Goal: Task Accomplishment & Management: Manage account settings

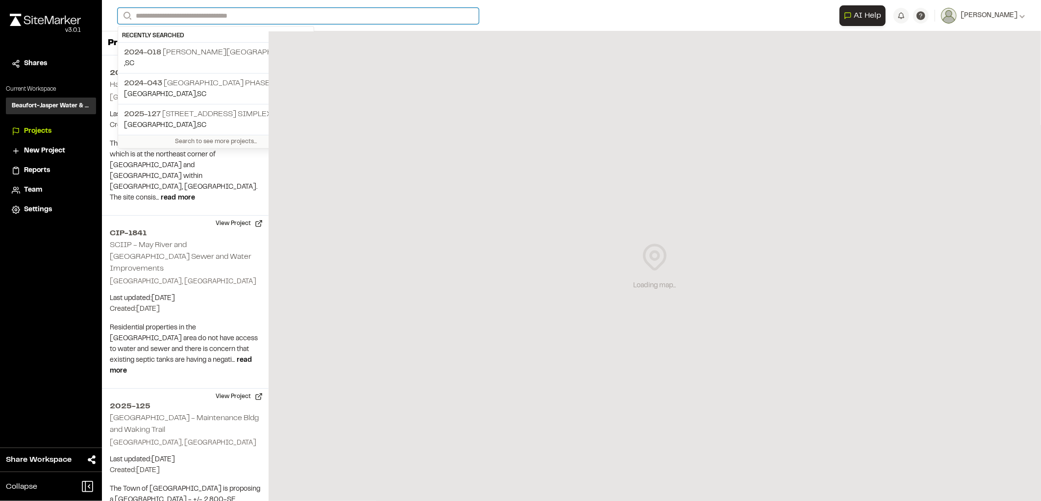
click at [210, 14] on input "Search" at bounding box center [298, 16] width 361 height 16
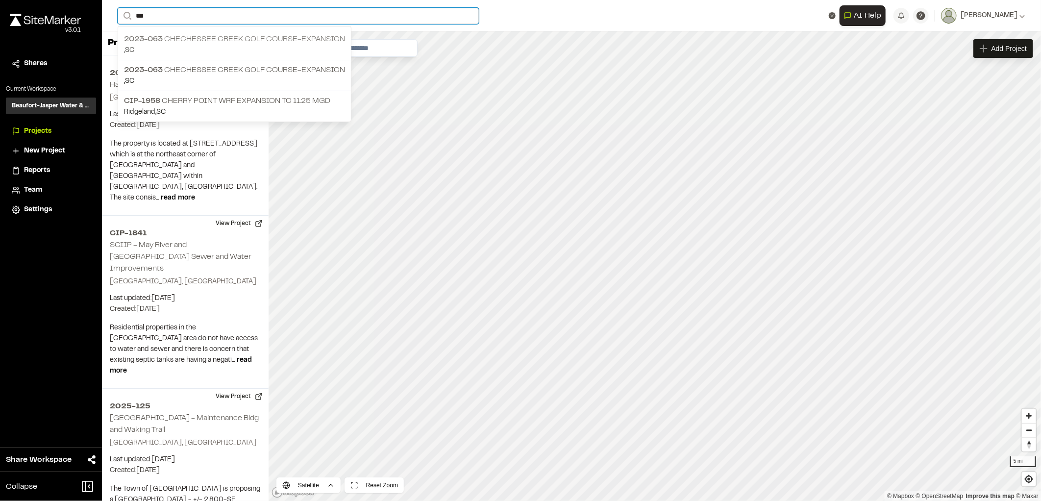
type input "***"
click at [207, 43] on p "2023-063 [GEOGRAPHIC_DATA]-Expansion" at bounding box center [234, 39] width 221 height 12
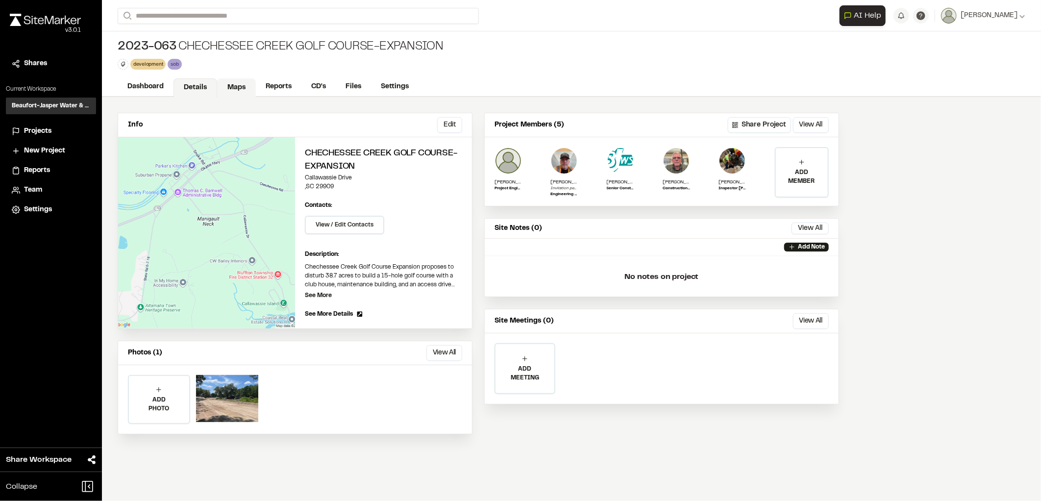
click at [223, 93] on link "Maps" at bounding box center [236, 87] width 39 height 19
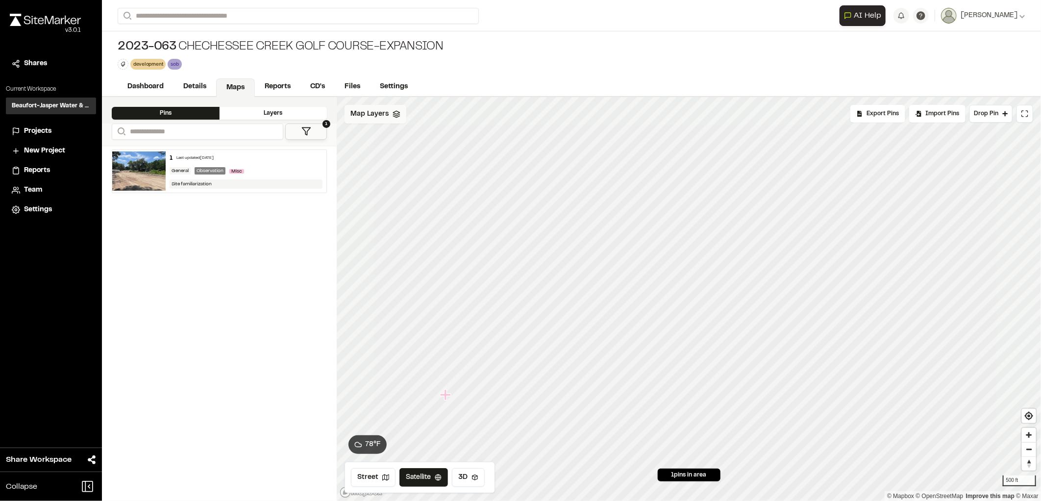
click at [377, 118] on span "Map Layers" at bounding box center [370, 114] width 38 height 11
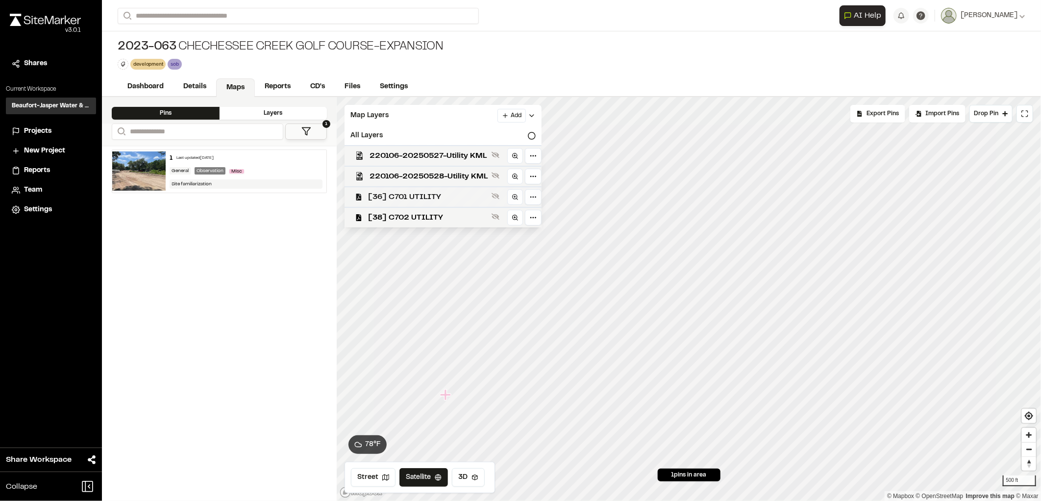
click at [422, 186] on UTILITY"] "[36] C701 UTILITY" at bounding box center [439, 196] width 205 height 21
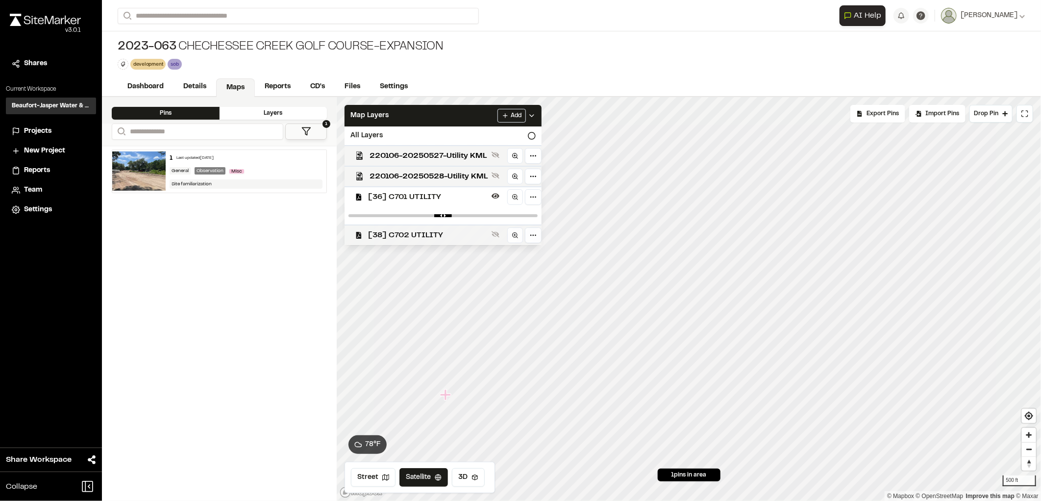
click at [423, 232] on span "[38] C702 UTILITY" at bounding box center [428, 235] width 120 height 12
click at [434, 166] on div "220106-20250528-Utility KML" at bounding box center [439, 176] width 205 height 21
click at [430, 153] on span "220106-20250527-Utility KML" at bounding box center [429, 156] width 118 height 12
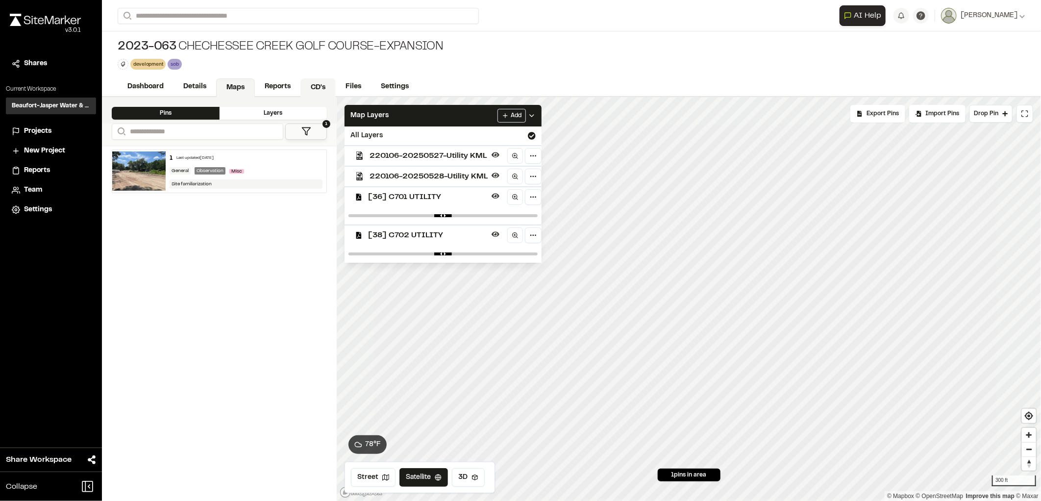
click at [312, 87] on link "CD's" at bounding box center [318, 87] width 35 height 19
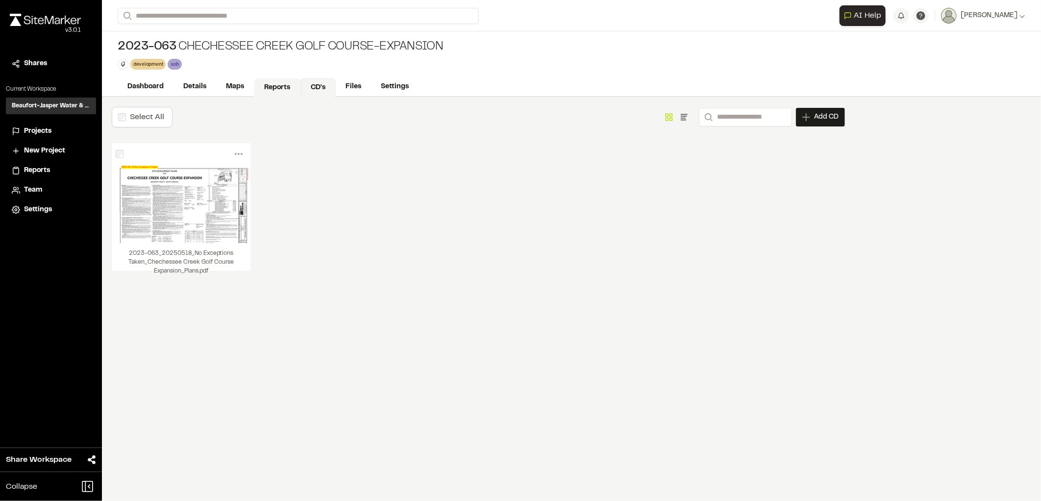
click at [282, 86] on link "Reports" at bounding box center [277, 87] width 47 height 19
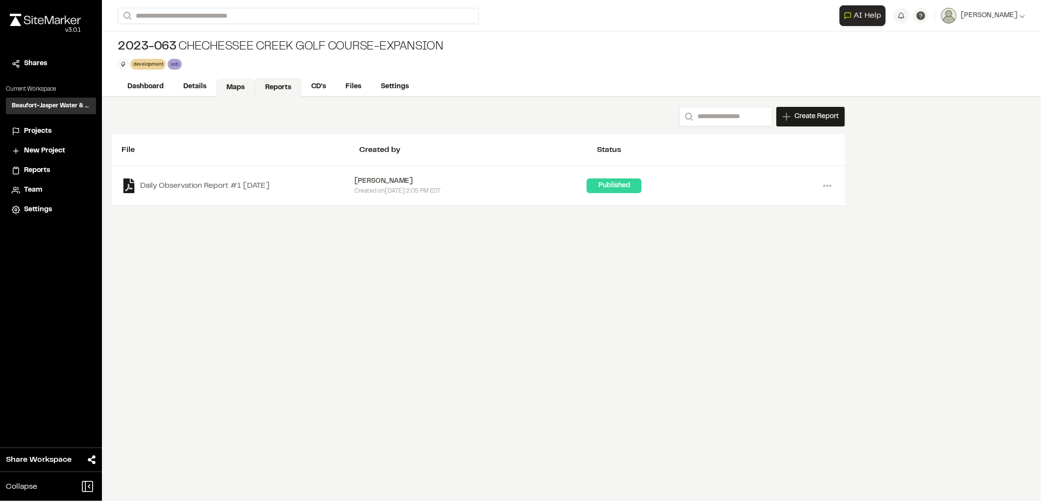
click at [232, 85] on link "Maps" at bounding box center [235, 87] width 39 height 19
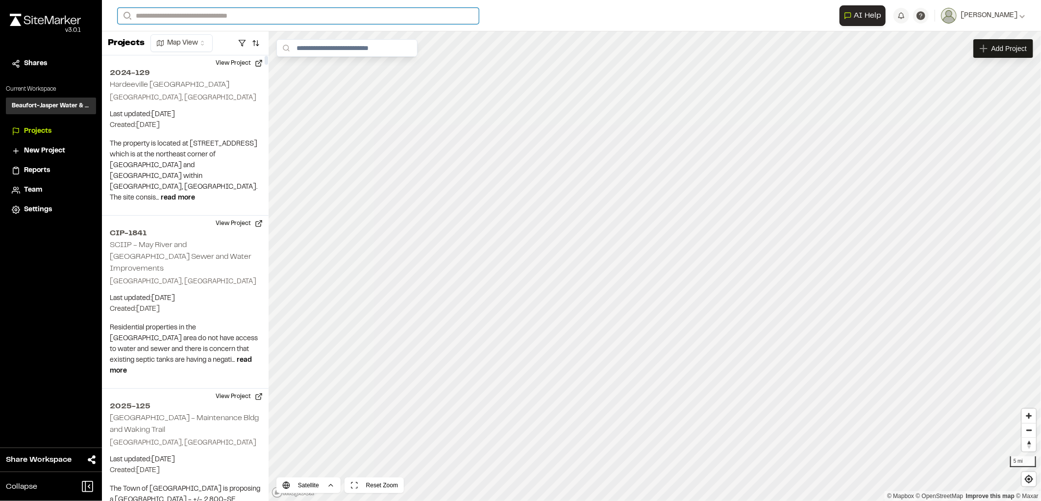
click at [203, 15] on input "Search" at bounding box center [298, 16] width 361 height 16
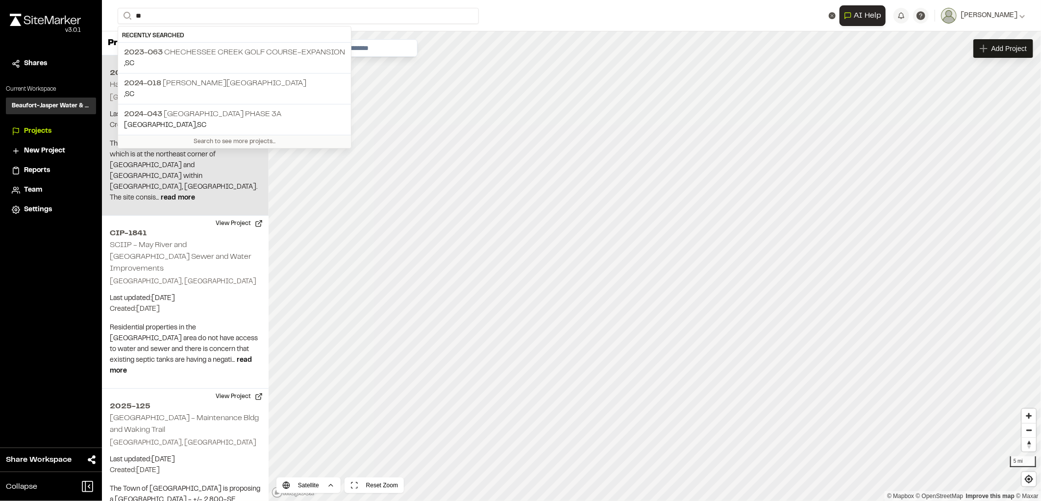
click at [184, 56] on div "2024-129 [GEOGRAPHIC_DATA] [GEOGRAPHIC_DATA], [GEOGRAPHIC_DATA] Last updated: […" at bounding box center [185, 135] width 167 height 160
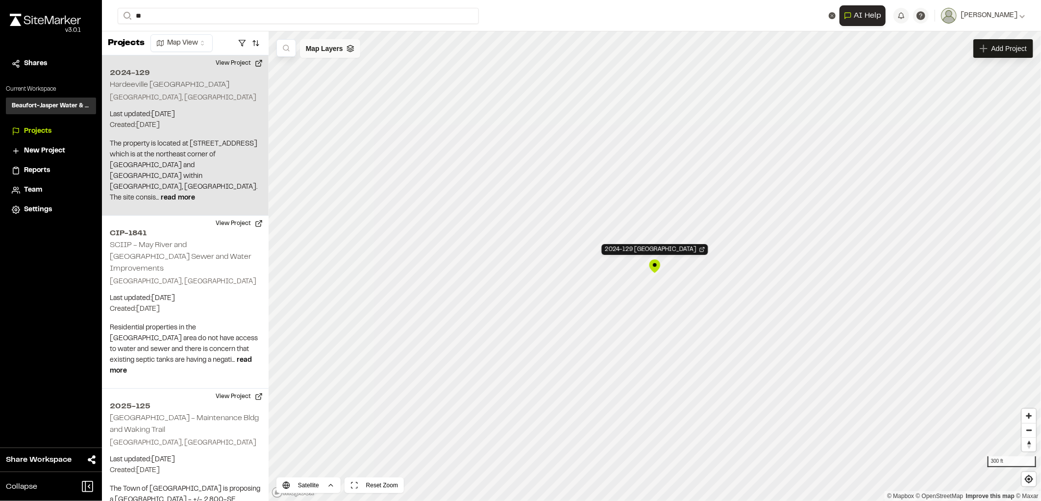
click at [326, 47] on span "Map Layers" at bounding box center [324, 48] width 37 height 11
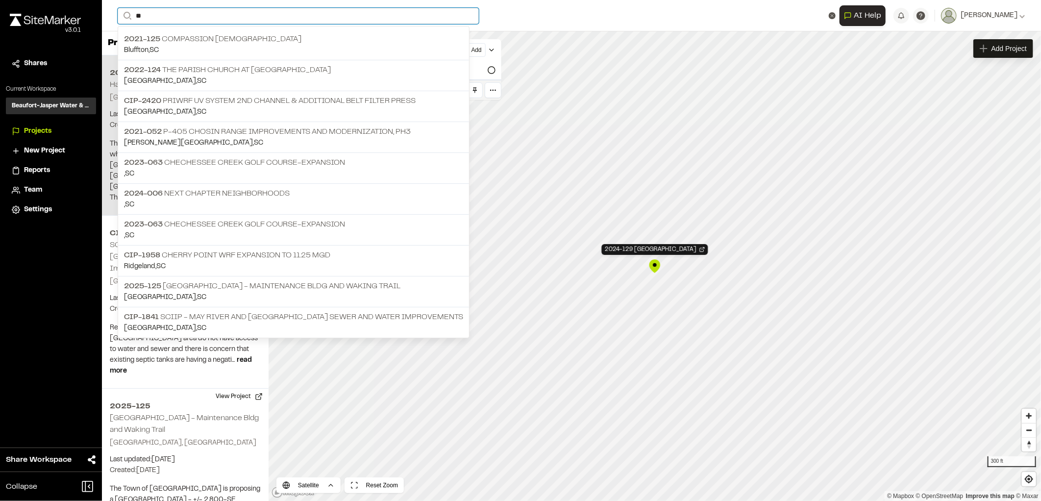
click at [169, 17] on input "**" at bounding box center [298, 16] width 361 height 16
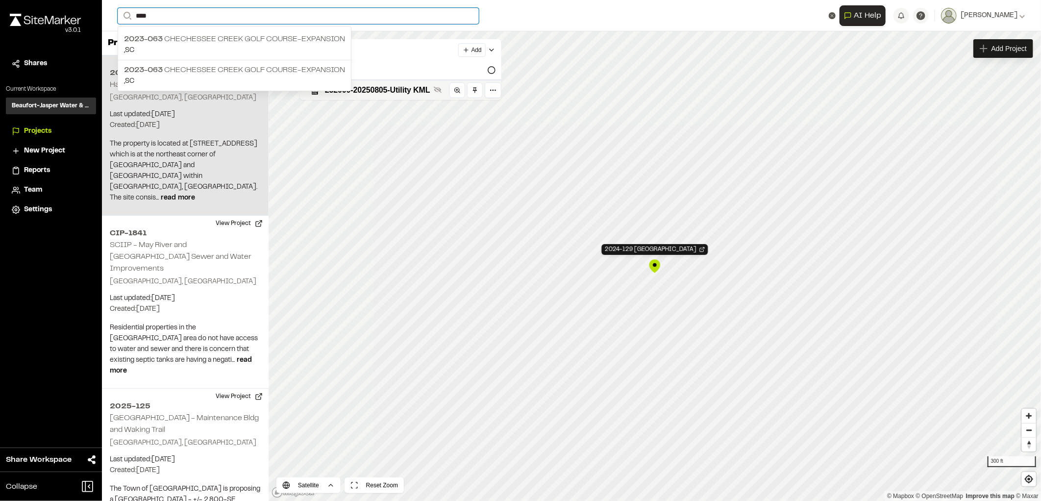
type input "****"
click at [207, 38] on p "2023-063 [GEOGRAPHIC_DATA]-Expansion" at bounding box center [234, 39] width 221 height 12
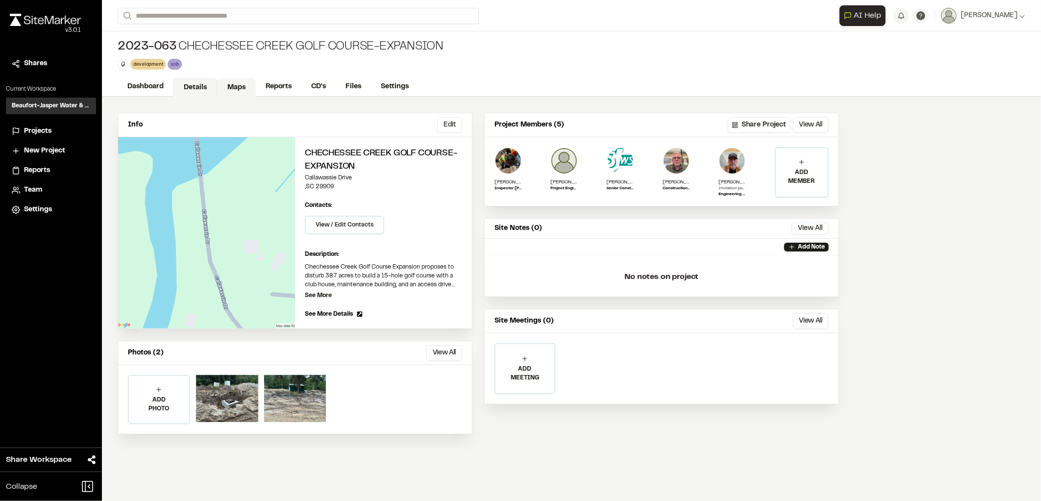
click at [242, 88] on link "Maps" at bounding box center [236, 87] width 39 height 19
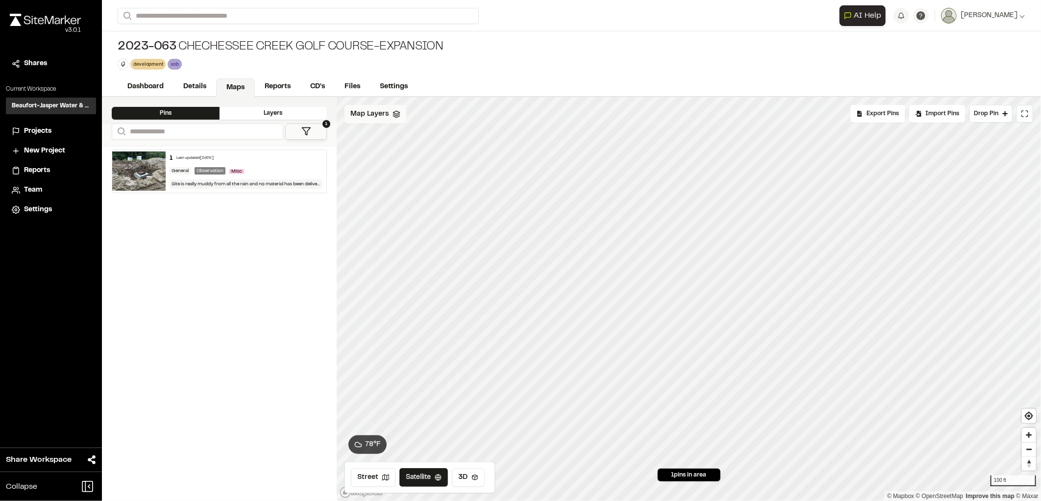
click at [375, 119] on span "Map Layers" at bounding box center [370, 114] width 38 height 11
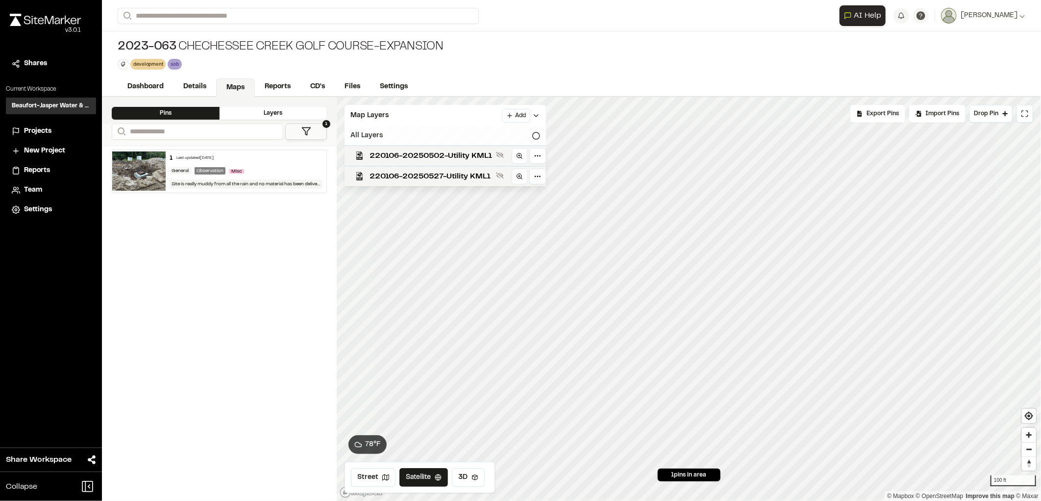
click at [382, 129] on div "All Layers" at bounding box center [446, 135] width 202 height 19
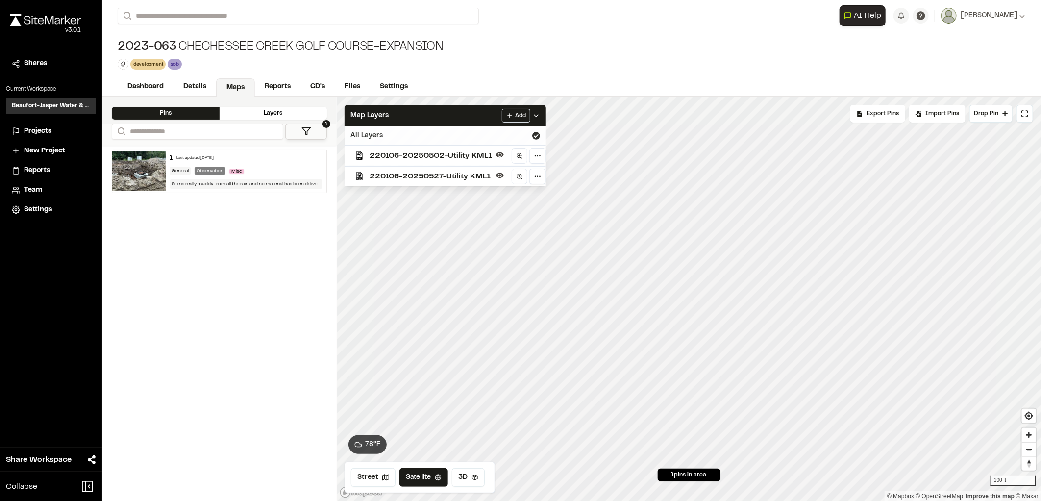
click at [382, 129] on div "All Layers" at bounding box center [446, 135] width 202 height 19
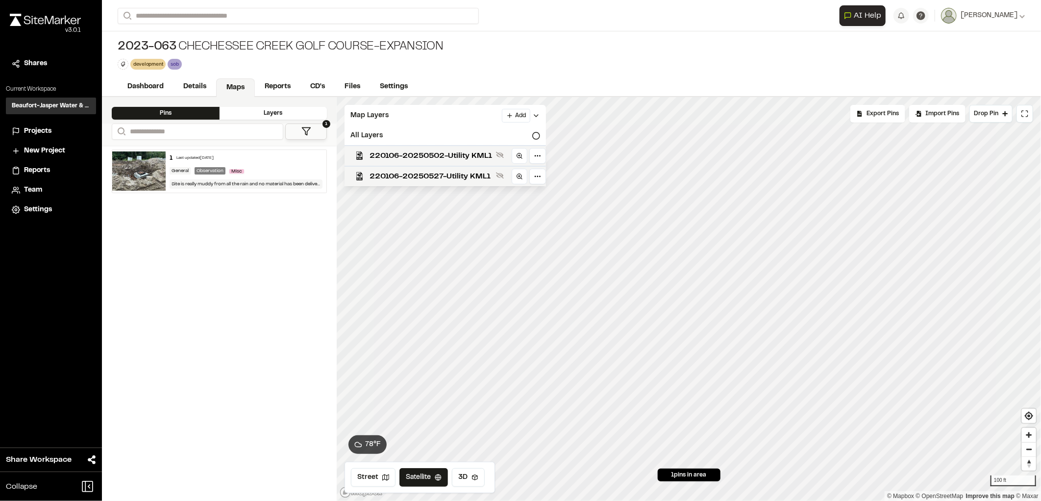
click at [65, 22] on img at bounding box center [45, 20] width 71 height 12
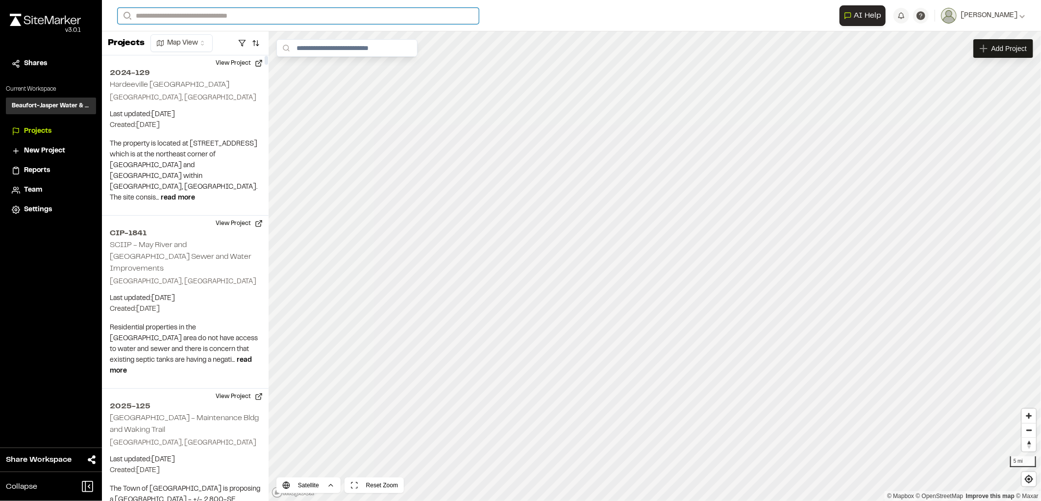
click at [202, 17] on input "Search" at bounding box center [298, 16] width 361 height 16
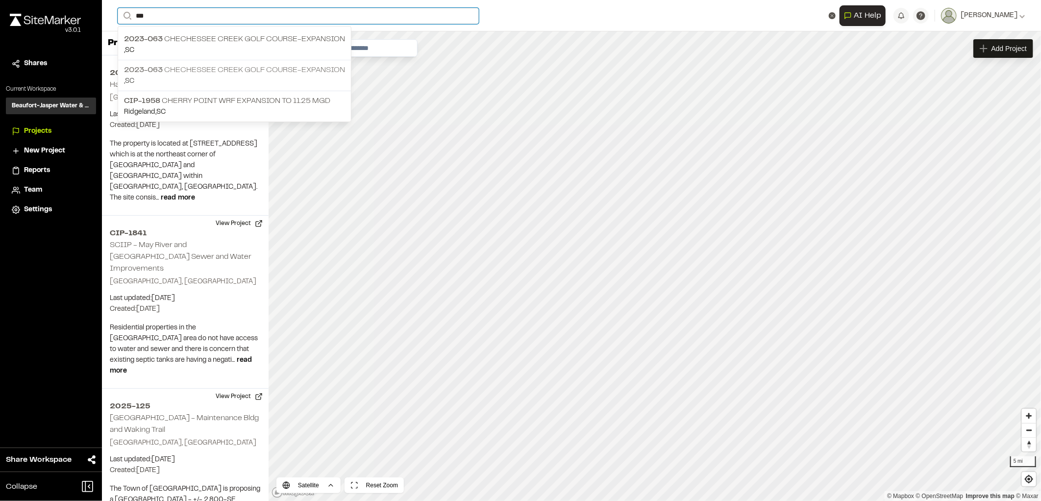
type input "***"
click at [202, 75] on p "2023-063 [GEOGRAPHIC_DATA]-Expansion" at bounding box center [234, 70] width 221 height 12
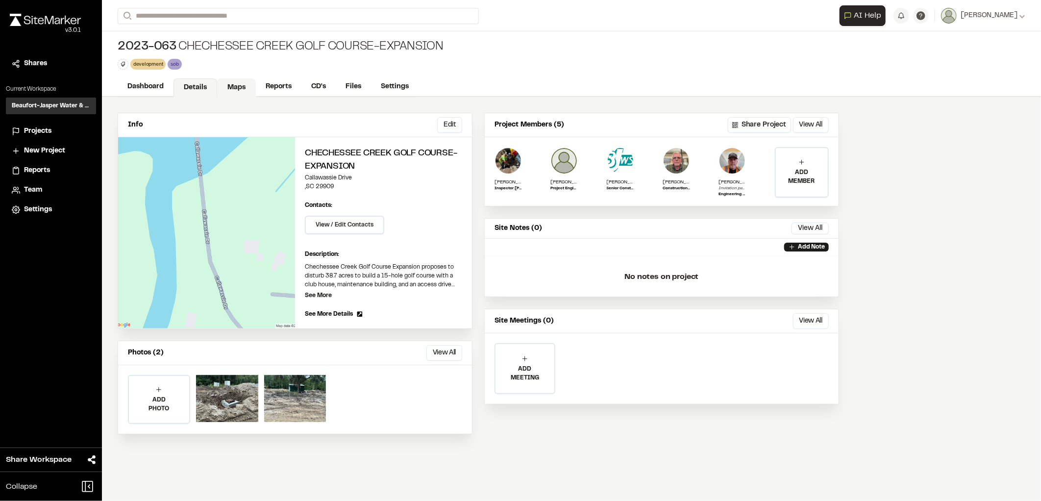
click at [230, 86] on link "Maps" at bounding box center [236, 87] width 39 height 19
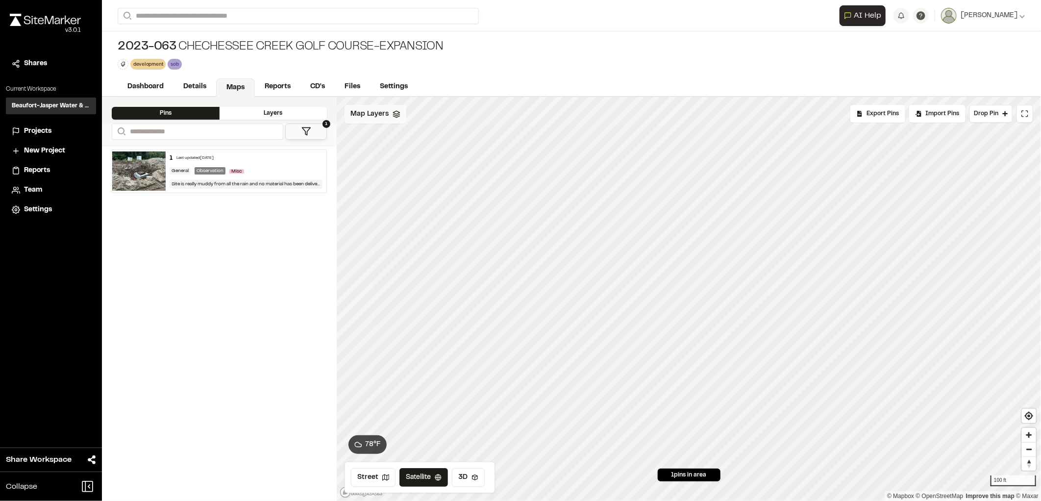
click at [361, 119] on span "Map Layers" at bounding box center [370, 114] width 38 height 11
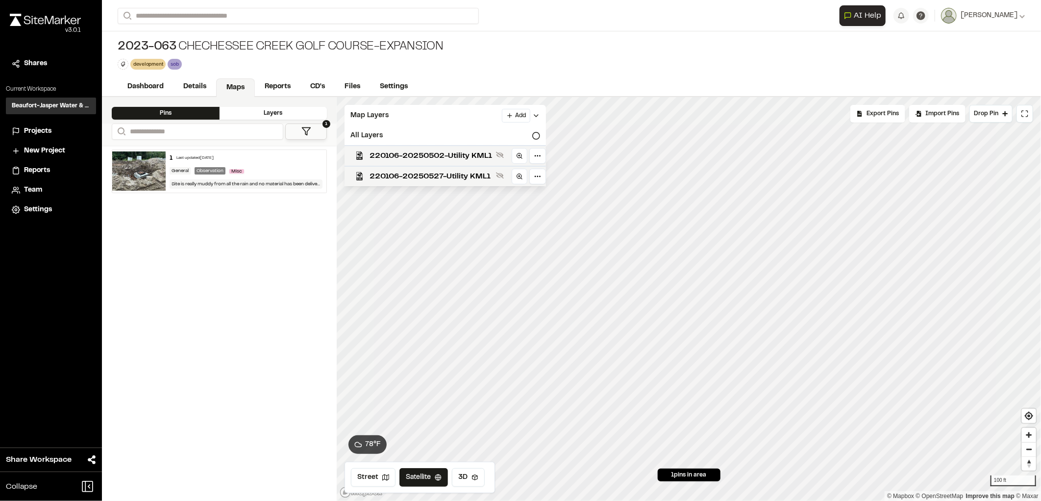
click at [61, 21] on img at bounding box center [45, 20] width 71 height 12
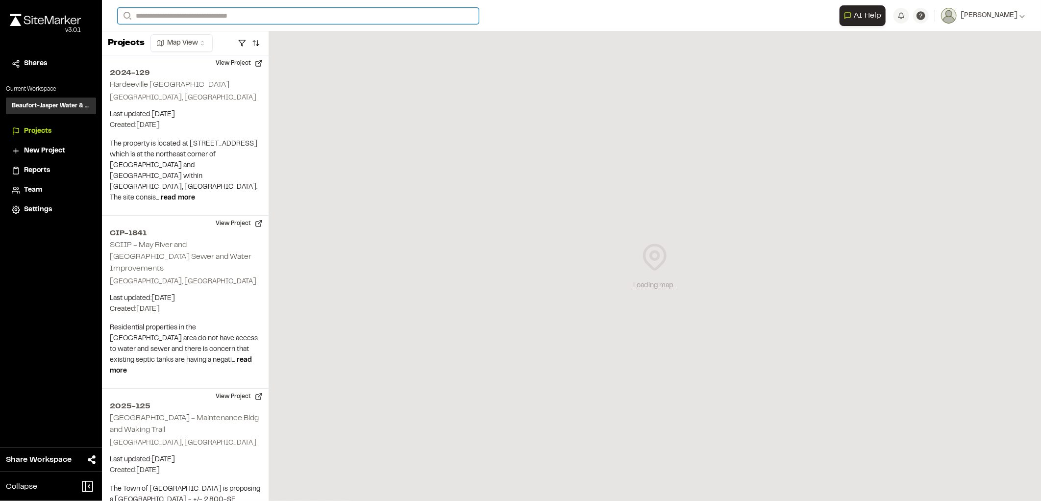
click at [264, 15] on input "Search" at bounding box center [298, 16] width 361 height 16
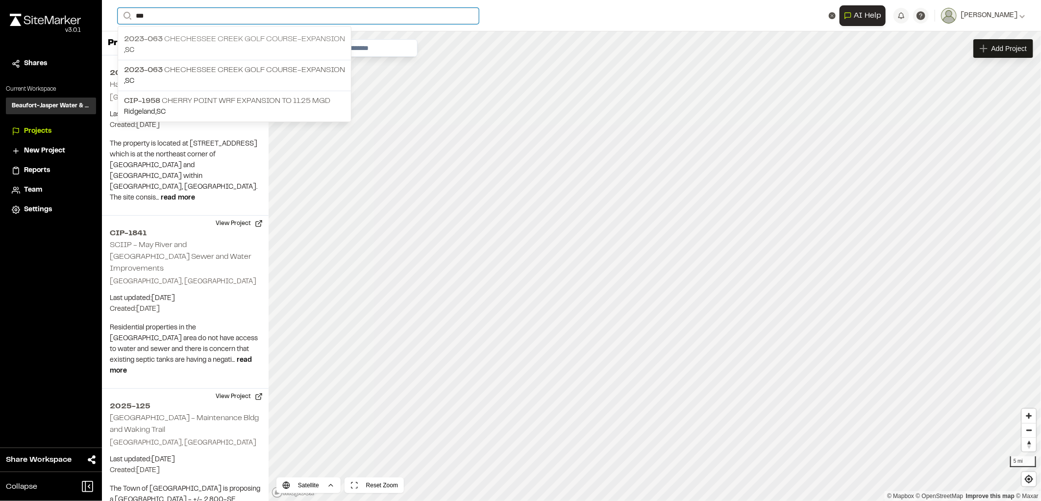
type input "***"
click at [177, 43] on p "2023-063 [GEOGRAPHIC_DATA]-Expansion" at bounding box center [234, 39] width 221 height 12
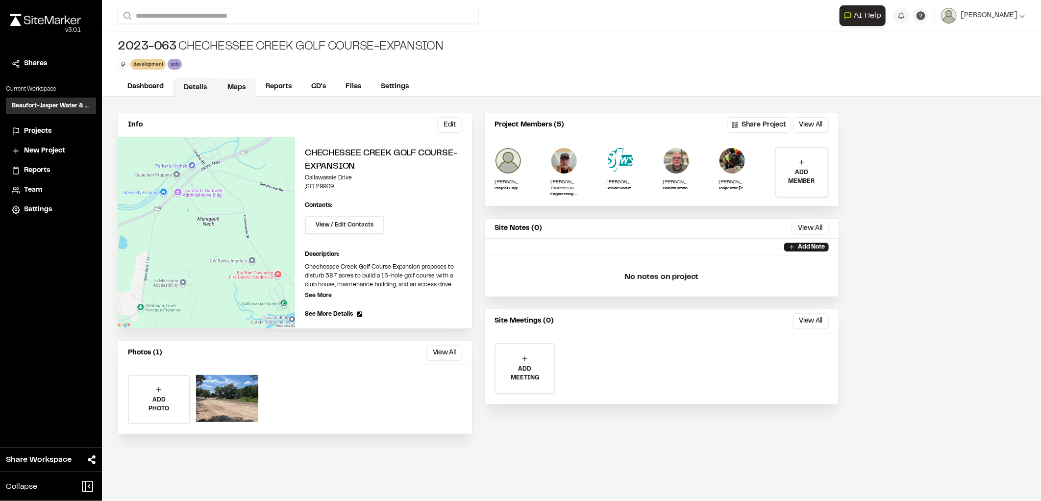
click at [233, 90] on link "Maps" at bounding box center [236, 87] width 39 height 19
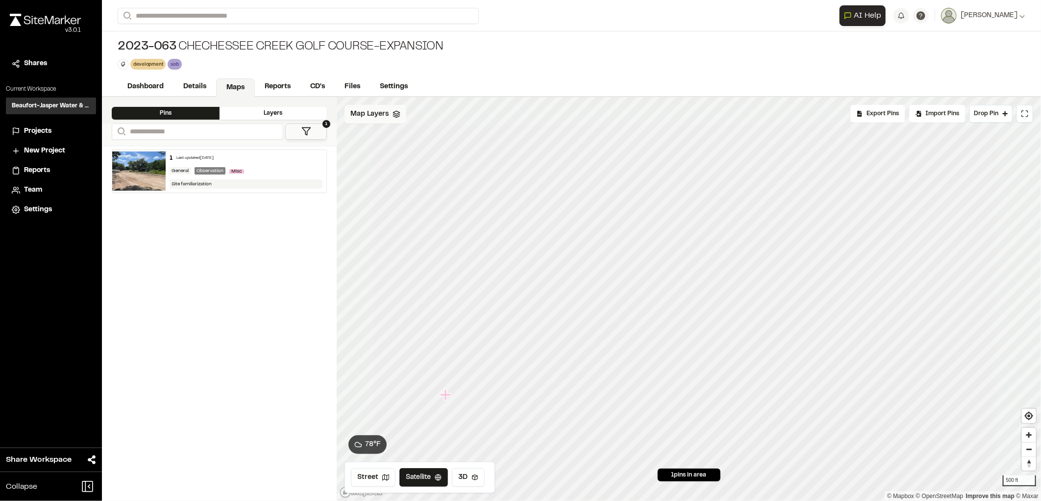
click at [378, 116] on span "Map Layers" at bounding box center [370, 114] width 38 height 11
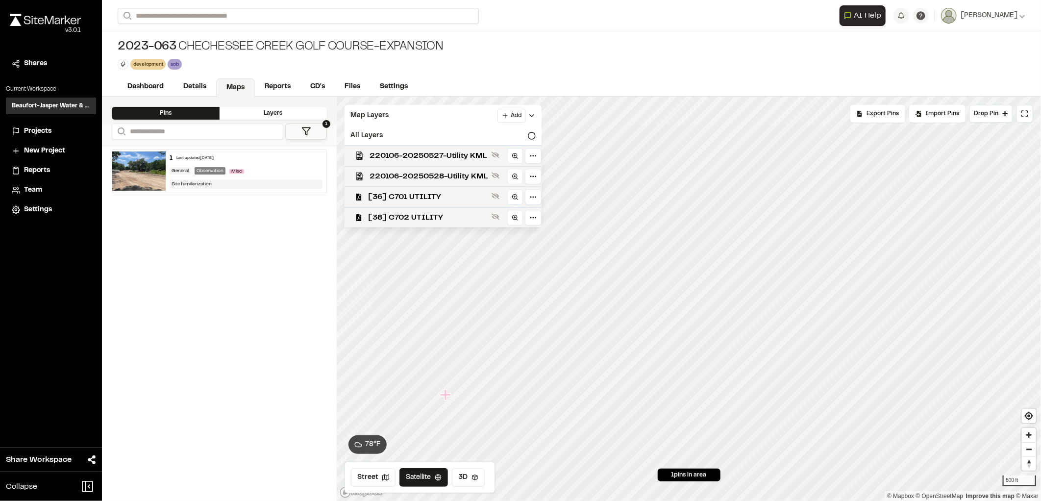
drag, startPoint x: 238, startPoint y: 24, endPoint x: 225, endPoint y: 15, distance: 15.9
click at [237, 24] on div "**********" at bounding box center [572, 15] width 908 height 31
click at [224, 13] on input "Search" at bounding box center [298, 16] width 361 height 16
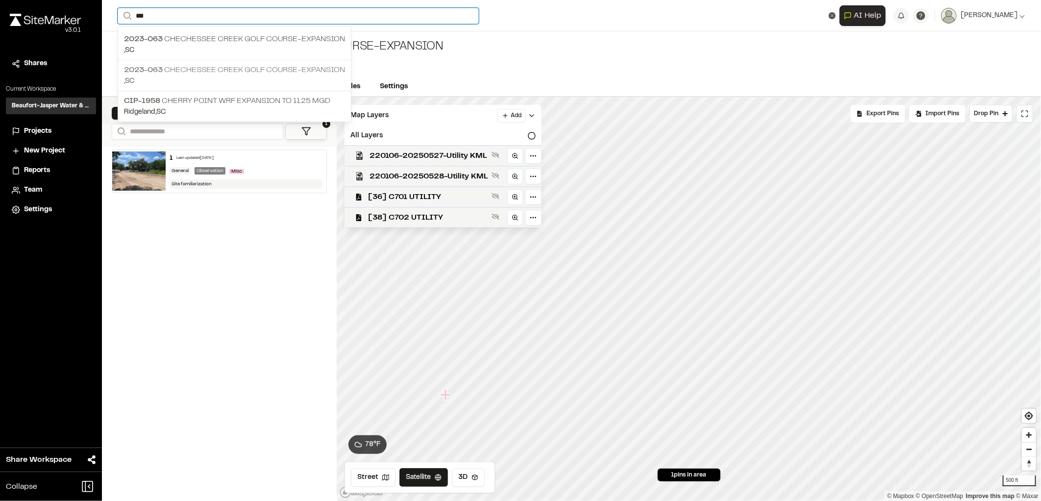
type input "***"
click at [193, 80] on p ", [GEOGRAPHIC_DATA]" at bounding box center [234, 81] width 221 height 11
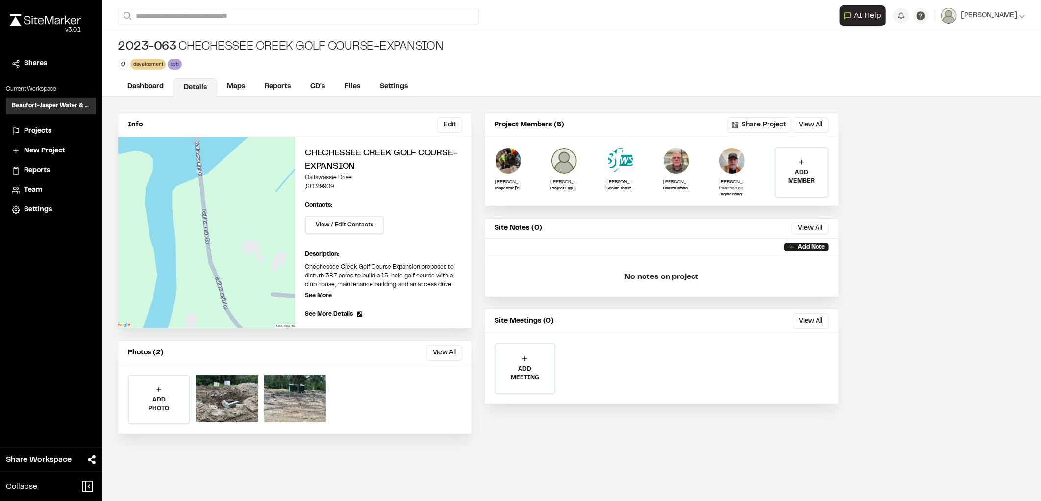
click at [242, 75] on div "2023-063 Chechessee Creek Golf Course-Expansion development Delete Rename Edit …" at bounding box center [571, 54] width 939 height 46
click at [239, 81] on link "Maps" at bounding box center [236, 87] width 39 height 19
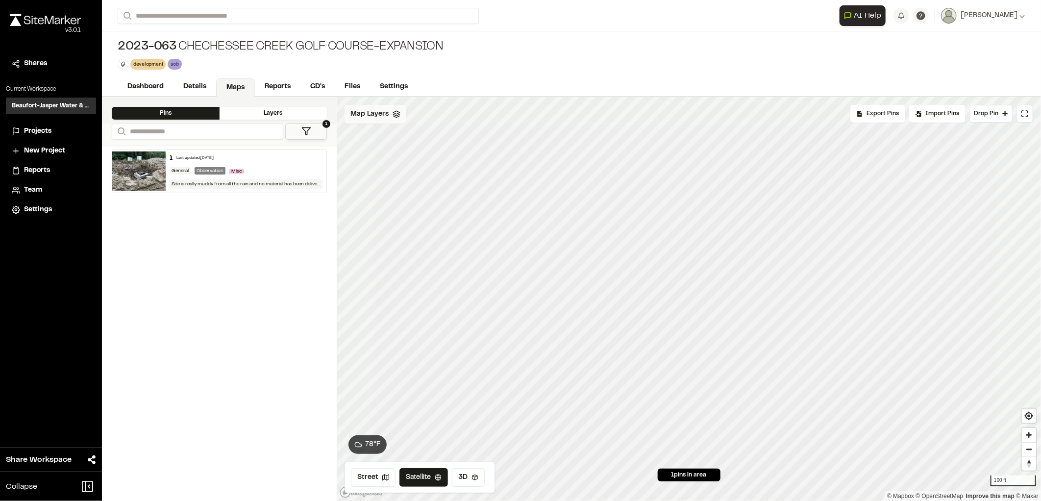
click at [378, 120] on div "Map Layers" at bounding box center [376, 114] width 62 height 19
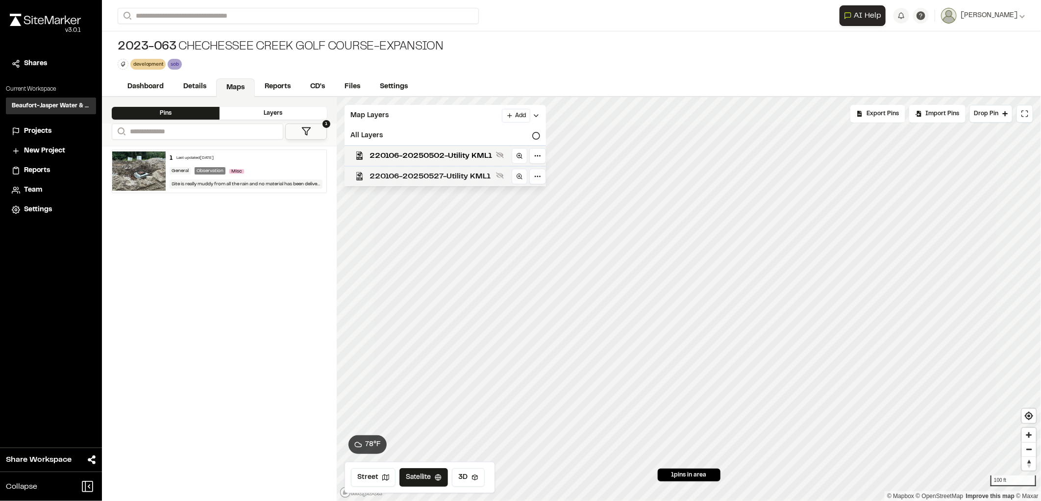
click at [461, 181] on span "220106-20250527-Utility KML1" at bounding box center [431, 177] width 123 height 12
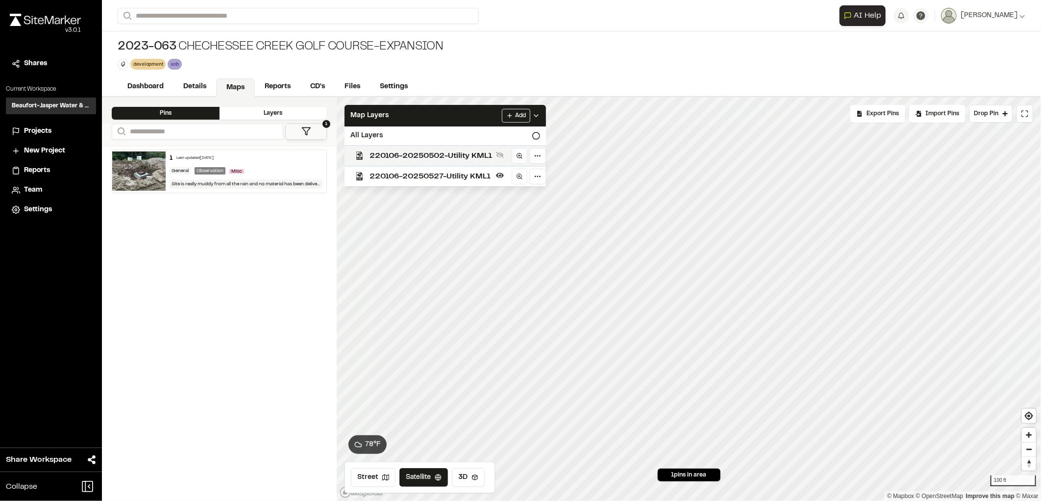
click at [447, 157] on span "220106-20250502-Utility KML1" at bounding box center [431, 156] width 123 height 12
click at [228, 86] on link "Maps" at bounding box center [235, 87] width 39 height 19
click at [144, 173] on img at bounding box center [138, 170] width 53 height 39
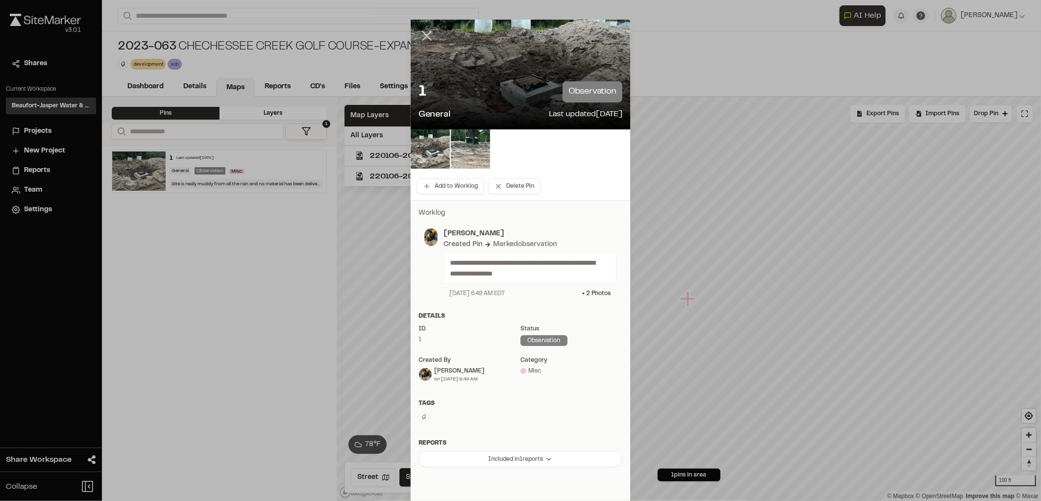
click at [420, 36] on icon at bounding box center [427, 35] width 17 height 17
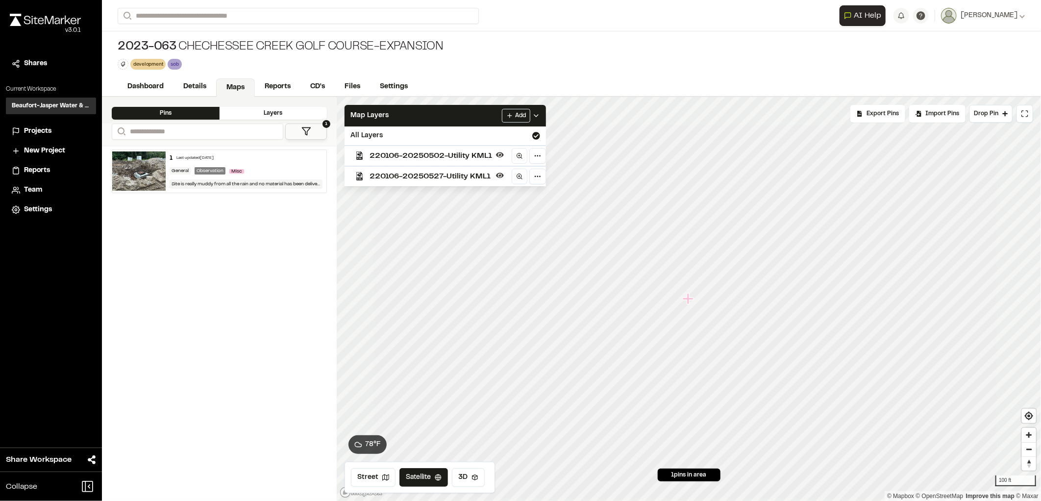
click at [48, 132] on span "Projects" at bounding box center [37, 131] width 27 height 11
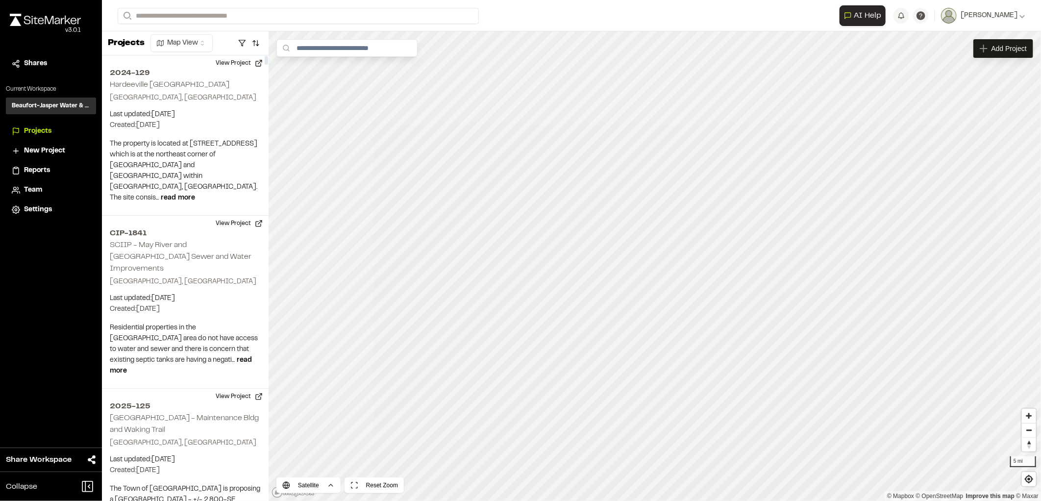
click at [33, 146] on span "New Project" at bounding box center [44, 151] width 41 height 11
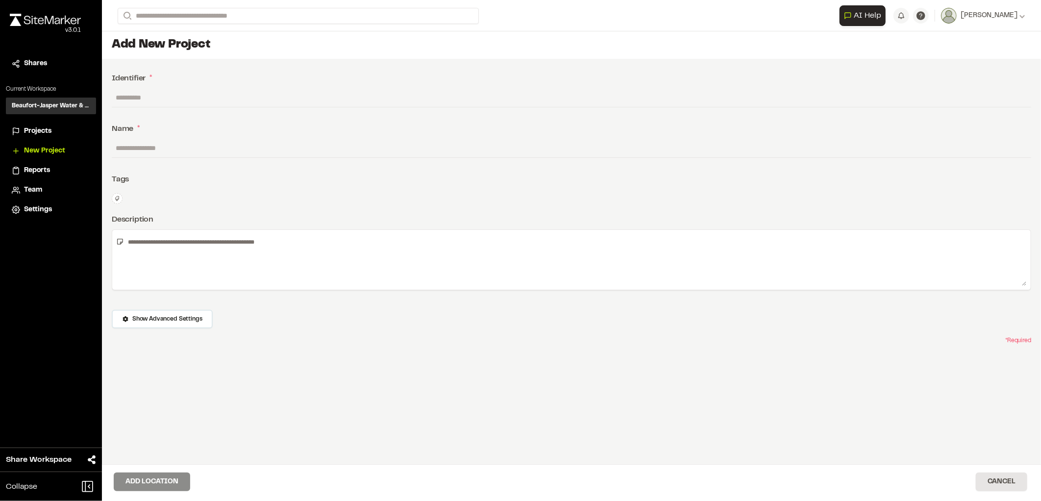
click at [143, 99] on input "text" at bounding box center [572, 97] width 920 height 19
type input "********"
click at [146, 246] on textarea at bounding box center [575, 260] width 903 height 52
click at [116, 191] on div "Identifier * ******** Name * Tags Type Enter or comma to add tag. Description S…" at bounding box center [571, 284] width 939 height 450
click at [120, 201] on button at bounding box center [117, 198] width 11 height 11
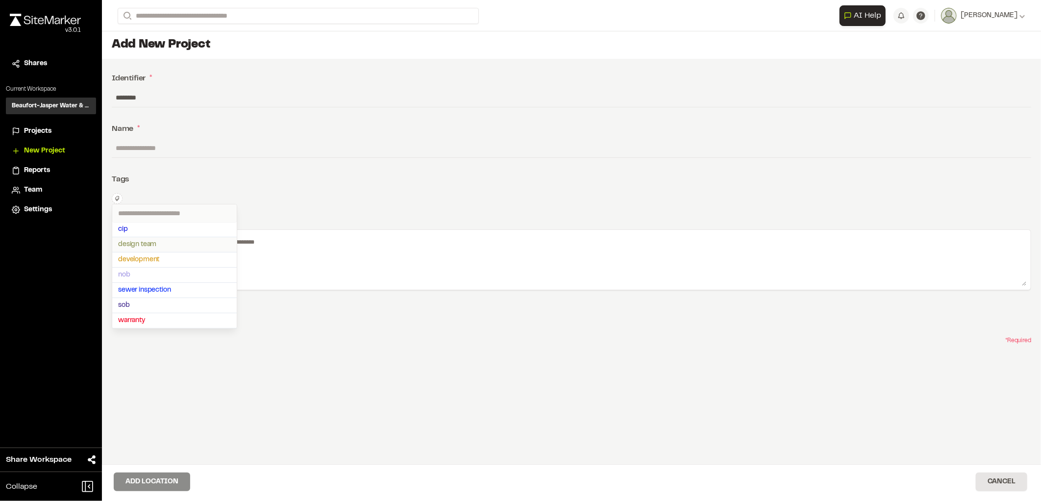
click at [144, 244] on span "design team" at bounding box center [174, 244] width 113 height 11
click at [313, 285] on div at bounding box center [520, 250] width 1041 height 501
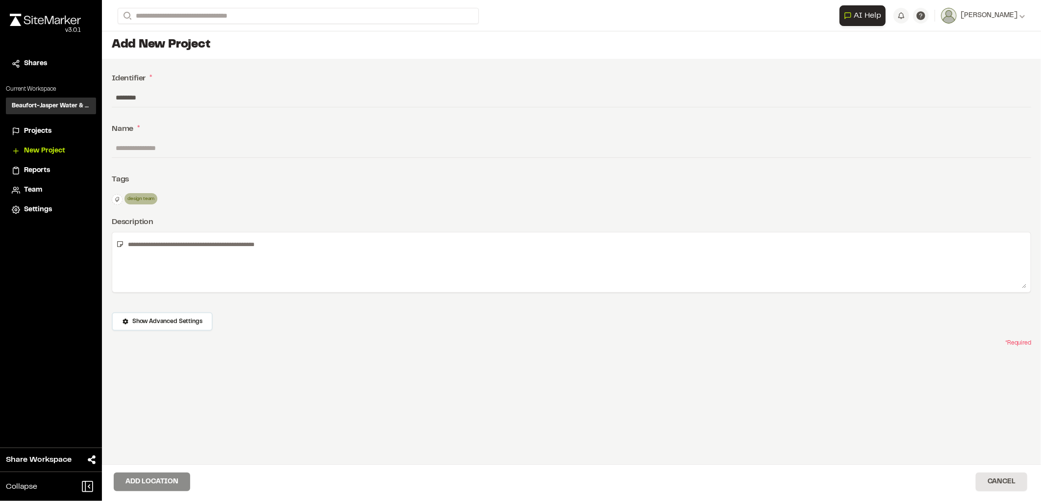
click at [266, 256] on textarea at bounding box center [575, 262] width 903 height 52
click at [154, 153] on input "text" at bounding box center [572, 148] width 920 height 19
type input "**********"
click at [1007, 481] on button "Cancel" at bounding box center [1001, 482] width 51 height 19
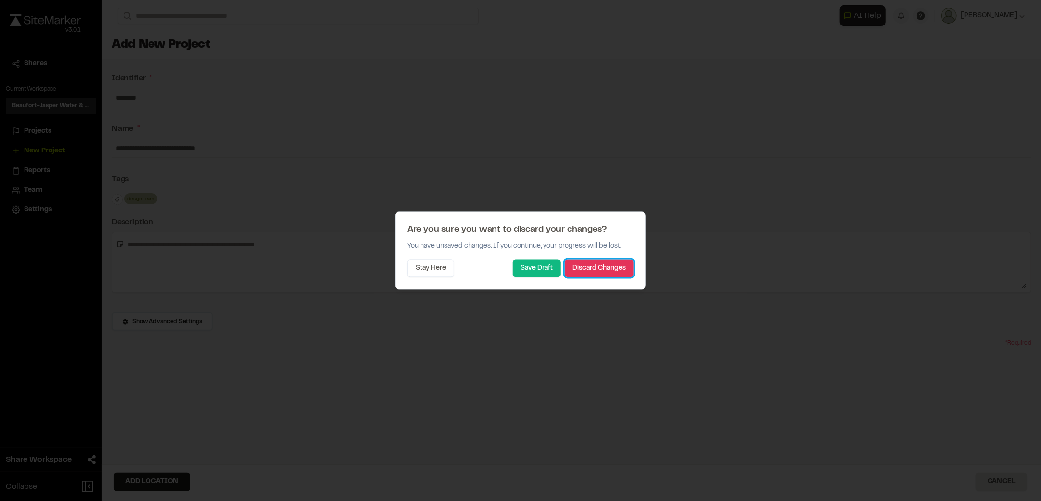
click at [594, 268] on button "Discard Changes" at bounding box center [599, 269] width 69 height 18
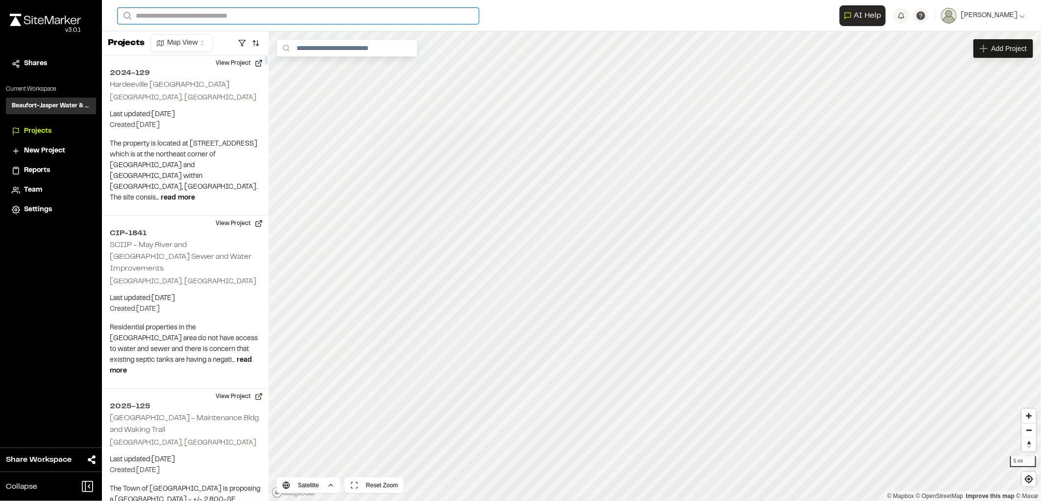
click at [202, 21] on input "Search" at bounding box center [298, 16] width 361 height 16
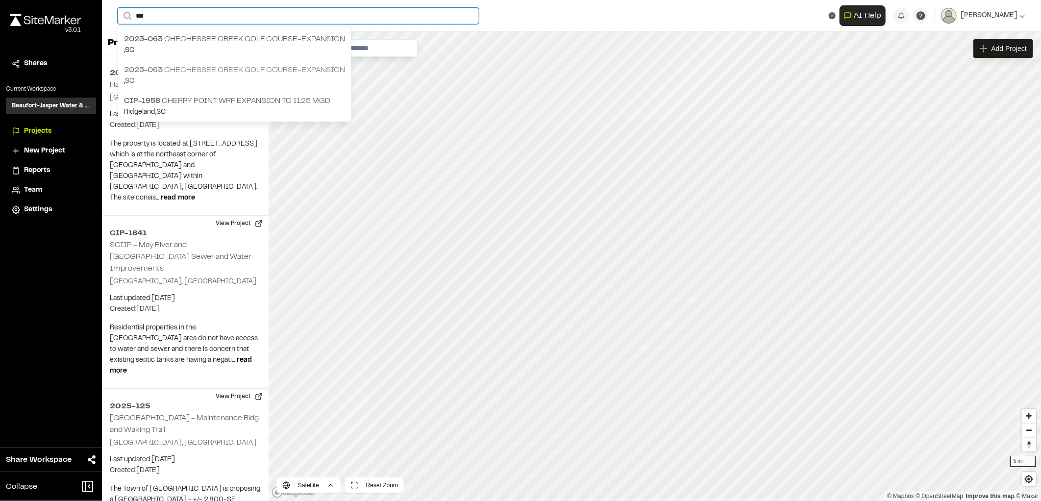
type input "***"
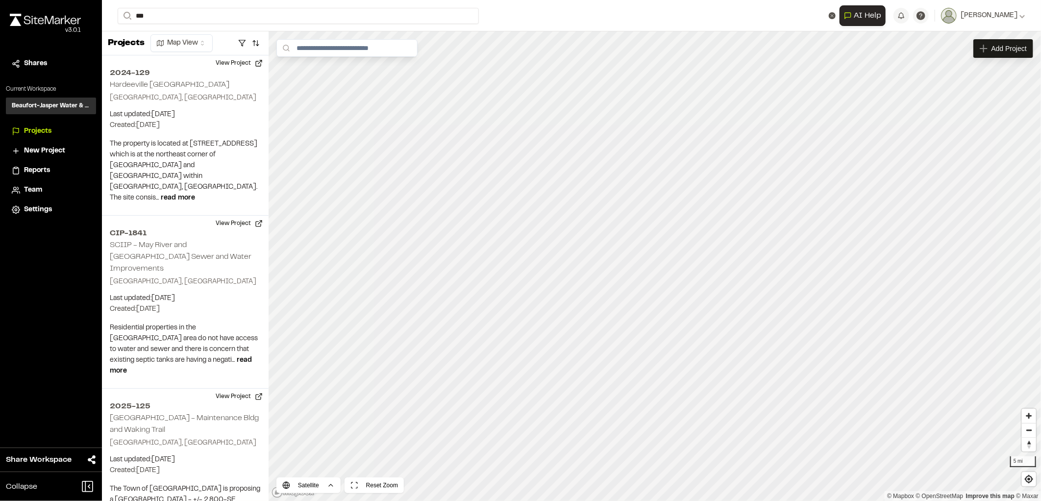
click at [218, 76] on p ", [GEOGRAPHIC_DATA]" at bounding box center [234, 81] width 221 height 11
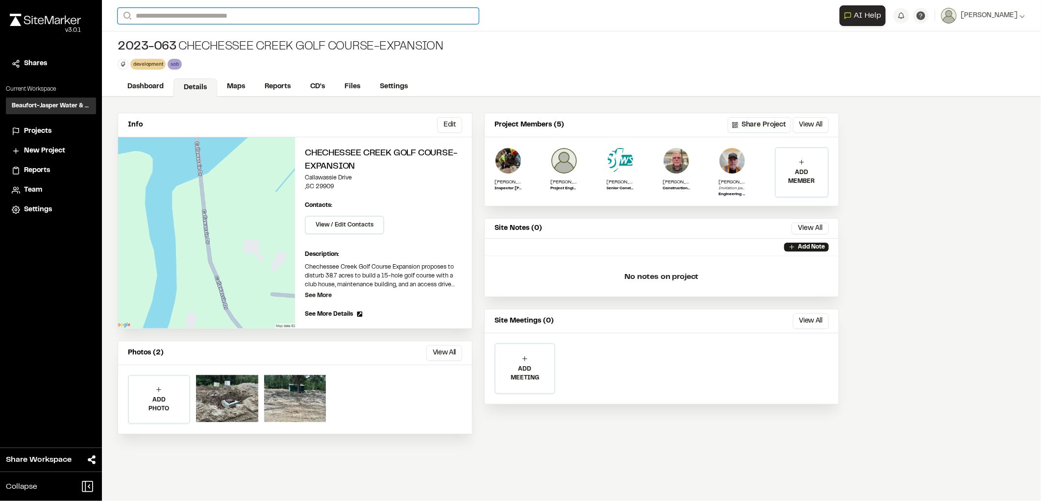
click at [201, 17] on input "Search" at bounding box center [298, 16] width 361 height 16
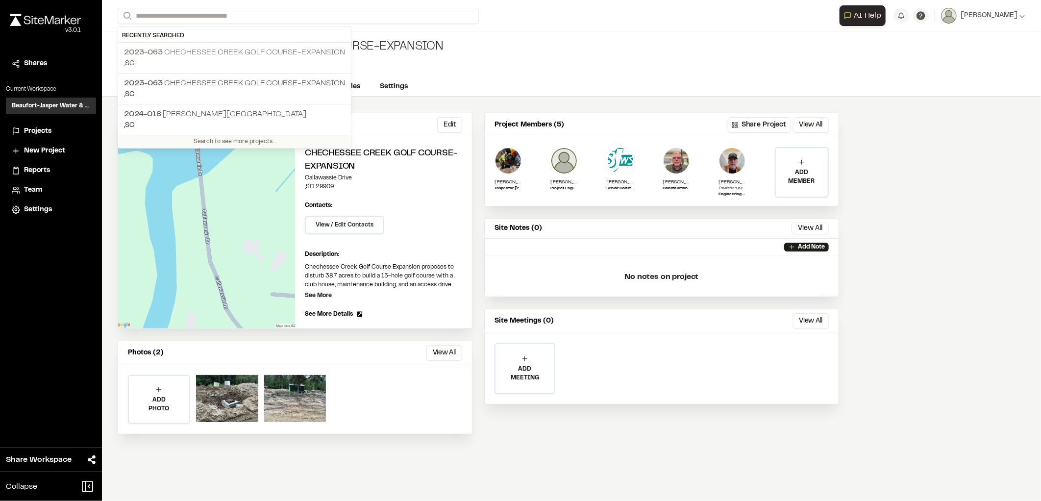
click at [197, 50] on p "2023-063 [GEOGRAPHIC_DATA]-Expansion" at bounding box center [234, 53] width 221 height 12
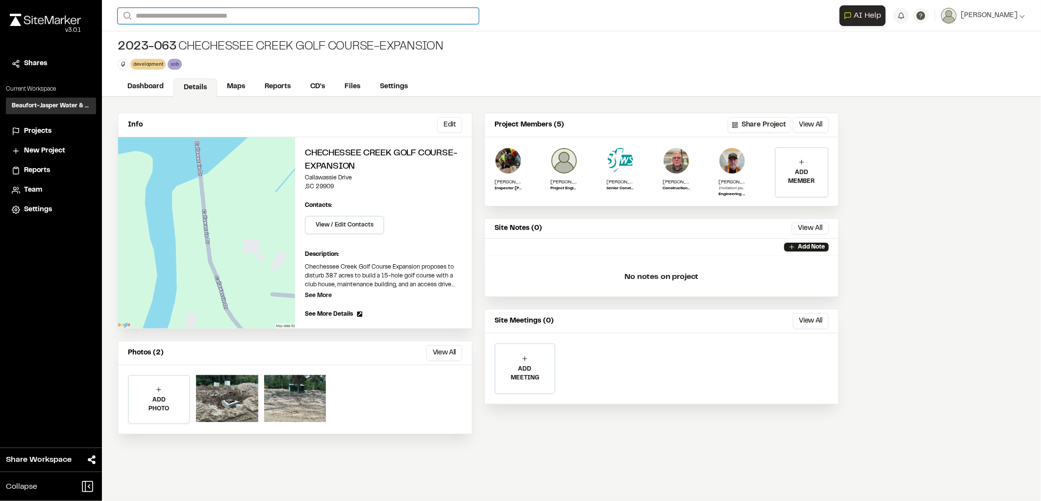
click at [152, 14] on input "Search" at bounding box center [298, 16] width 361 height 16
click at [140, 61] on p ", [GEOGRAPHIC_DATA]" at bounding box center [234, 63] width 221 height 11
click at [157, 18] on input "Search" at bounding box center [298, 16] width 361 height 16
type input "****"
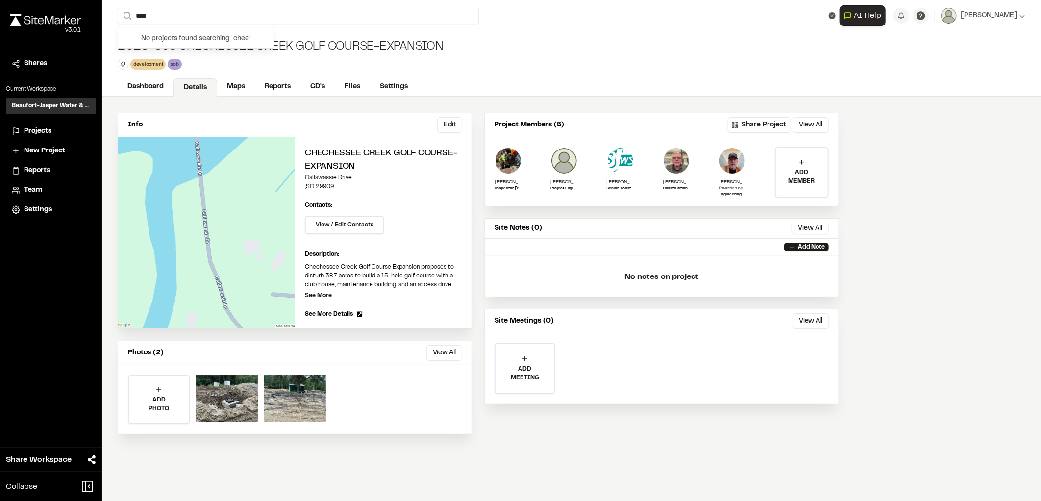
click at [35, 102] on h3 "Beaufort-Jasper Water & Sewer Authority" at bounding box center [51, 105] width 78 height 9
click at [33, 99] on div "Beaufort-Jasper Water & Sewer Authority BW" at bounding box center [51, 106] width 90 height 17
click at [32, 104] on h3 "Beaufort-Jasper Water & Sewer Authority" at bounding box center [51, 105] width 78 height 9
click at [36, 28] on div "v 3.0.1" at bounding box center [45, 30] width 71 height 9
click at [51, 18] on img at bounding box center [45, 20] width 71 height 12
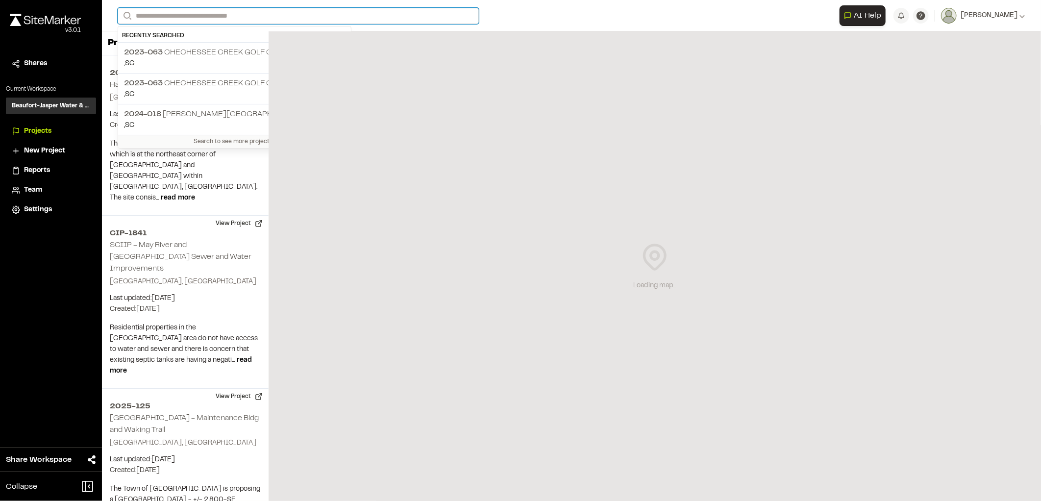
click at [222, 13] on input "Search" at bounding box center [298, 16] width 361 height 16
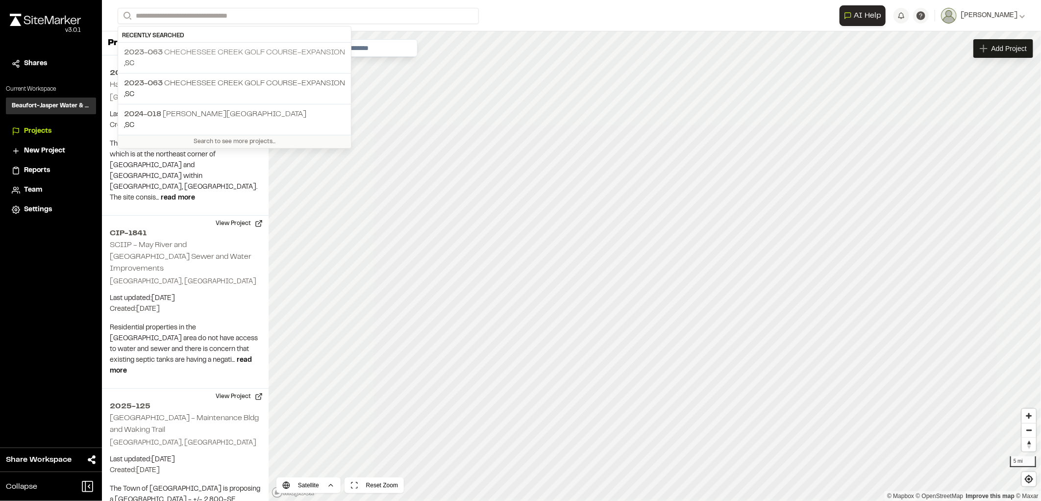
click at [193, 60] on p ", [GEOGRAPHIC_DATA]" at bounding box center [234, 63] width 221 height 11
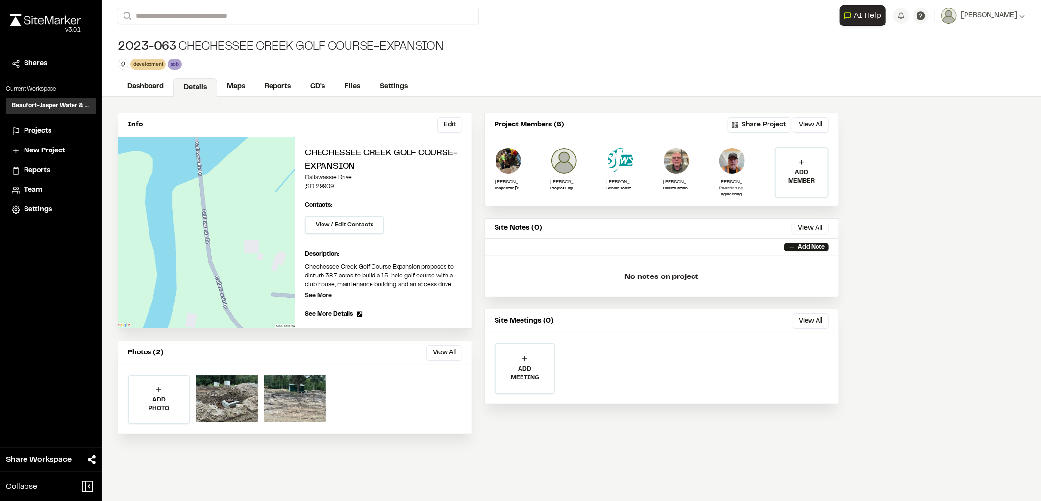
click at [35, 23] on img at bounding box center [45, 20] width 71 height 12
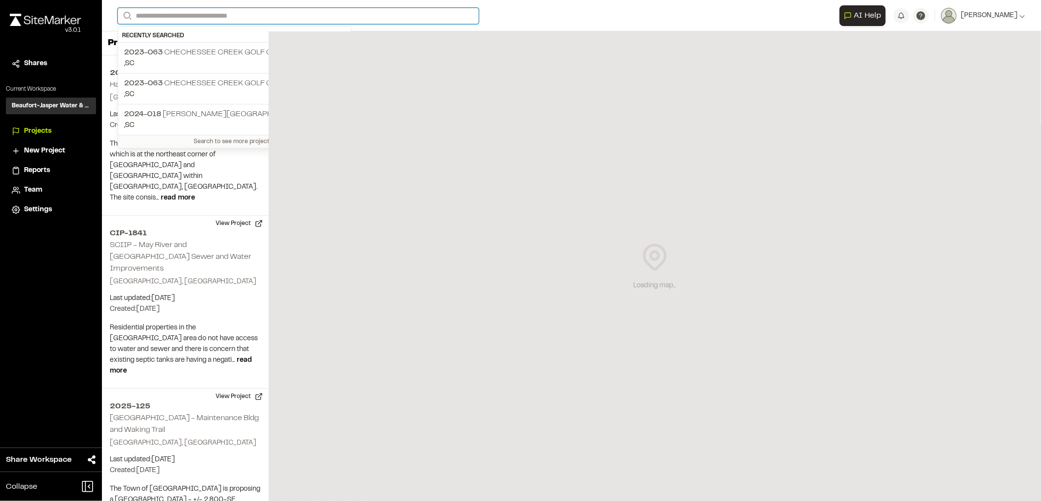
click at [208, 15] on input "Search" at bounding box center [298, 16] width 361 height 16
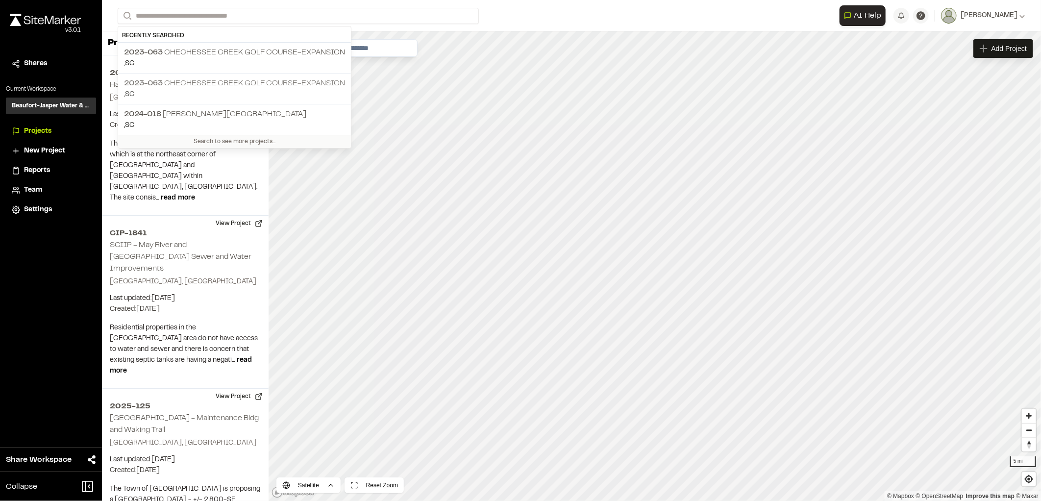
click at [179, 89] on p ", [GEOGRAPHIC_DATA]" at bounding box center [234, 94] width 221 height 11
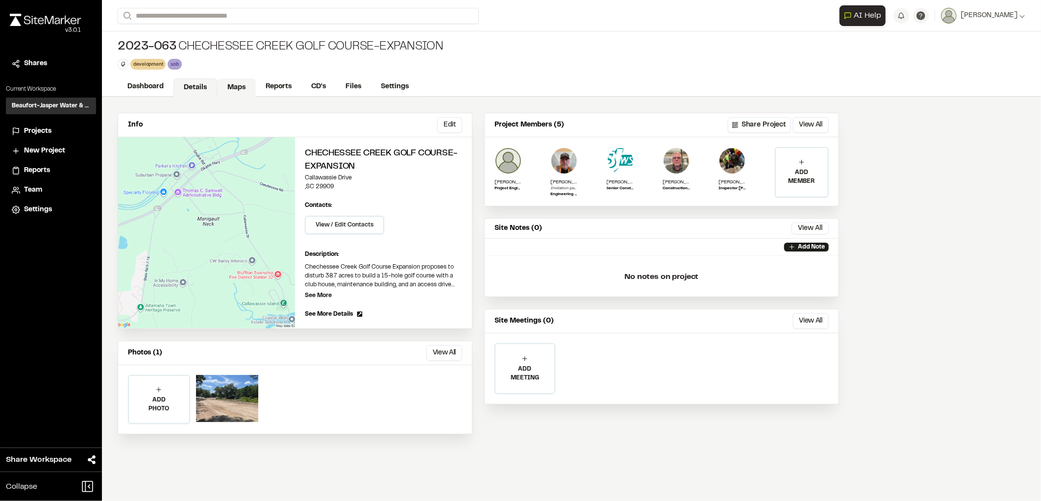
click at [252, 89] on link "Maps" at bounding box center [236, 87] width 39 height 19
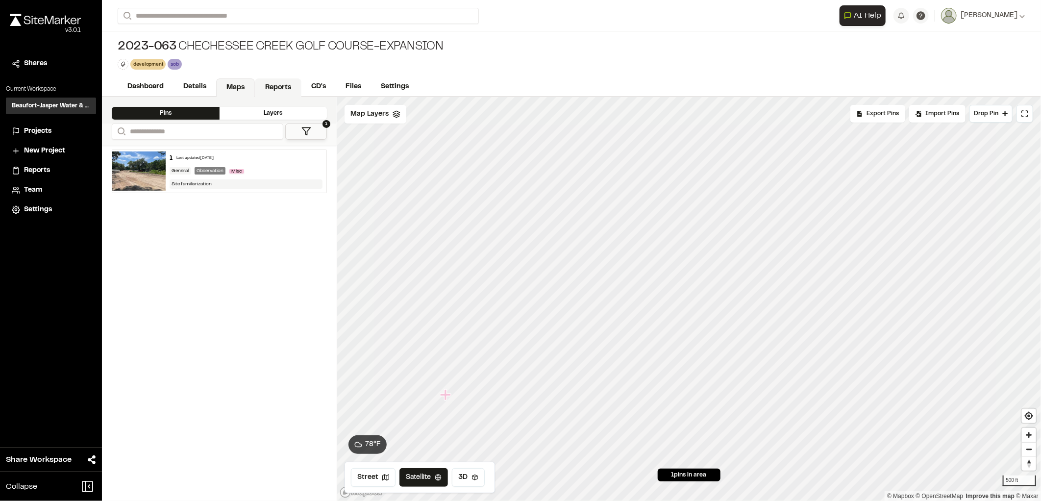
click at [273, 82] on link "Reports" at bounding box center [278, 87] width 47 height 19
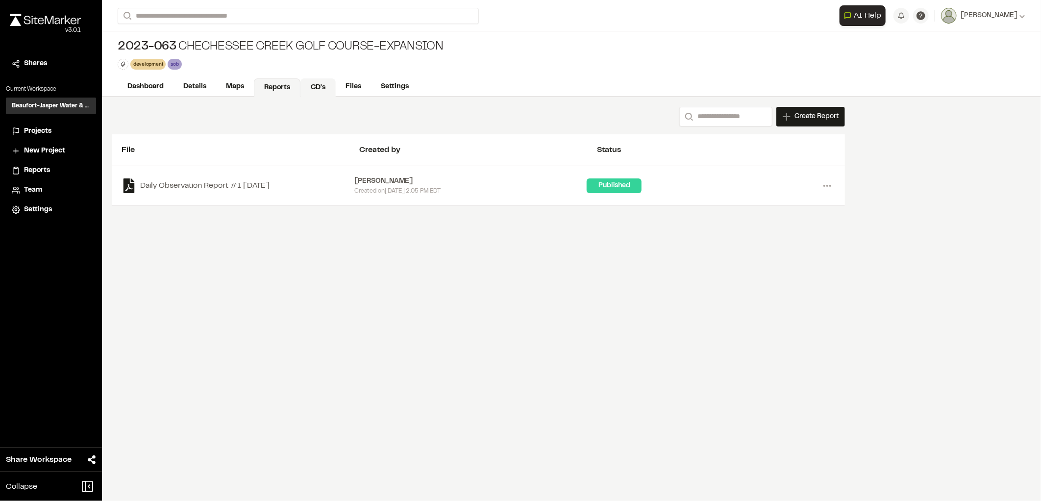
click at [310, 82] on link "CD's" at bounding box center [318, 87] width 35 height 19
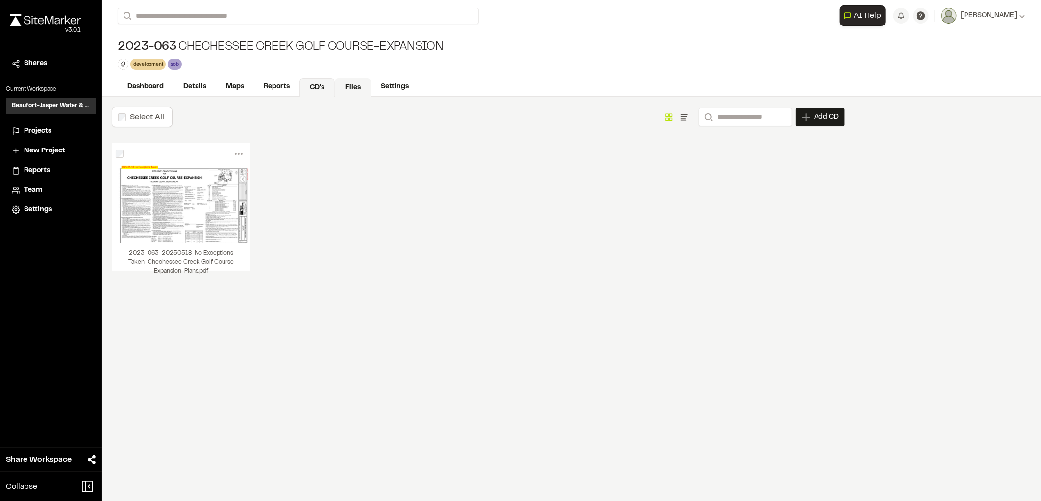
click at [346, 82] on link "Files" at bounding box center [353, 87] width 36 height 19
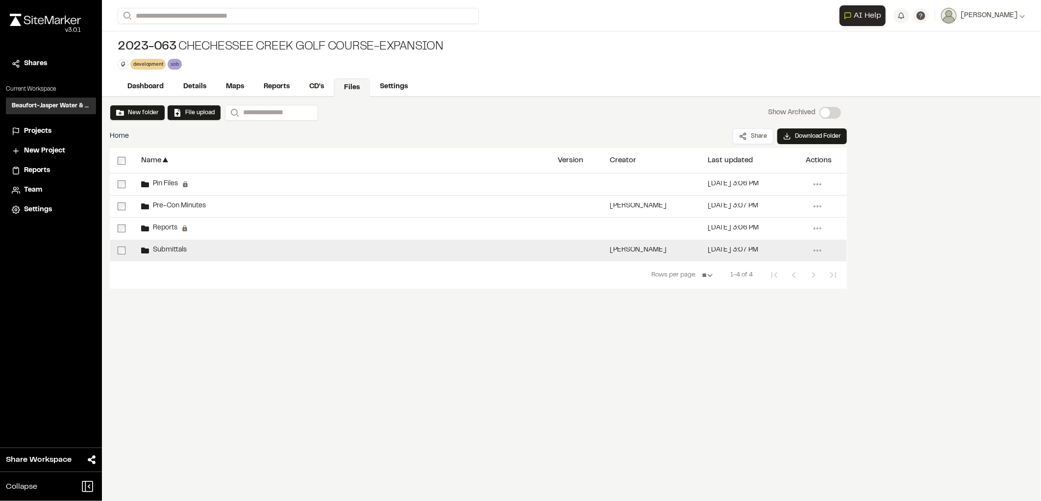
click at [171, 253] on span "Submittals" at bounding box center [168, 250] width 38 height 6
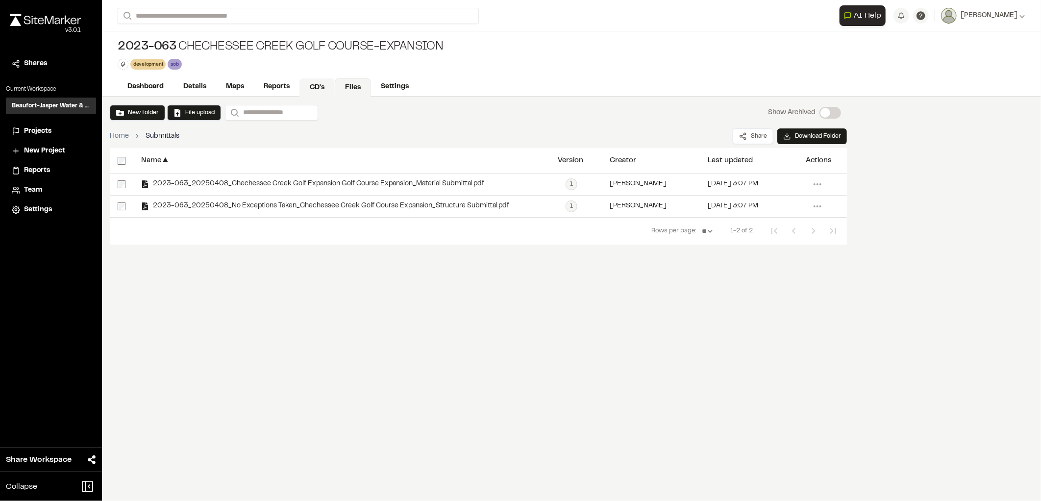
click at [318, 91] on link "CD's" at bounding box center [317, 87] width 35 height 19
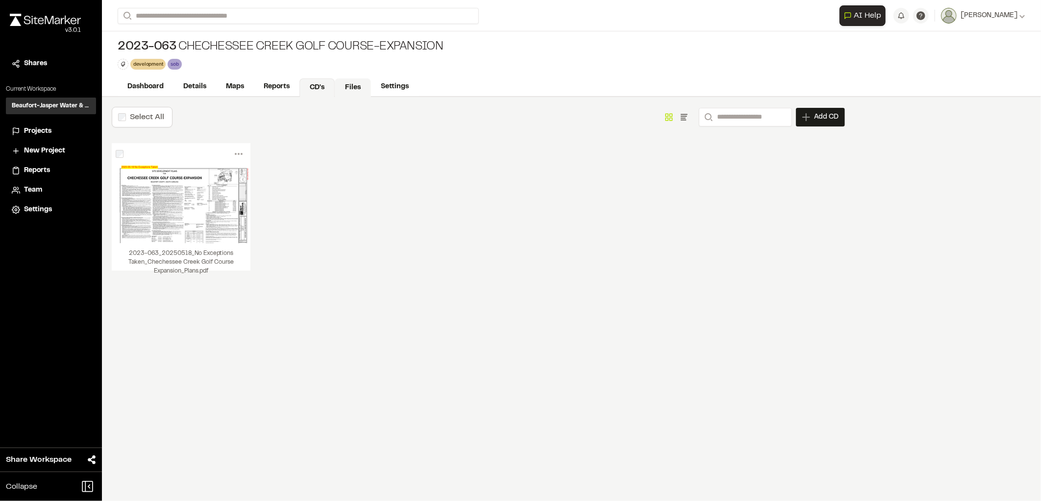
click at [353, 88] on link "Files" at bounding box center [353, 87] width 36 height 19
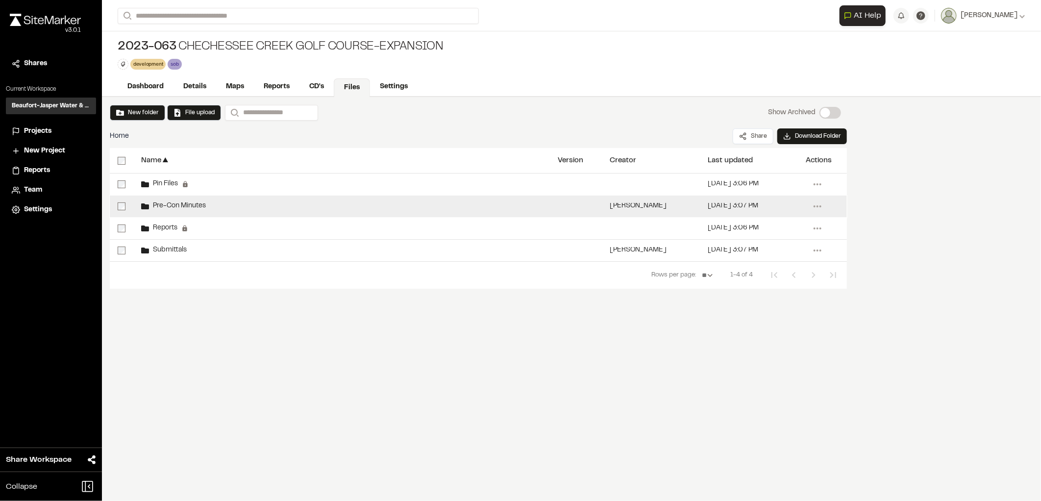
click at [183, 206] on span "Pre-Con Minutes" at bounding box center [177, 206] width 57 height 6
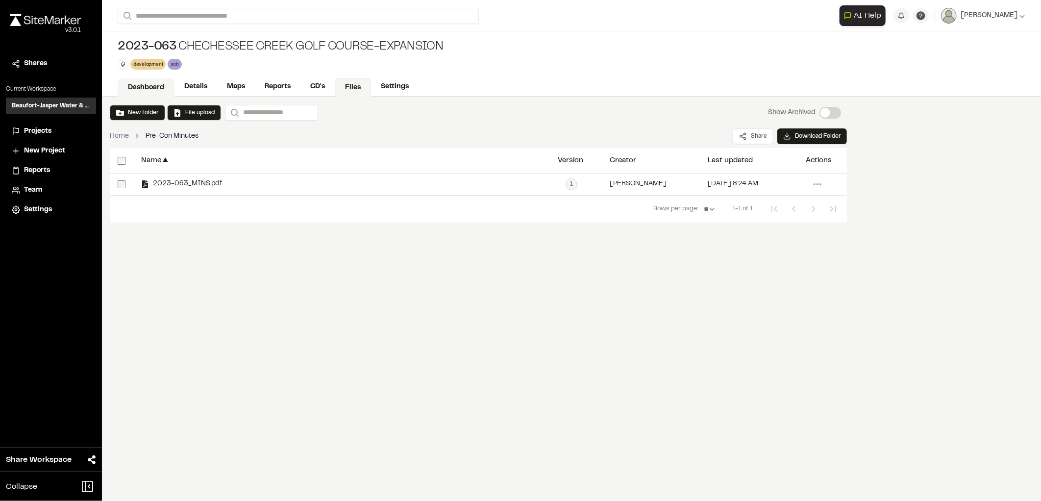
click at [157, 89] on link "Dashboard" at bounding box center [146, 87] width 57 height 19
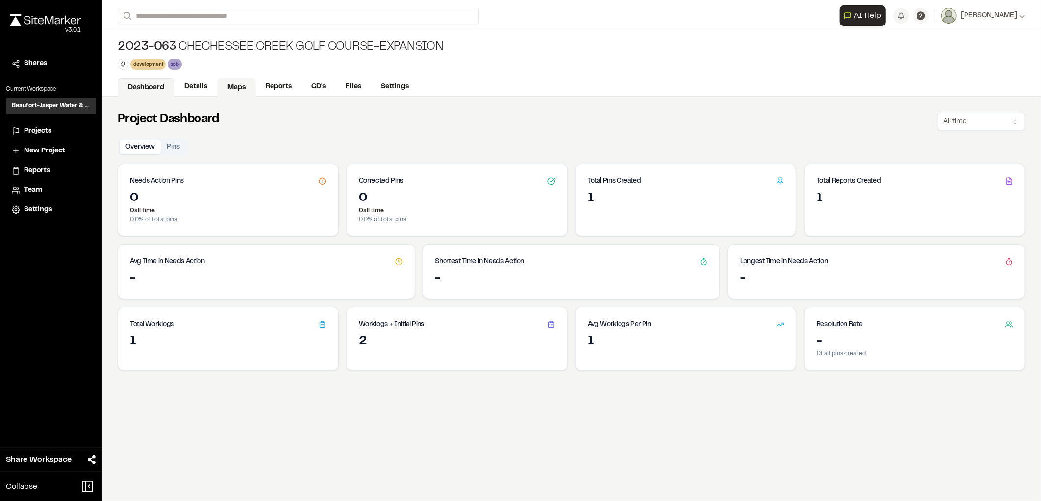
click at [219, 95] on link "Maps" at bounding box center [236, 87] width 39 height 19
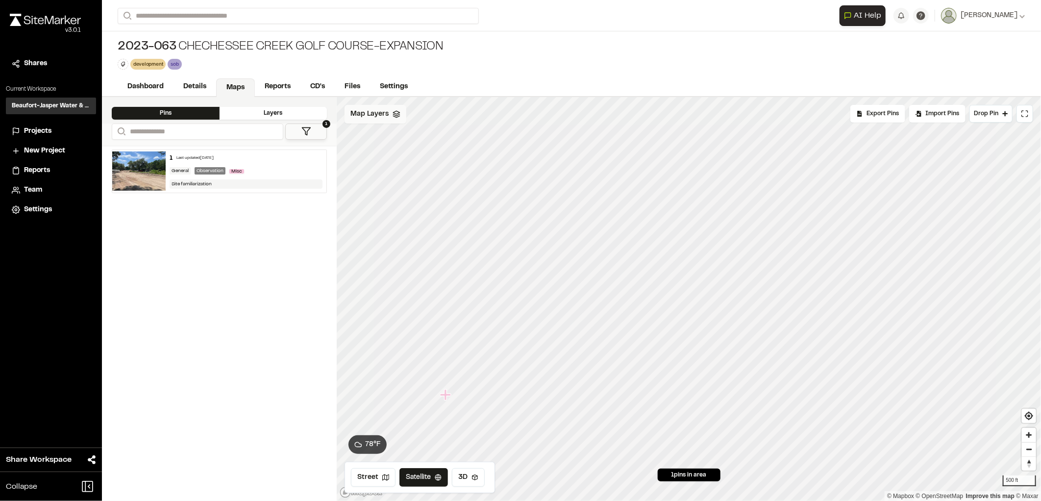
click at [372, 114] on span "Map Layers" at bounding box center [370, 114] width 38 height 11
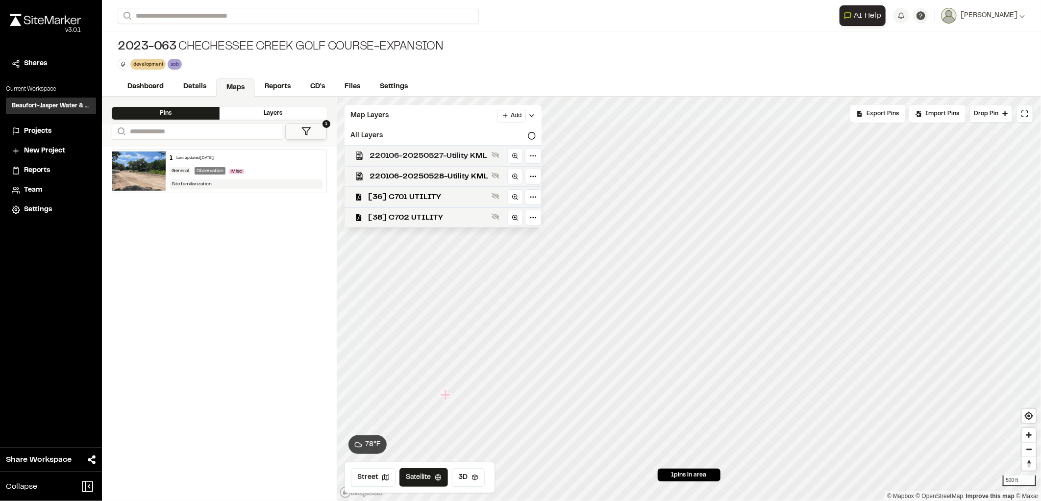
click at [442, 165] on div "220106-20250527-Utility KML" at bounding box center [439, 155] width 205 height 21
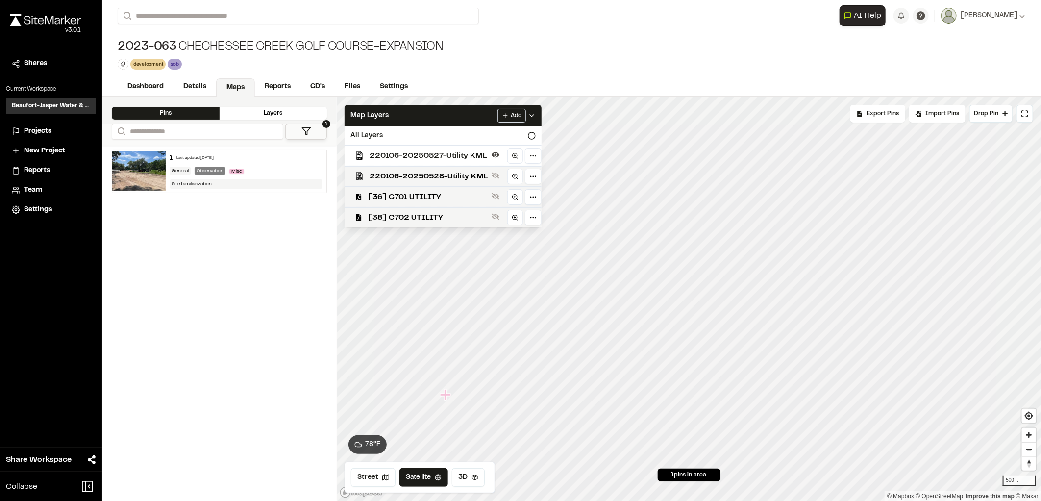
click at [435, 154] on span "220106-20250527-Utility KML" at bounding box center [429, 156] width 118 height 12
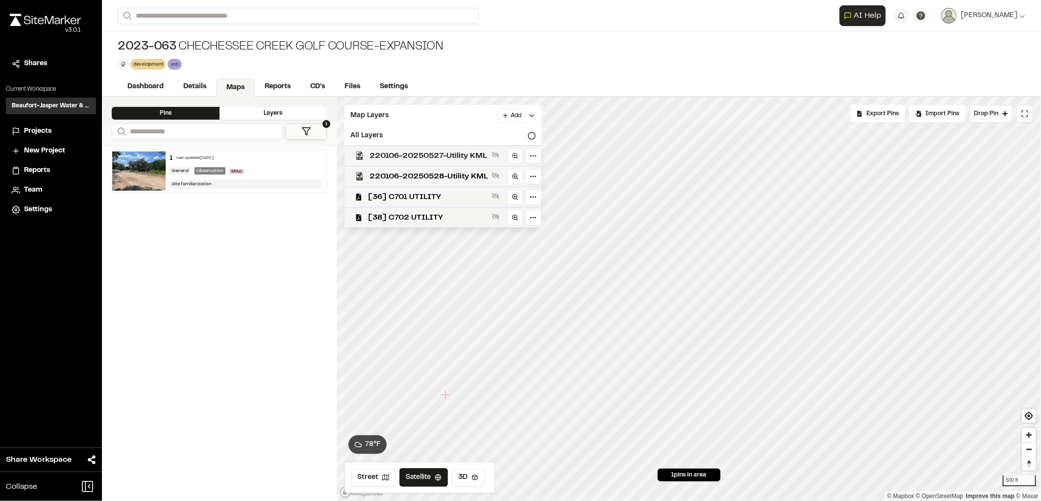
click at [434, 160] on span "220106-20250527-Utility KML" at bounding box center [429, 156] width 118 height 12
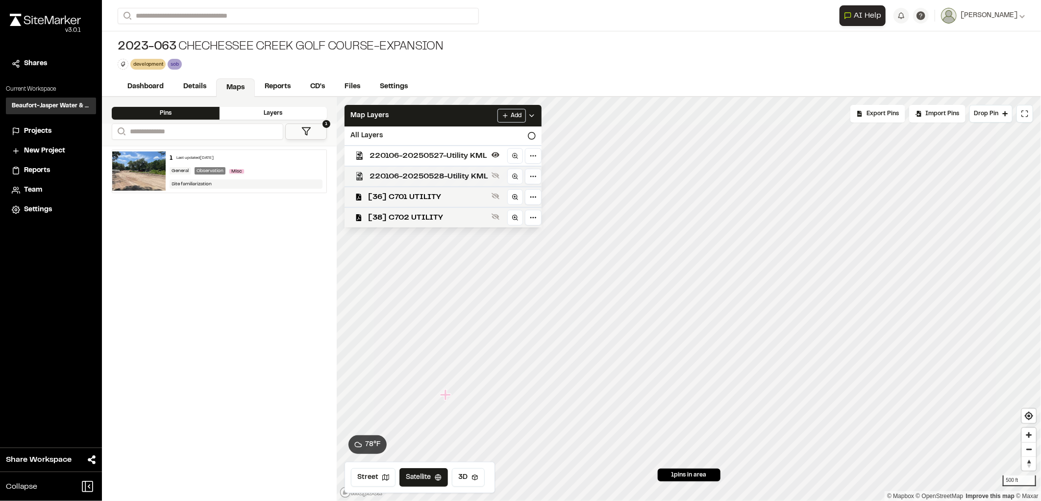
click at [433, 173] on span "220106-20250528-Utility KML" at bounding box center [429, 177] width 118 height 12
click at [420, 150] on span "220106-20250527-Utility KML" at bounding box center [429, 156] width 118 height 12
click at [419, 152] on span "220106-20250527-Utility KML" at bounding box center [429, 156] width 118 height 12
click at [48, 20] on img at bounding box center [45, 20] width 71 height 12
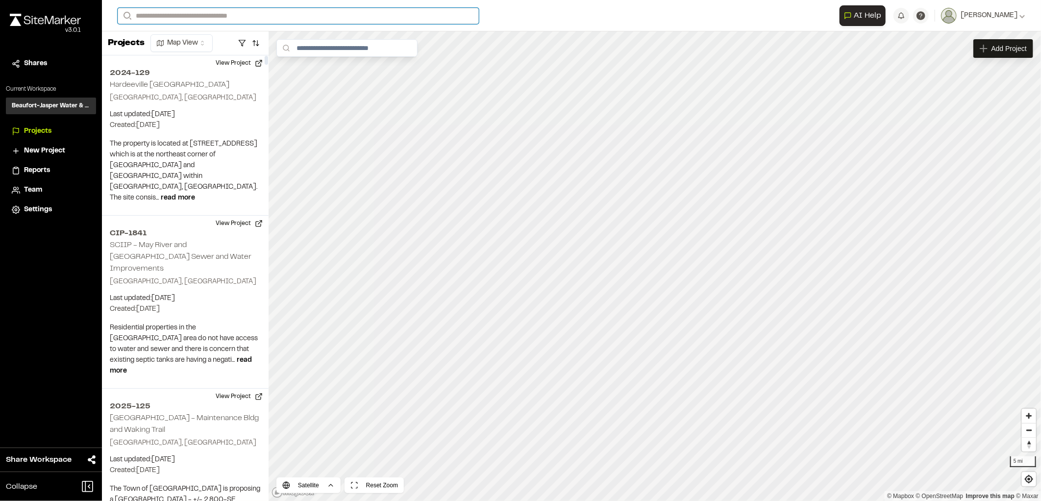
click at [202, 16] on input "Search" at bounding box center [298, 16] width 361 height 16
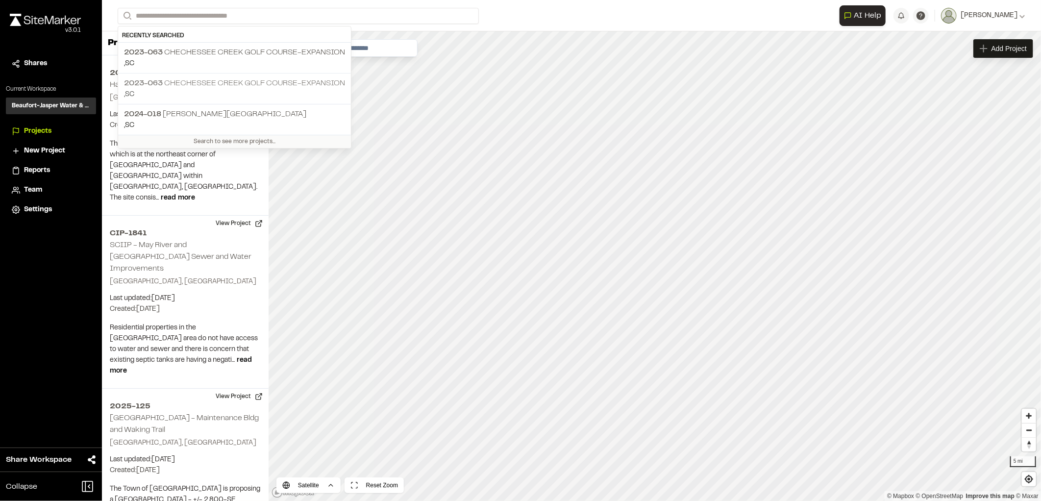
click at [206, 79] on p "2023-063 [GEOGRAPHIC_DATA]-Expansion" at bounding box center [234, 83] width 221 height 12
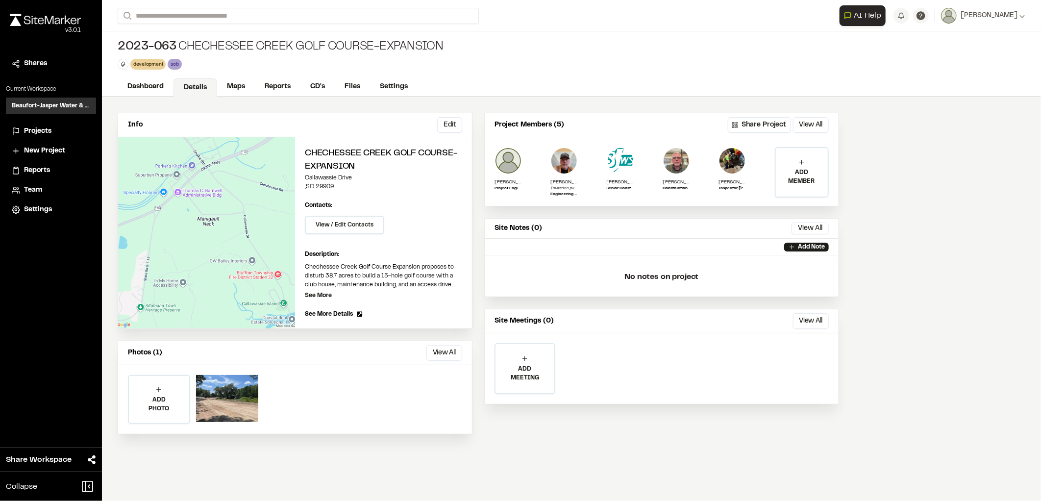
click at [48, 25] on img at bounding box center [45, 20] width 71 height 12
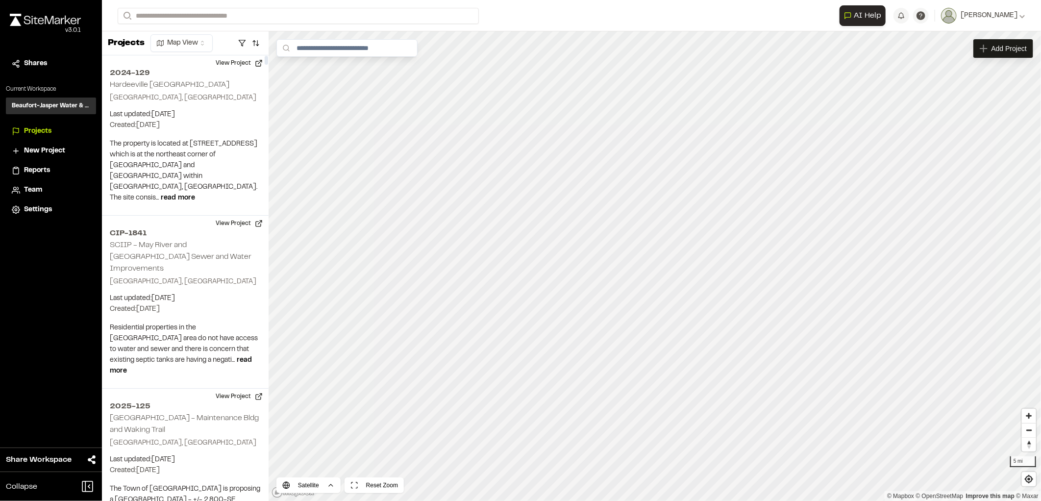
click at [39, 153] on span "New Project" at bounding box center [44, 151] width 41 height 11
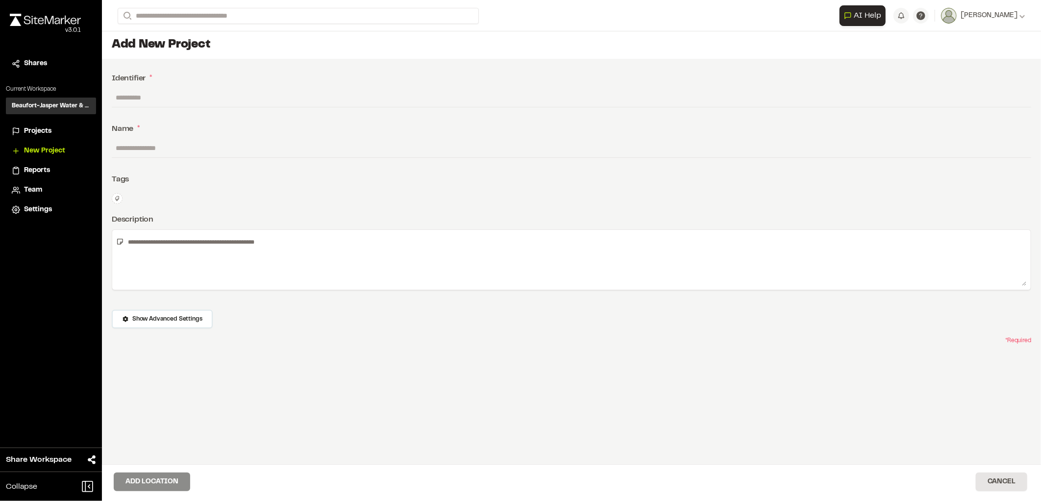
click at [166, 95] on input "text" at bounding box center [572, 97] width 920 height 19
type input "********"
type input "**********"
click at [31, 17] on img at bounding box center [45, 20] width 71 height 12
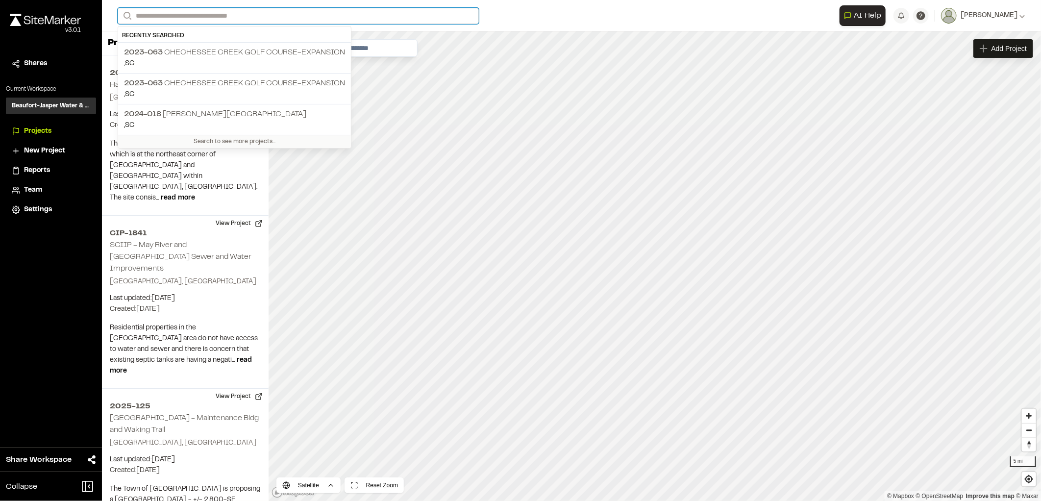
click at [184, 16] on input "Search" at bounding box center [298, 16] width 361 height 16
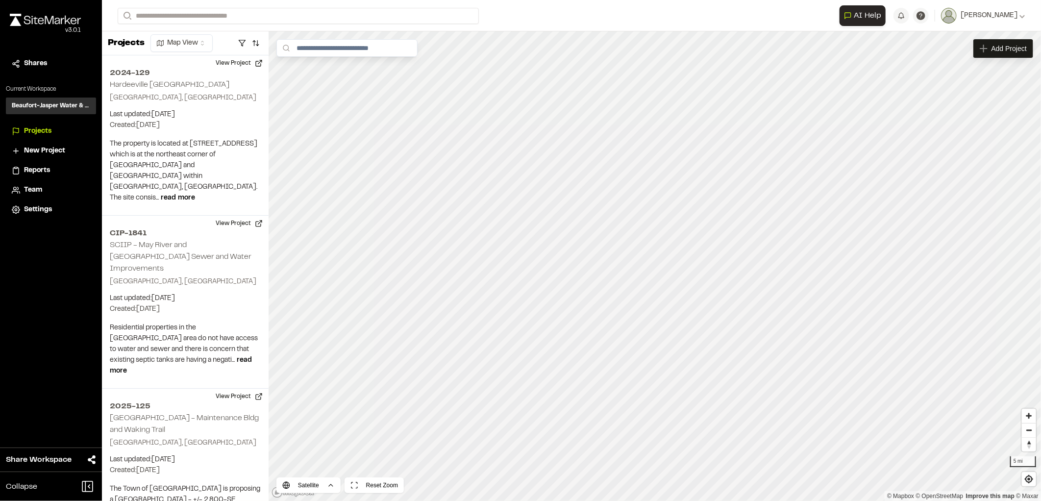
click at [186, 86] on p "2023-063 [GEOGRAPHIC_DATA]-Expansion" at bounding box center [234, 83] width 221 height 12
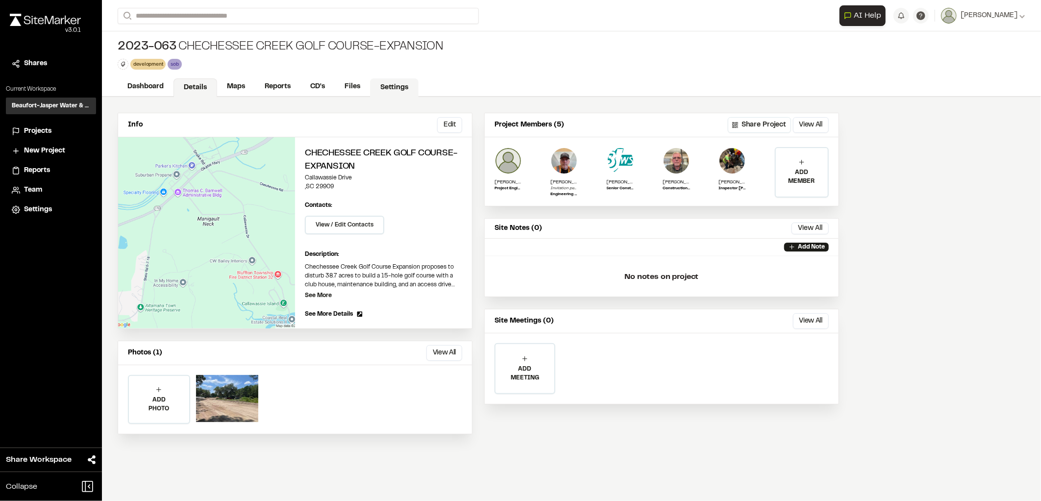
click at [398, 89] on link "Settings" at bounding box center [394, 87] width 49 height 19
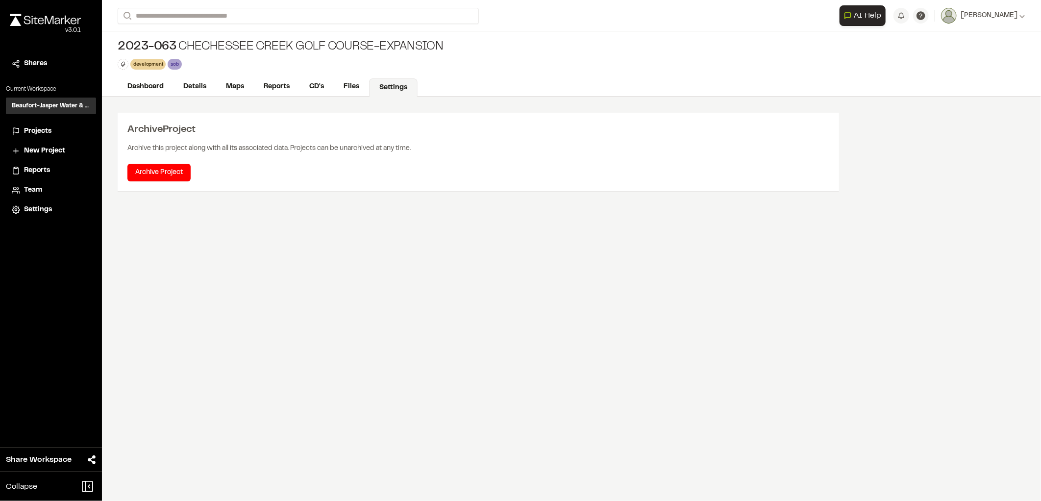
click at [48, 28] on div "v 3.0.1" at bounding box center [45, 30] width 71 height 9
click at [62, 11] on div "Close sidebar v 3.0.1" at bounding box center [51, 31] width 102 height 47
click at [65, 22] on img at bounding box center [45, 20] width 71 height 12
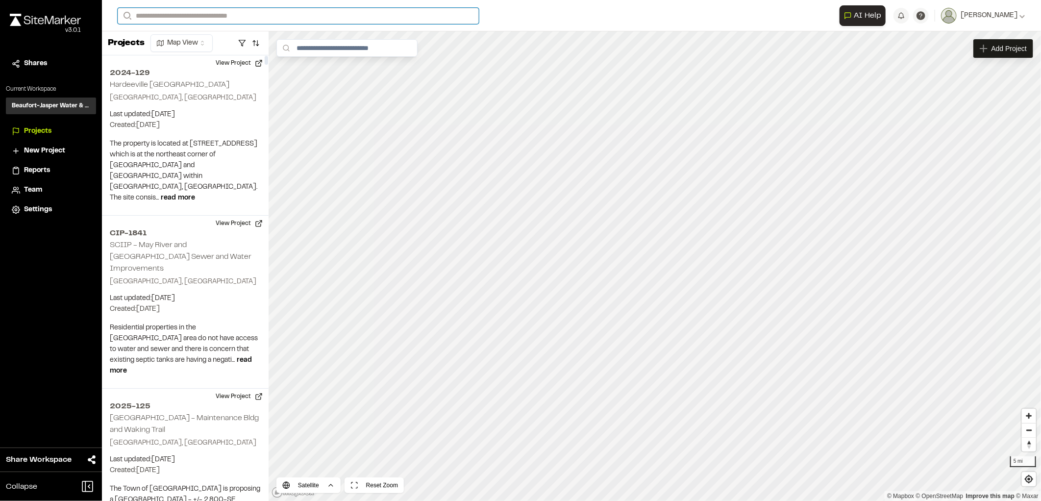
click at [189, 17] on input "Search" at bounding box center [298, 16] width 361 height 16
click at [202, 89] on p ", [GEOGRAPHIC_DATA]" at bounding box center [234, 94] width 221 height 11
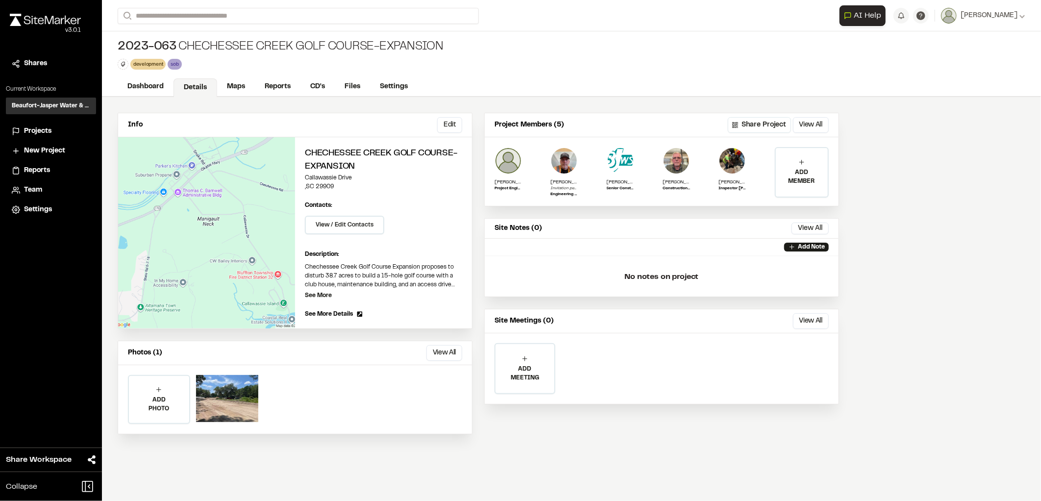
click at [48, 22] on img at bounding box center [45, 20] width 71 height 12
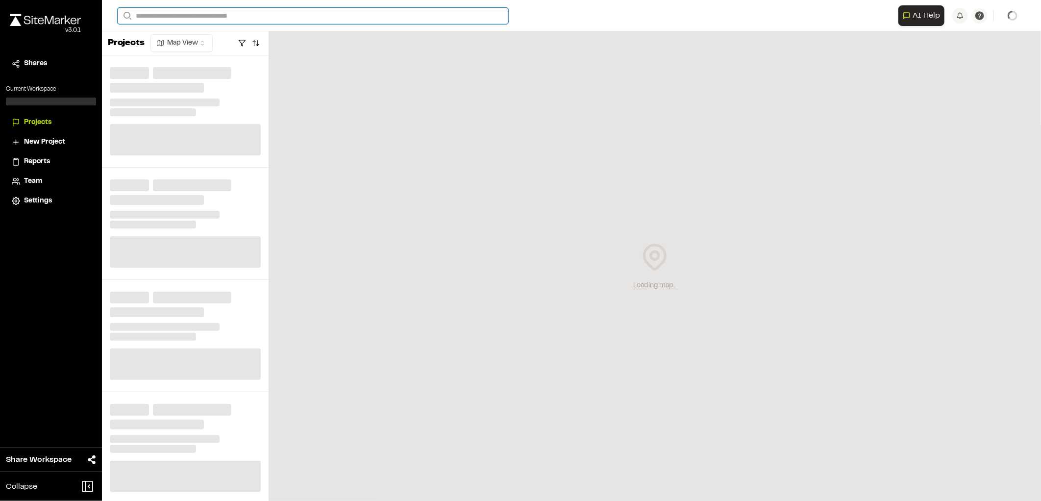
click at [189, 21] on div "Search Recently Searched 2023-063 [GEOGRAPHIC_DATA] Golf Course-Expansion , [GE…" at bounding box center [508, 16] width 781 height 16
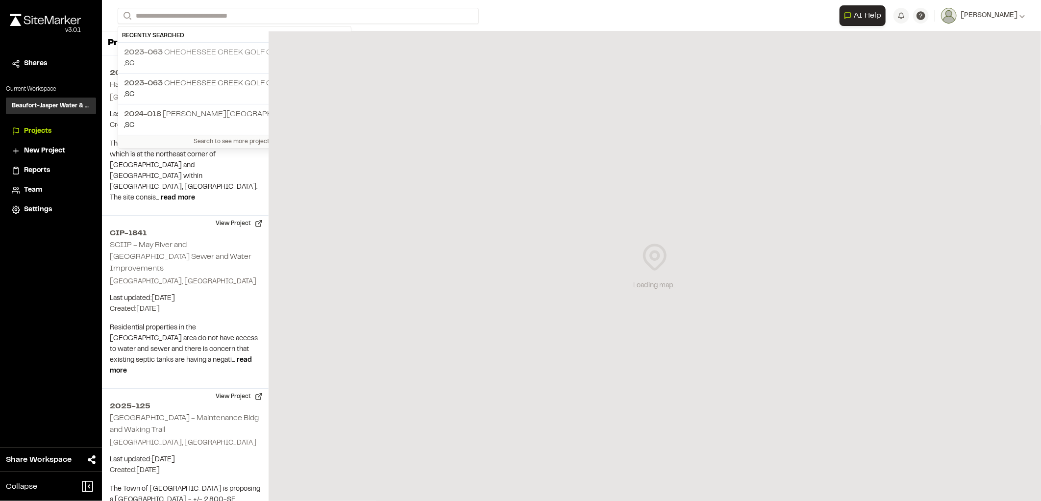
click at [191, 55] on p "2023-063 [GEOGRAPHIC_DATA]-Expansion" at bounding box center [234, 53] width 221 height 12
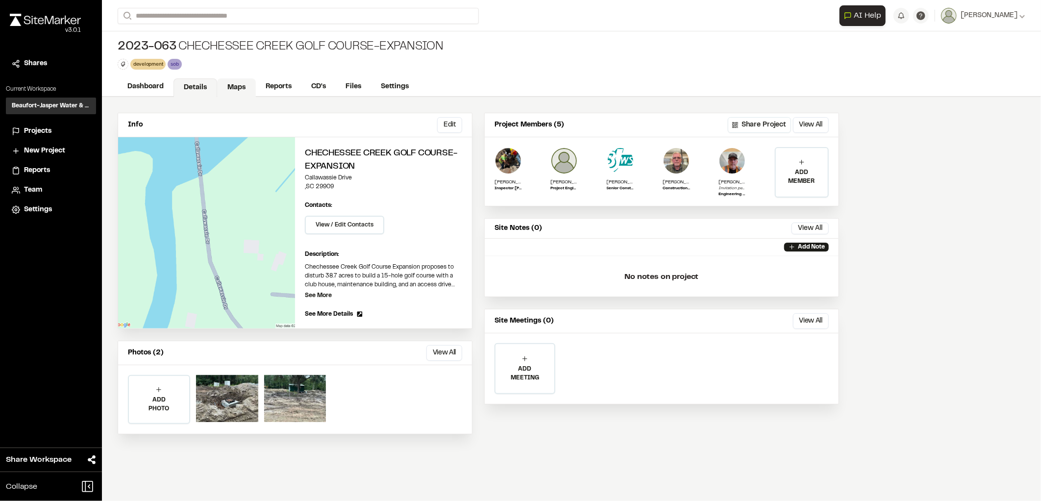
drag, startPoint x: 215, startPoint y: 85, endPoint x: 229, endPoint y: 88, distance: 14.5
click at [216, 85] on link "Details" at bounding box center [196, 87] width 44 height 19
click at [231, 88] on link "Maps" at bounding box center [236, 87] width 39 height 19
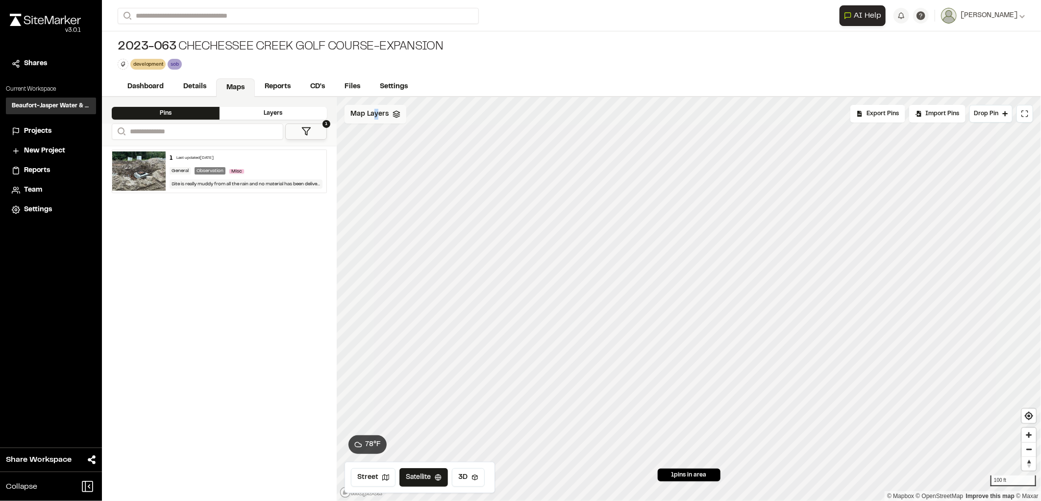
click at [376, 116] on span "Map Layers" at bounding box center [370, 114] width 38 height 11
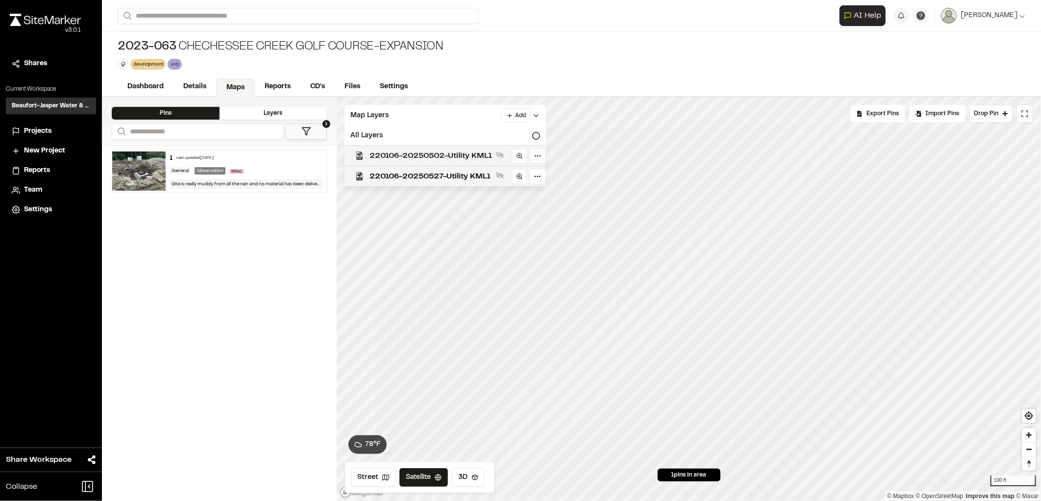
drag, startPoint x: 376, startPoint y: 116, endPoint x: 398, endPoint y: 159, distance: 48.7
click at [398, 159] on span "220106-20250502-Utility KML1" at bounding box center [431, 156] width 123 height 12
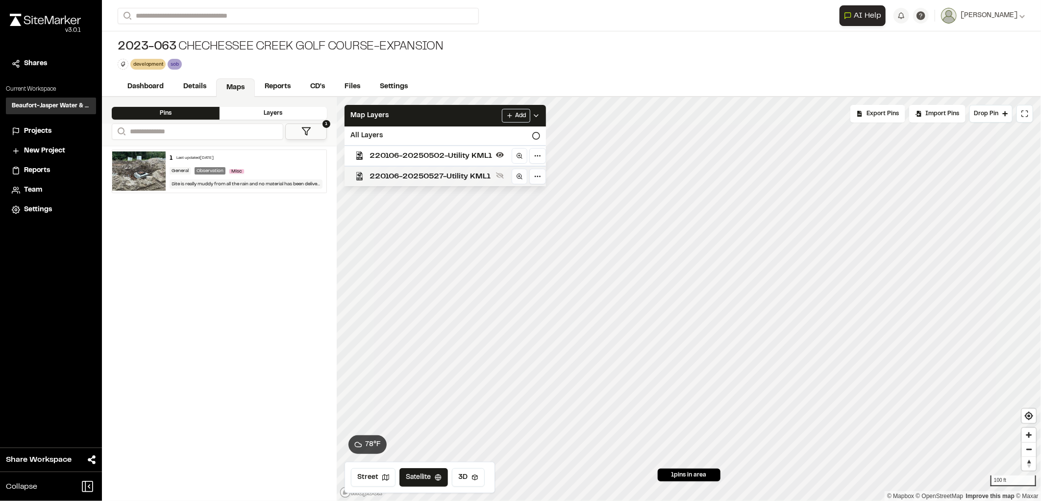
click at [401, 178] on span "220106-20250527-Utility KML1" at bounding box center [431, 177] width 123 height 12
click at [148, 189] on img at bounding box center [138, 170] width 53 height 39
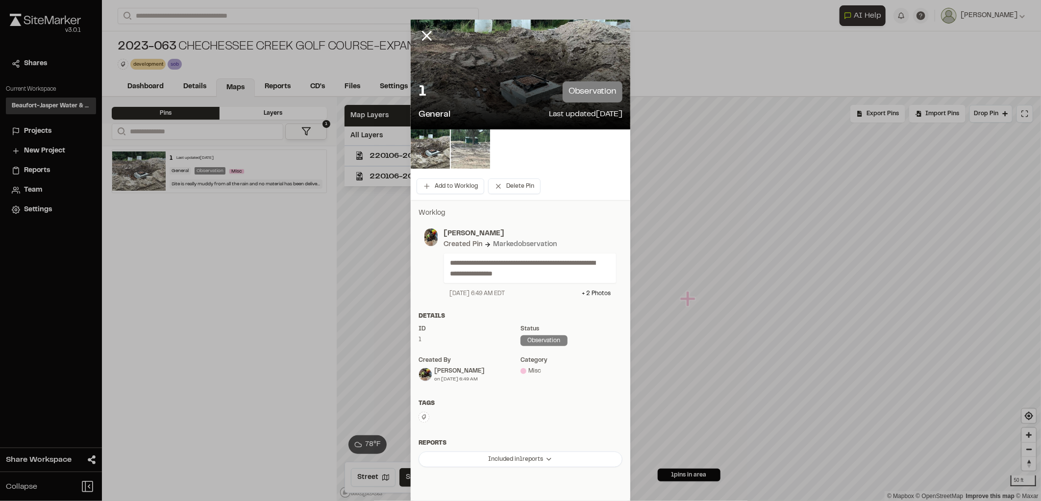
click at [457, 152] on img at bounding box center [470, 148] width 39 height 39
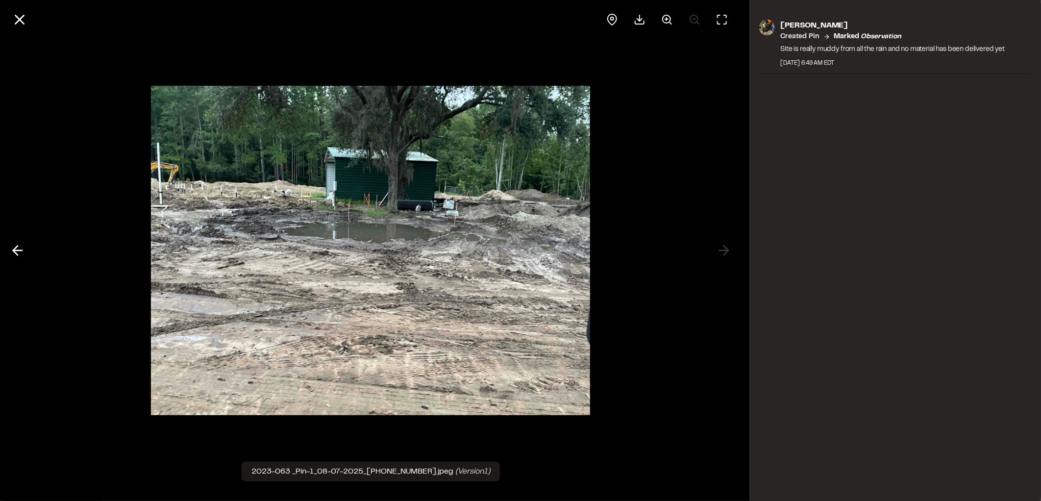
click at [673, 251] on div at bounding box center [371, 250] width 742 height 501
click at [13, 251] on polyline at bounding box center [15, 250] width 4 height 9
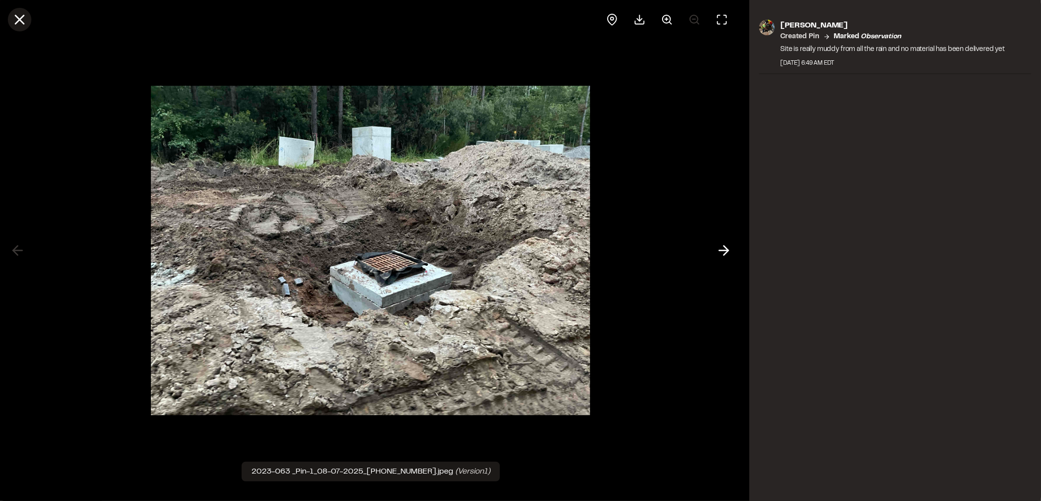
click at [21, 18] on line at bounding box center [20, 20] width 8 height 8
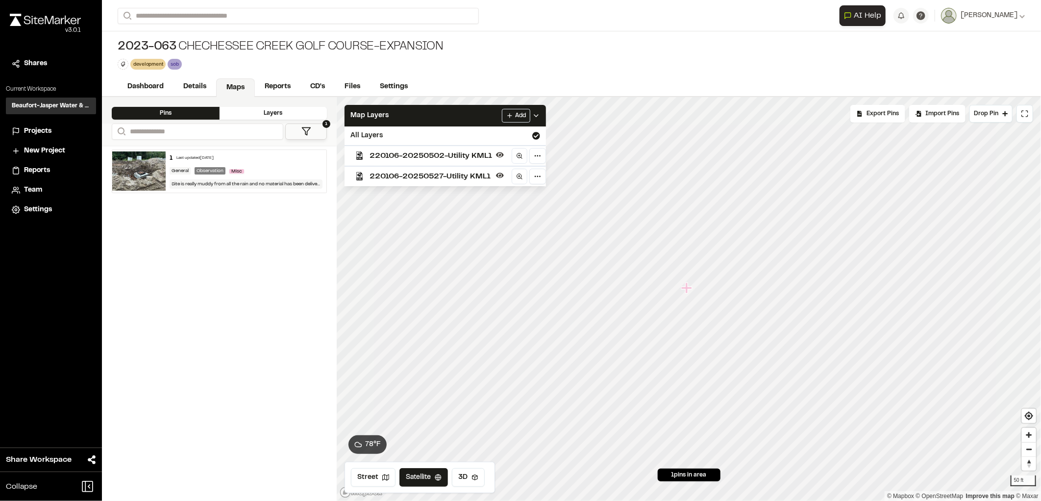
drag, startPoint x: 690, startPoint y: 305, endPoint x: 688, endPoint y: 294, distance: 10.9
click at [688, 294] on icon "Map marker" at bounding box center [688, 288] width 13 height 13
drag, startPoint x: 691, startPoint y: 286, endPoint x: 661, endPoint y: 282, distance: 30.6
click at [661, 282] on icon "Map marker" at bounding box center [656, 283] width 11 height 11
click at [305, 165] on div "1 Last updated [DATE] General Observation Misc Site is really muddy from all th…" at bounding box center [246, 171] width 161 height 43
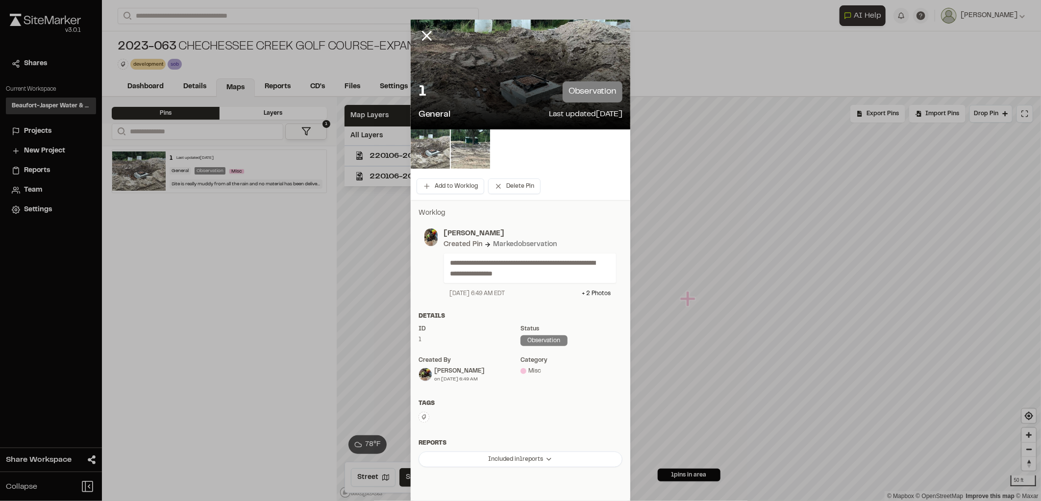
click at [431, 154] on img at bounding box center [430, 148] width 39 height 39
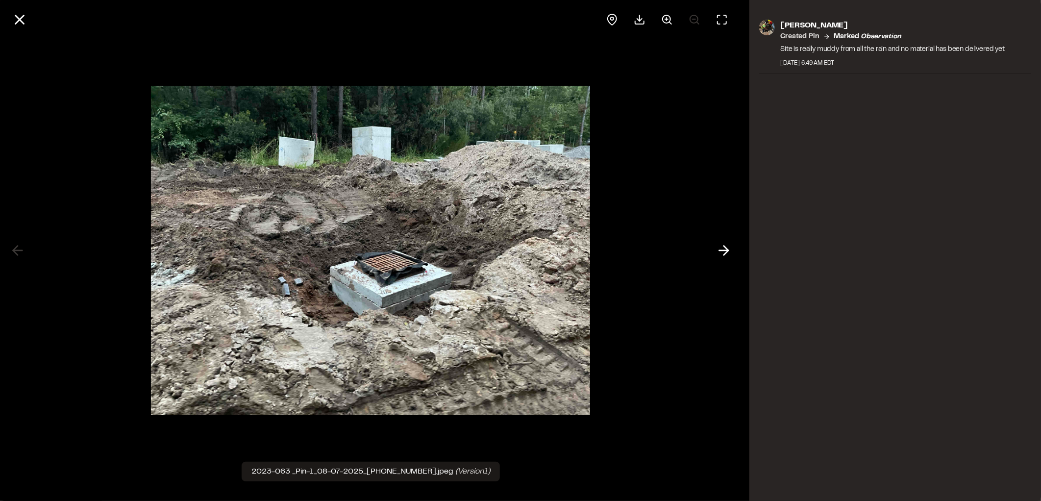
drag, startPoint x: 18, startPoint y: 15, endPoint x: 36, endPoint y: 18, distance: 18.9
click at [18, 15] on icon at bounding box center [19, 19] width 17 height 17
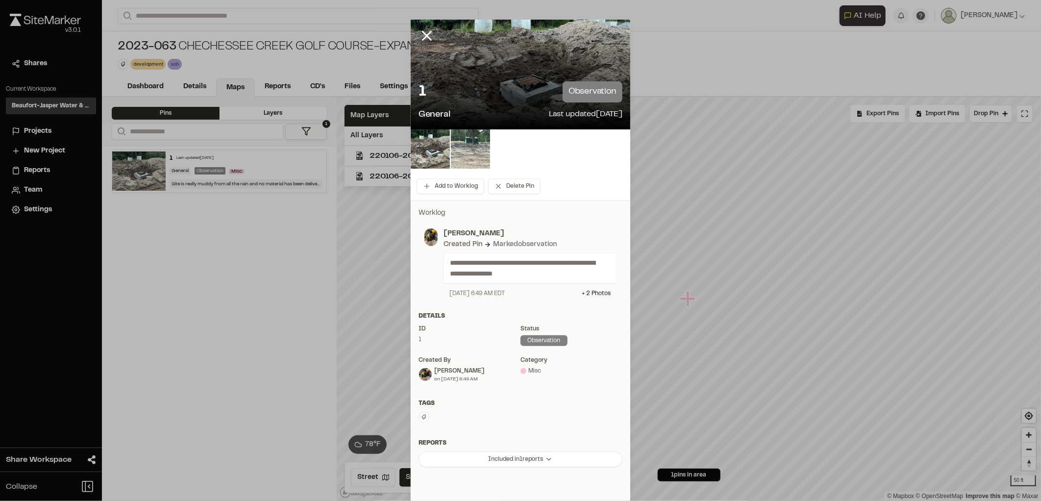
click at [460, 157] on img at bounding box center [470, 148] width 39 height 39
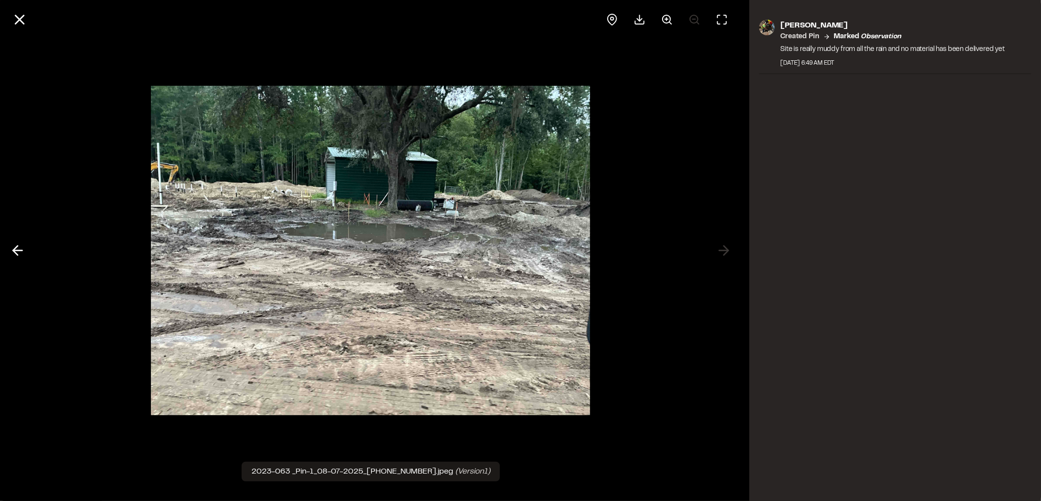
click at [369, 244] on img at bounding box center [370, 250] width 439 height 349
click at [18, 26] on icon at bounding box center [19, 19] width 17 height 17
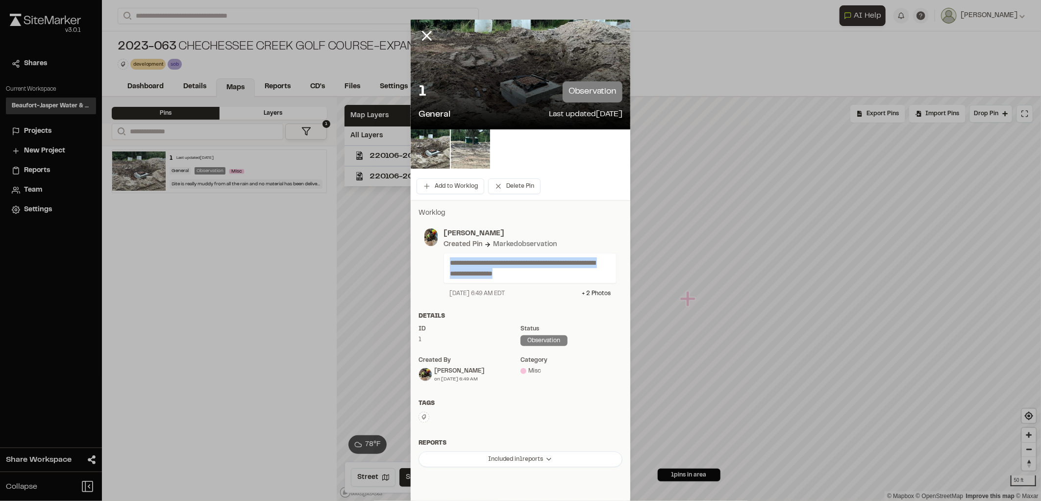
drag, startPoint x: 532, startPoint y: 275, endPoint x: 425, endPoint y: 260, distance: 108.3
click at [425, 260] on div "**********" at bounding box center [521, 263] width 192 height 70
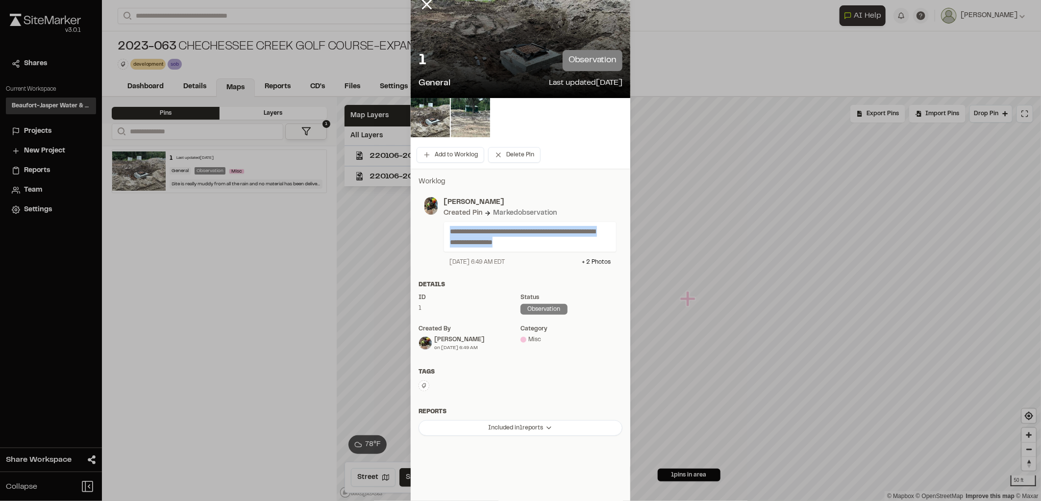
scroll to position [61, 0]
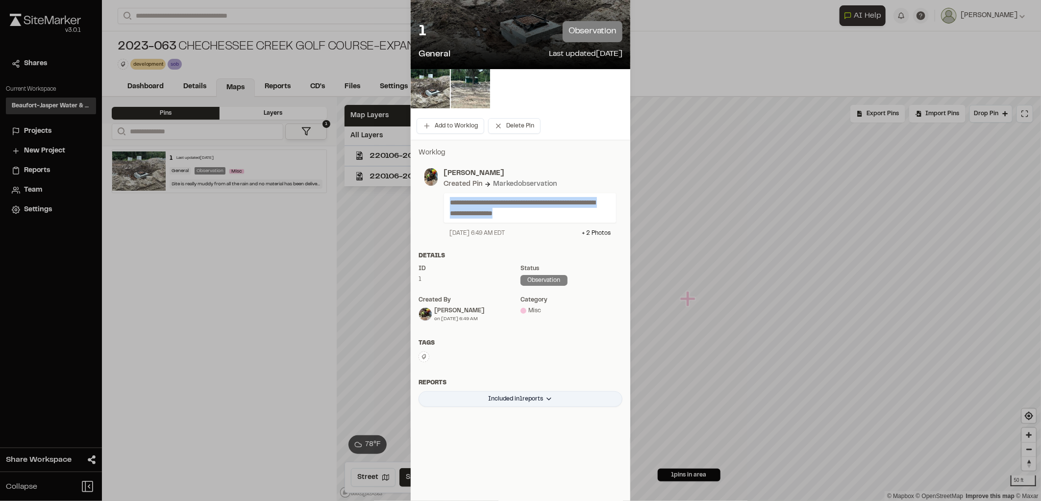
click at [526, 395] on html "Close sidebar v 3.0.1 Shares Current Workspace Beaufort-Jasper Water & Sewer Au…" at bounding box center [520, 250] width 1041 height 501
click at [575, 140] on html "Close sidebar v 3.0.1 Shares Current Workspace Beaufort-Jasper Water & Sewer Au…" at bounding box center [520, 250] width 1041 height 501
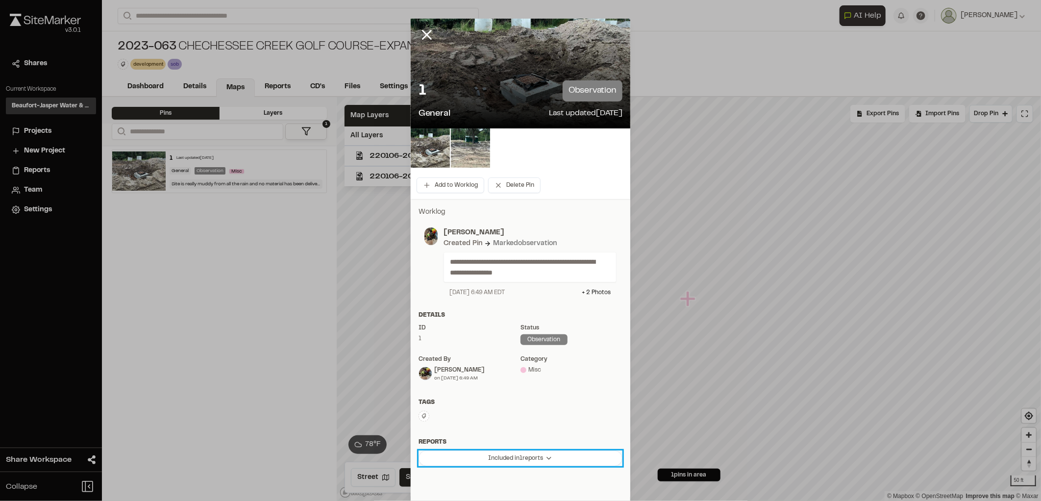
scroll to position [0, 0]
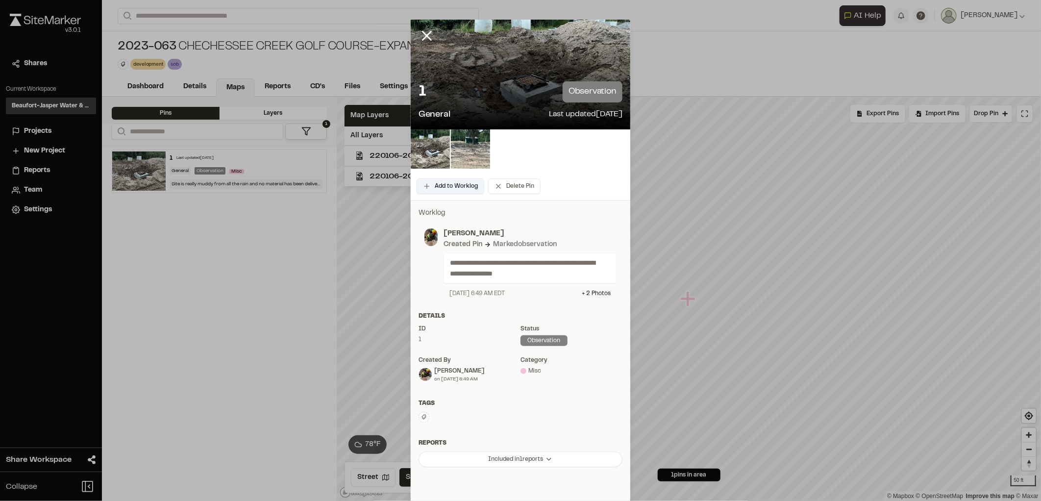
click at [444, 190] on button "Add to Worklog" at bounding box center [451, 186] width 68 height 16
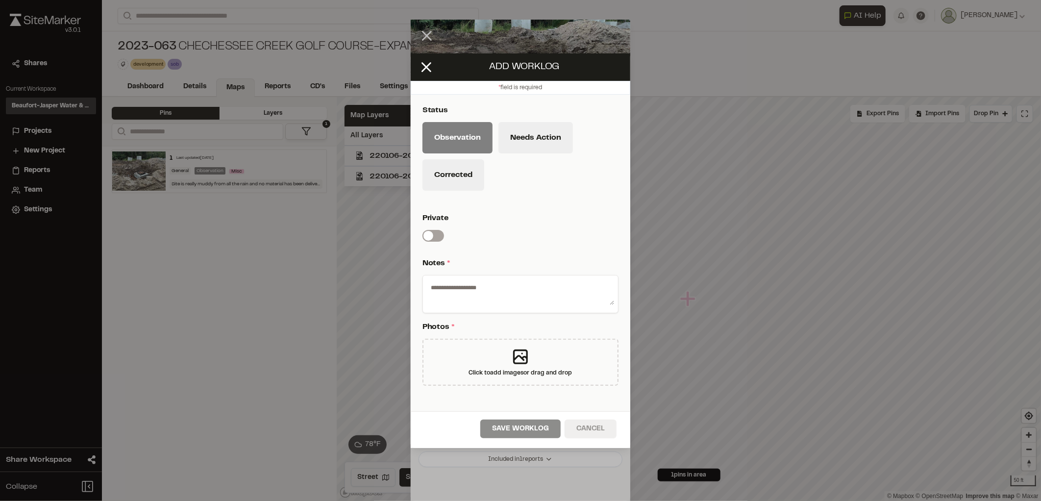
click at [596, 432] on button "Cancel" at bounding box center [591, 429] width 52 height 19
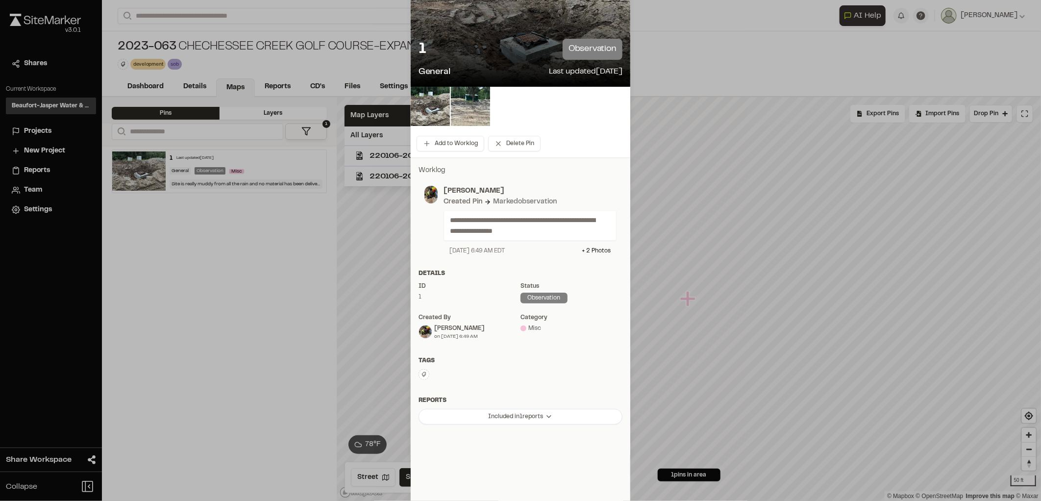
scroll to position [61, 0]
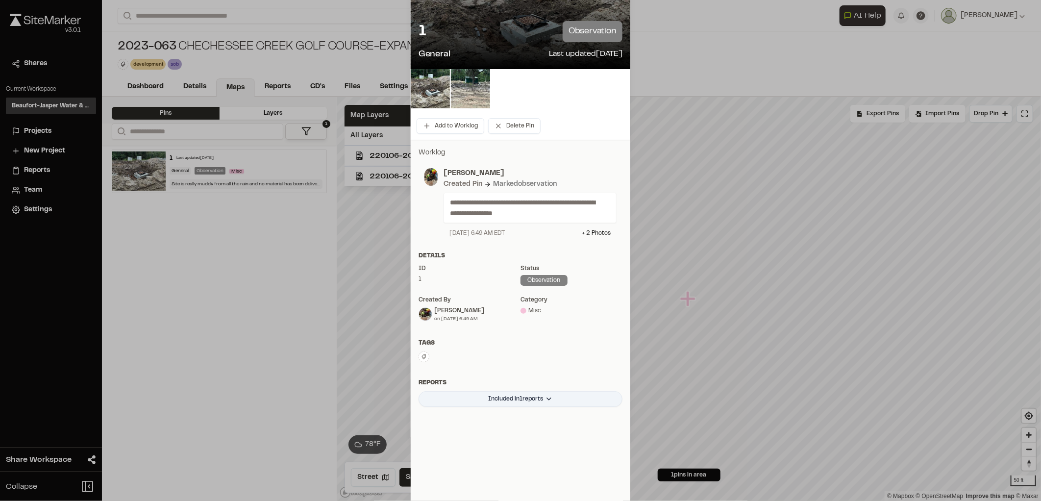
click at [512, 400] on html "Close sidebar v 3.0.1 Shares Current Workspace Beaufort-Jasper Water & Sewer Au…" at bounding box center [520, 250] width 1041 height 501
click at [574, 420] on div "Daily Observation Report #1 [DATE]" at bounding box center [508, 419] width 132 height 17
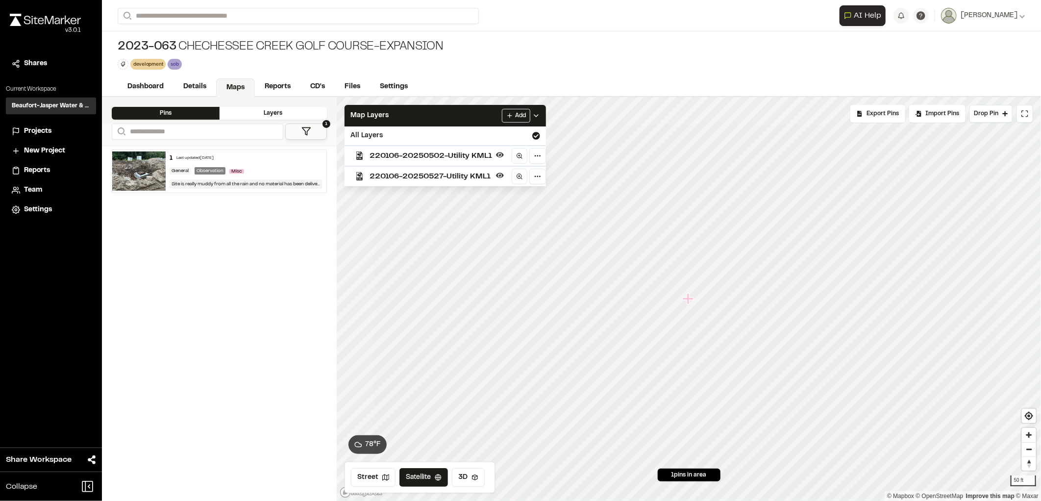
click at [690, 303] on icon "Map marker" at bounding box center [689, 299] width 13 height 13
click at [687, 304] on icon "Map marker" at bounding box center [688, 298] width 11 height 11
click at [941, 110] on span "Import Pins" at bounding box center [943, 113] width 34 height 9
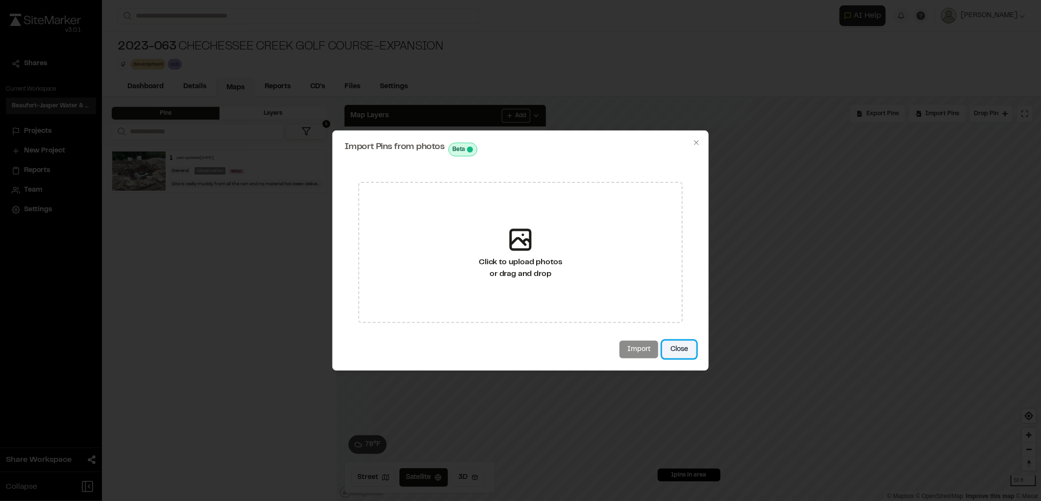
click at [677, 355] on button "Close" at bounding box center [679, 350] width 34 height 18
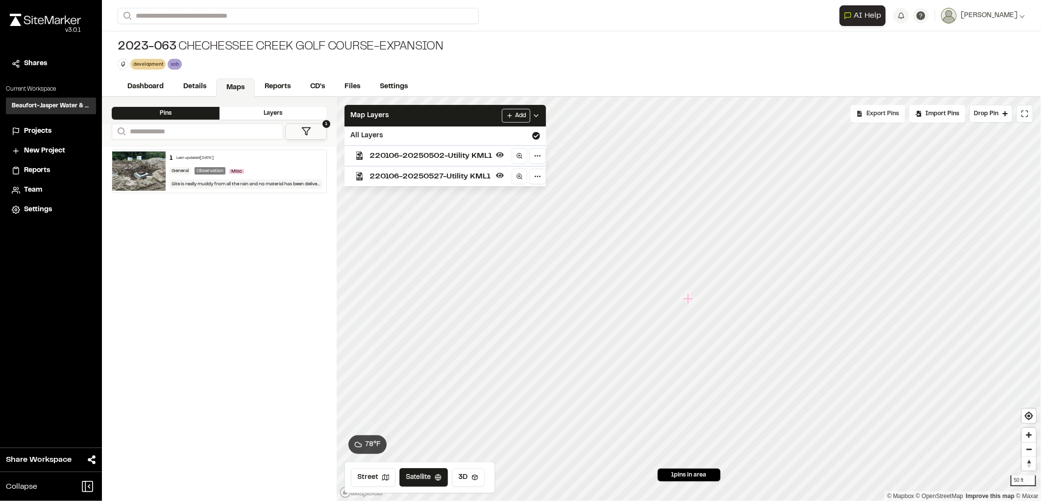
click at [871, 115] on span "Export Pins" at bounding box center [883, 113] width 32 height 9
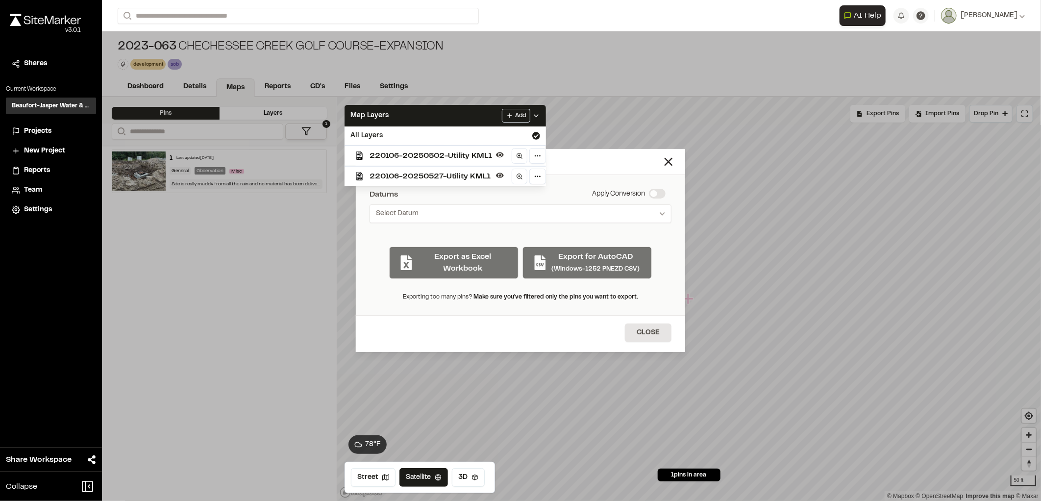
click at [565, 267] on div "Export as Excel Workbook Export for AutoCAD (Windows-1252 PNEZD CSV)" at bounding box center [521, 259] width 302 height 40
click at [516, 215] on button "Select Datum" at bounding box center [521, 213] width 302 height 19
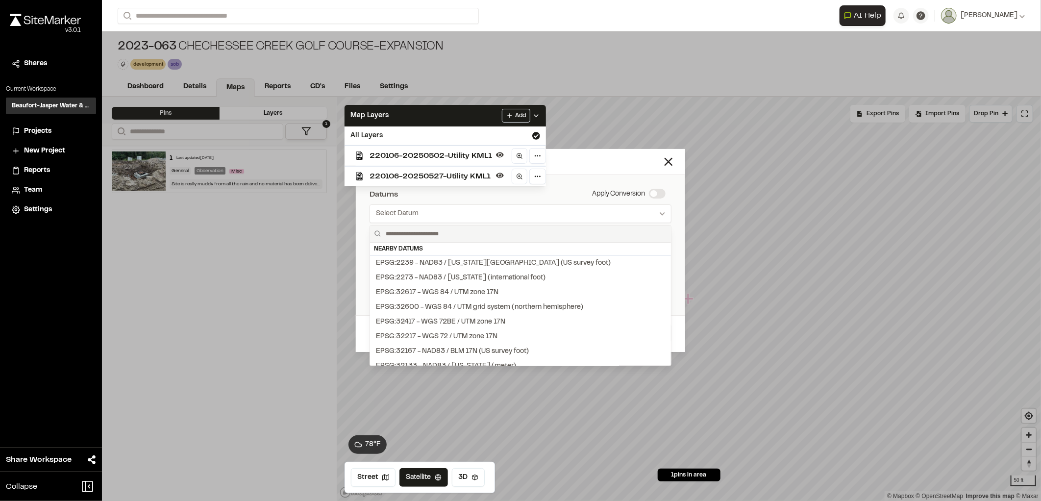
click at [493, 216] on div at bounding box center [520, 250] width 1041 height 501
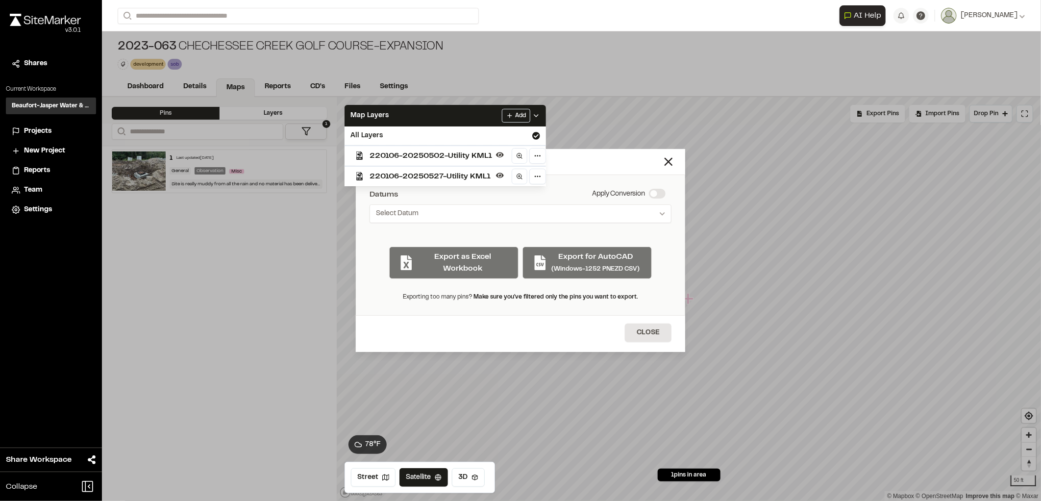
click at [472, 264] on div "Export as Excel Workbook Export for AutoCAD (Windows-1252 PNEZD CSV)" at bounding box center [521, 259] width 302 height 40
click at [472, 269] on div "Export as Excel Workbook Export for AutoCAD (Windows-1252 PNEZD CSV)" at bounding box center [521, 259] width 302 height 40
click at [530, 254] on div "Export as Excel Workbook Export for AutoCAD (Windows-1252 PNEZD CSV)" at bounding box center [521, 259] width 302 height 40
click at [579, 264] on div "Export as Excel Workbook Export for AutoCAD (Windows-1252 PNEZD CSV)" at bounding box center [521, 259] width 302 height 40
click at [579, 209] on button "Select Datum" at bounding box center [521, 213] width 302 height 19
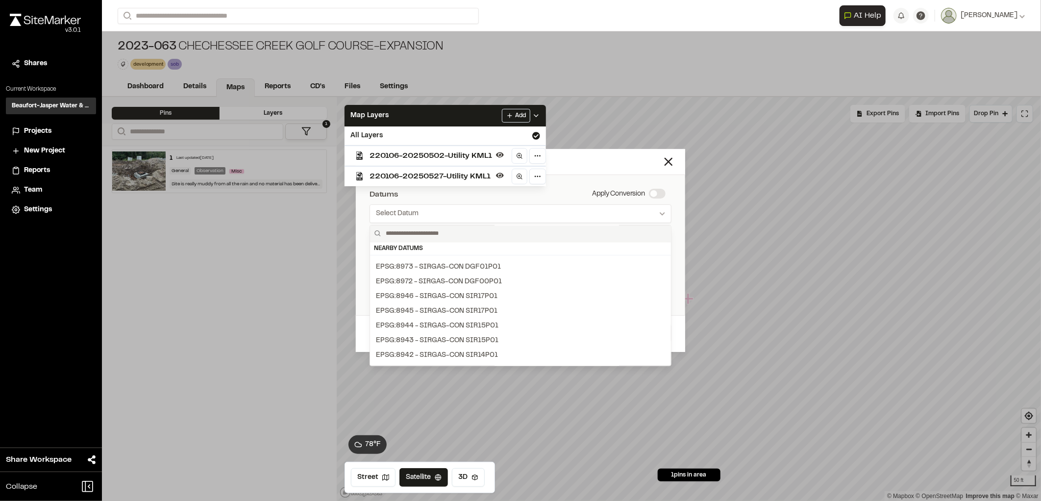
scroll to position [1360, 0]
click at [657, 213] on div at bounding box center [520, 250] width 1041 height 501
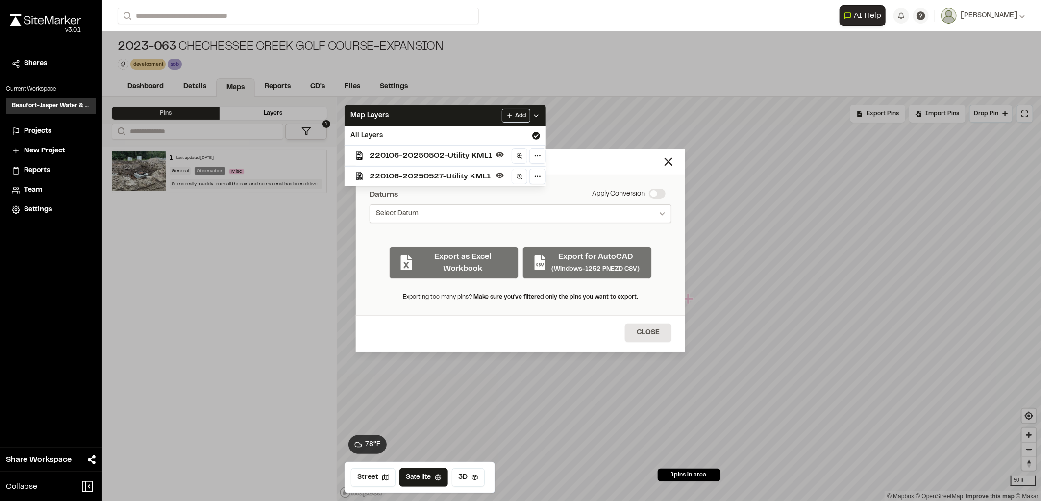
click at [489, 212] on button "Select Datum" at bounding box center [521, 213] width 302 height 19
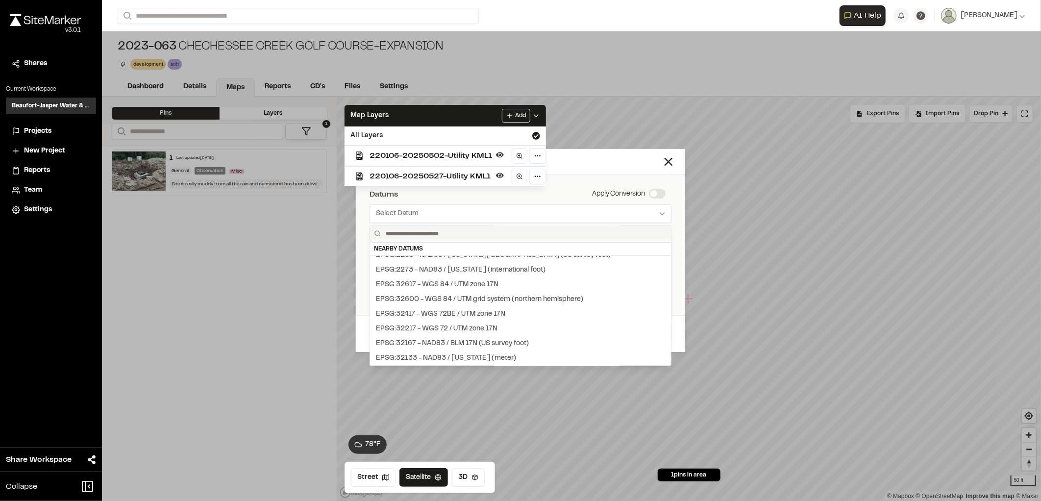
scroll to position [0, 0]
click at [629, 195] on div at bounding box center [520, 250] width 1041 height 501
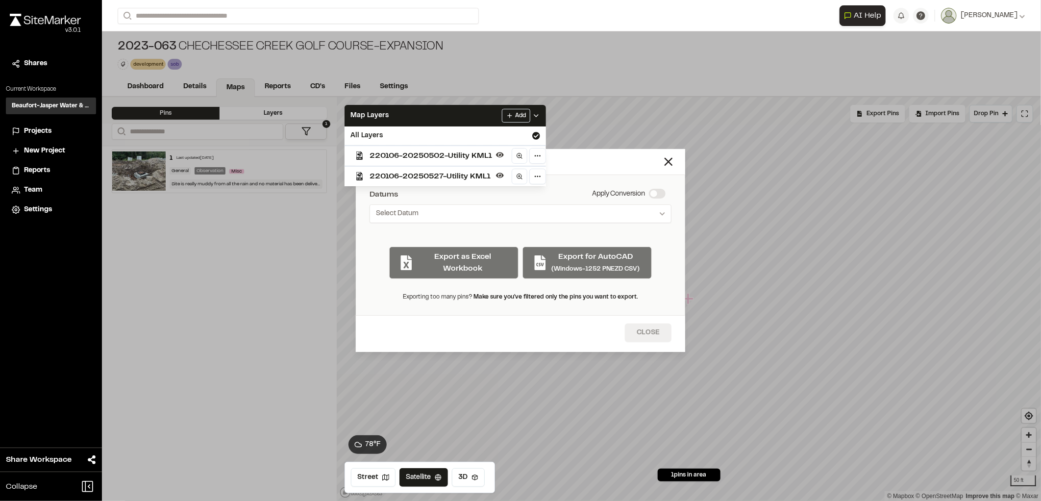
click at [633, 331] on button "Close" at bounding box center [648, 333] width 47 height 19
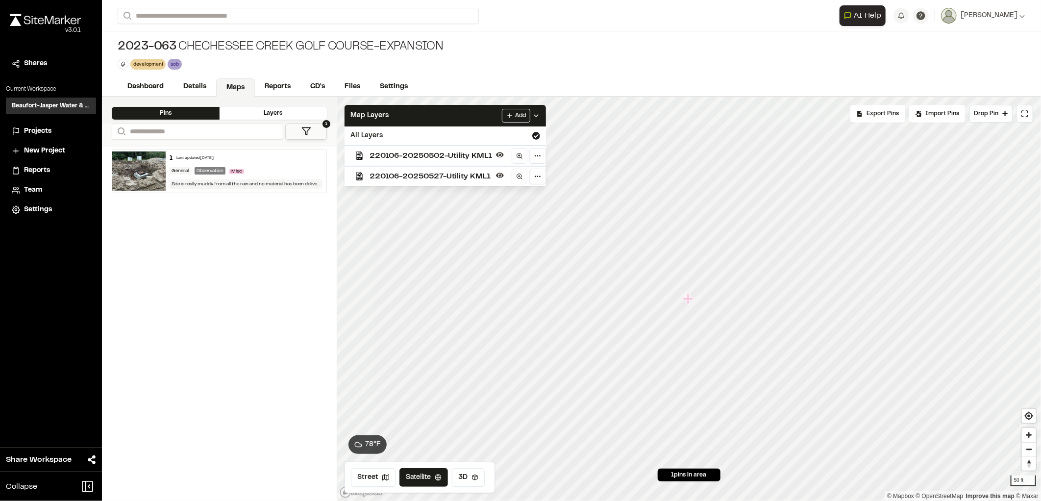
click at [694, 302] on icon "Map marker" at bounding box center [689, 299] width 13 height 13
click at [691, 301] on icon "Map marker" at bounding box center [689, 299] width 13 height 13
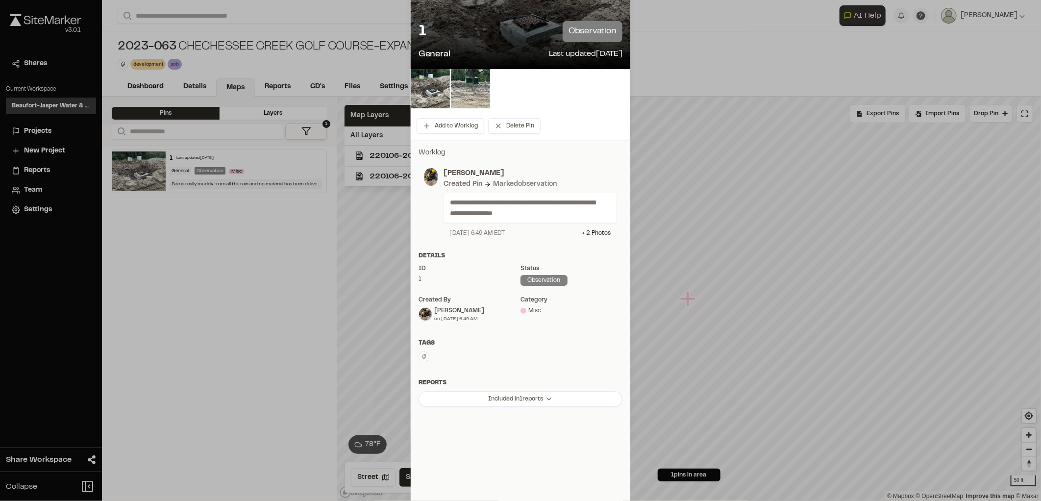
scroll to position [61, 0]
click at [498, 400] on html "Close sidebar v 3.0.1 Shares Current Workspace Beaufort-Jasper Water & Sewer Au…" at bounding box center [520, 250] width 1041 height 501
click at [506, 234] on html "Close sidebar v 3.0.1 Shares Current Workspace Beaufort-Jasper Water & Sewer Au…" at bounding box center [520, 250] width 1041 height 501
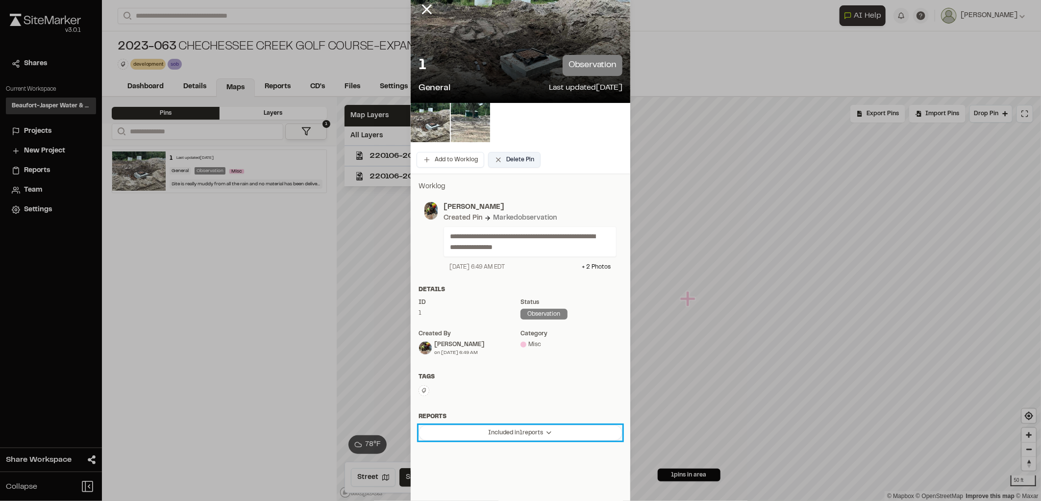
scroll to position [0, 0]
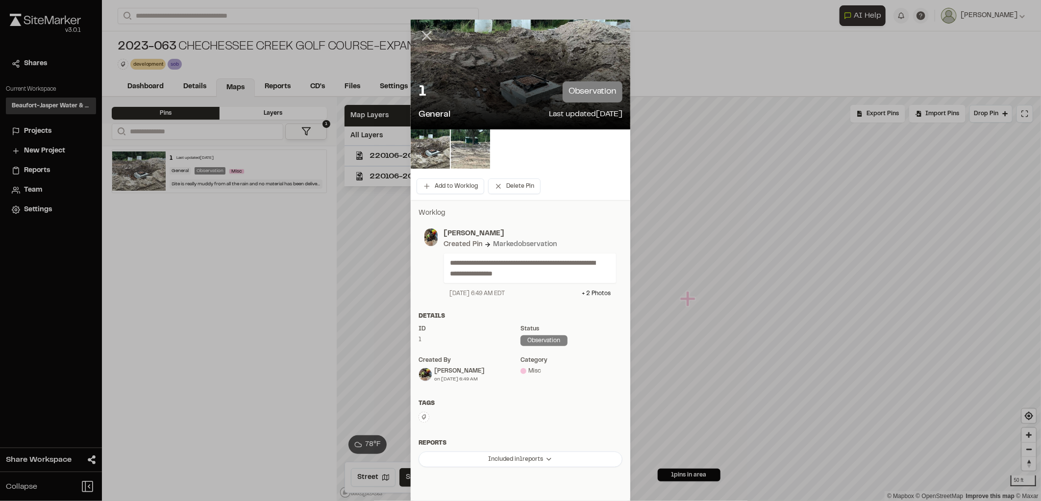
click at [425, 32] on icon at bounding box center [427, 35] width 17 height 17
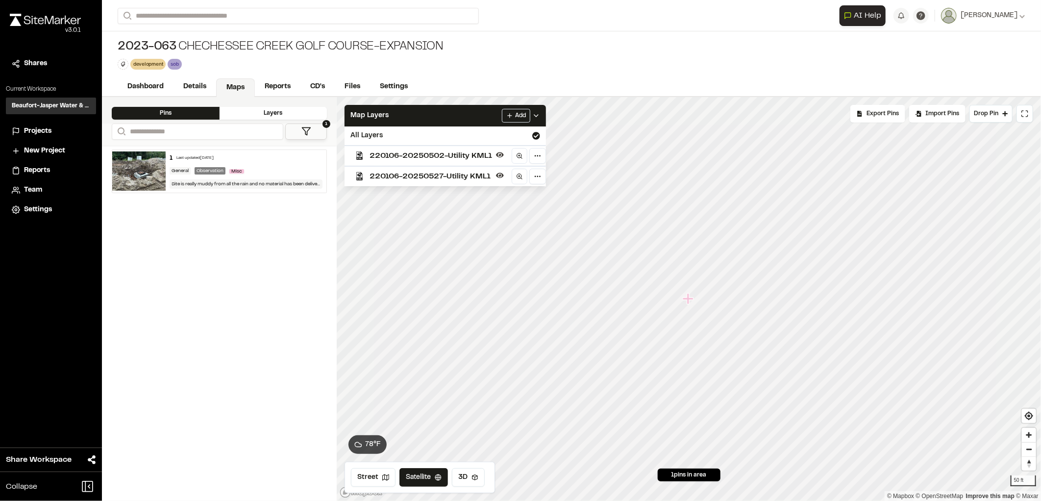
click at [687, 304] on icon "Map marker" at bounding box center [688, 298] width 11 height 11
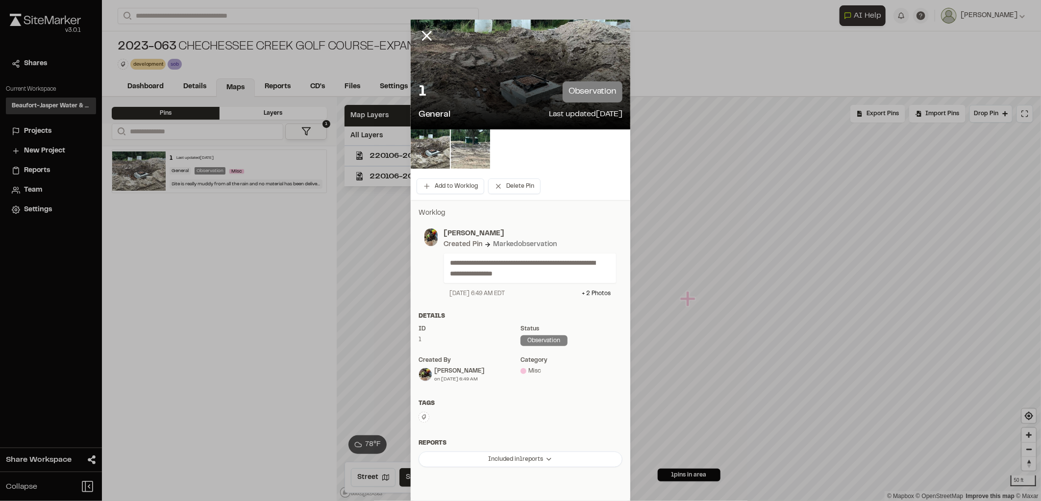
click at [413, 29] on div at bounding box center [434, 43] width 47 height 47
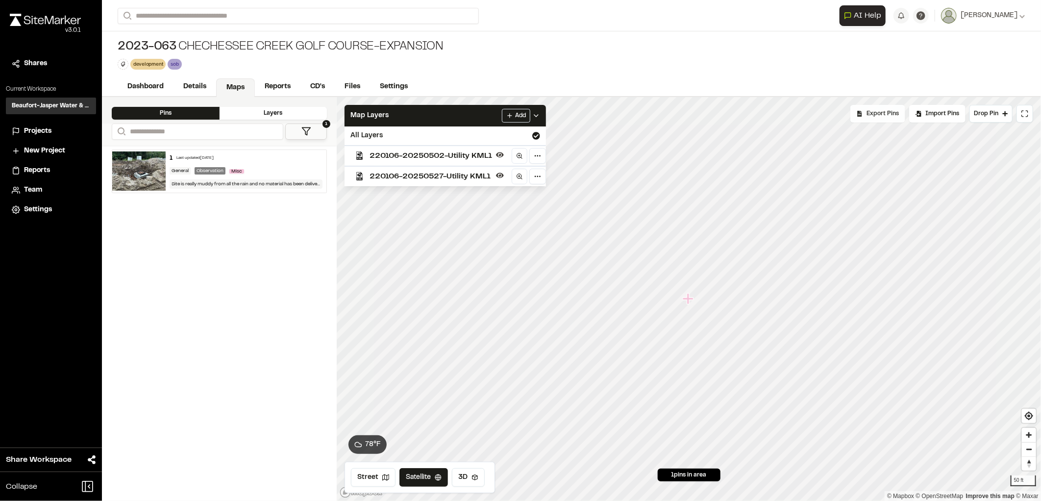
click at [888, 119] on div "Export Pins" at bounding box center [878, 114] width 55 height 18
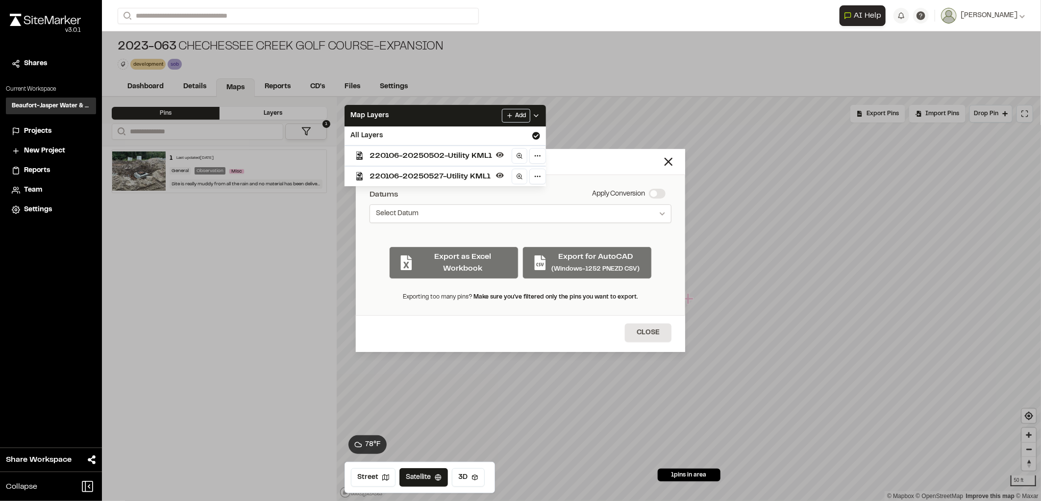
click at [643, 213] on button "Select Datum" at bounding box center [521, 213] width 302 height 19
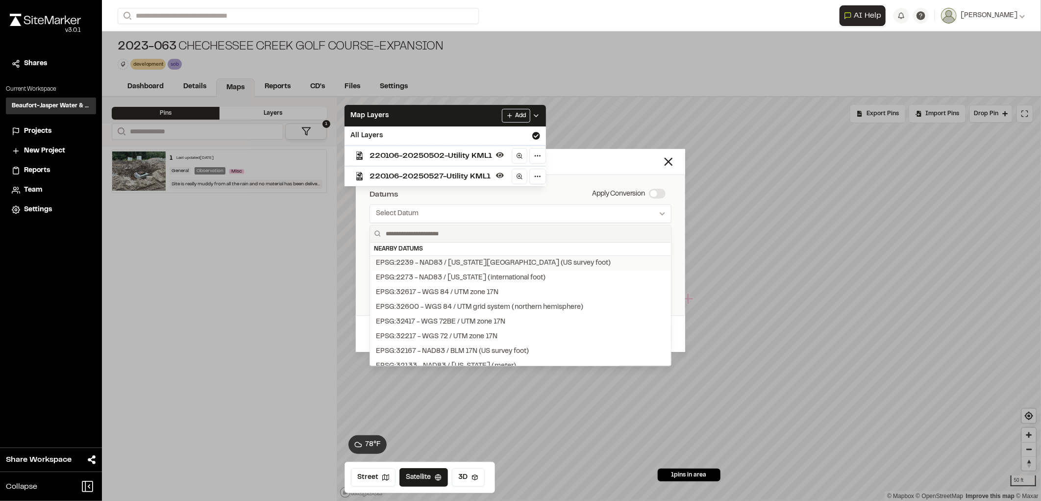
click at [494, 263] on div "EPSG:2239 - NAD83 / [US_STATE][GEOGRAPHIC_DATA] (US survey foot)" at bounding box center [493, 263] width 235 height 11
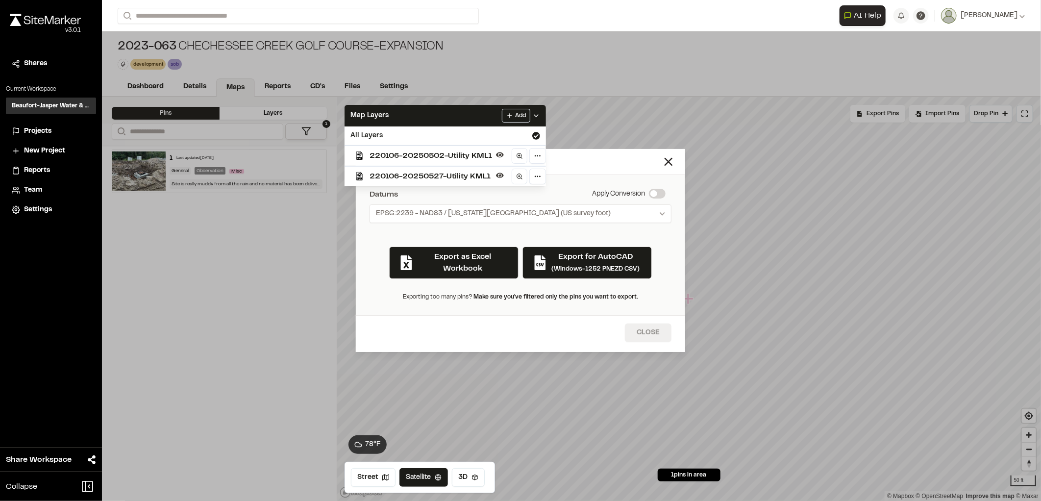
click at [629, 333] on button "Close" at bounding box center [648, 333] width 47 height 19
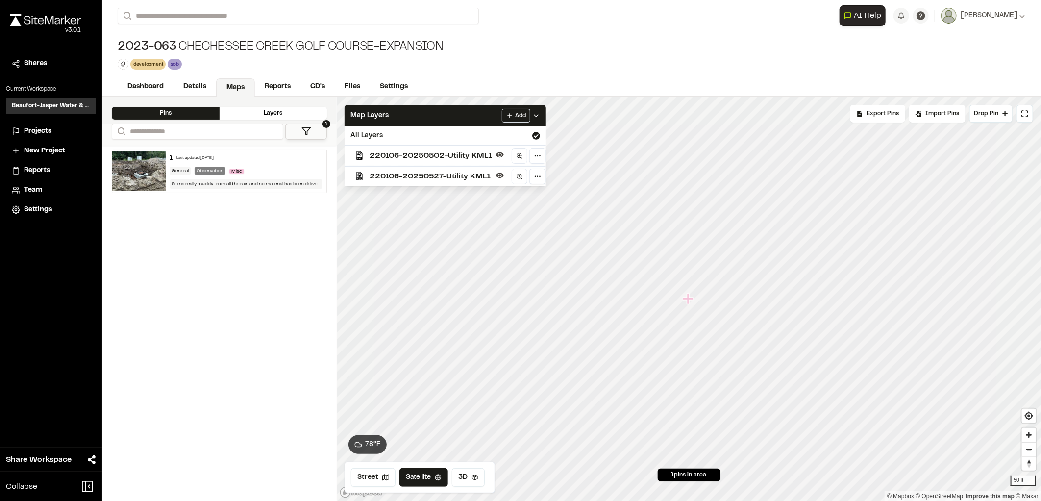
click at [685, 304] on icon "Map marker" at bounding box center [689, 299] width 13 height 13
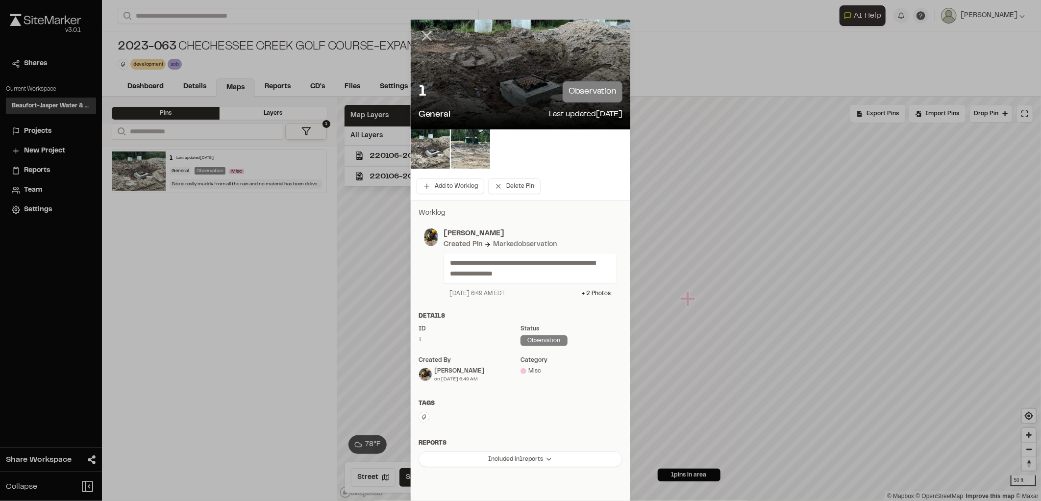
click at [422, 28] on icon at bounding box center [427, 35] width 17 height 17
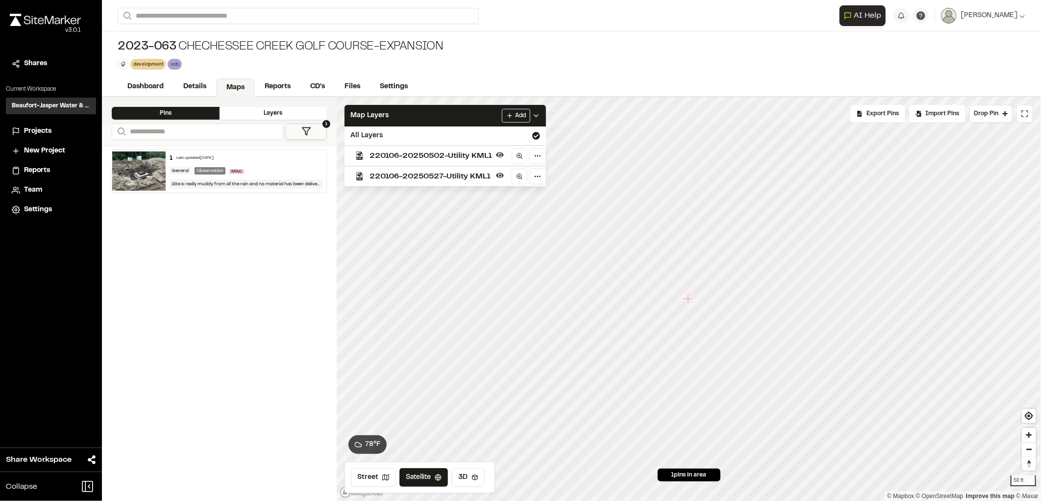
click at [865, 118] on div "Export Pins" at bounding box center [878, 114] width 55 height 18
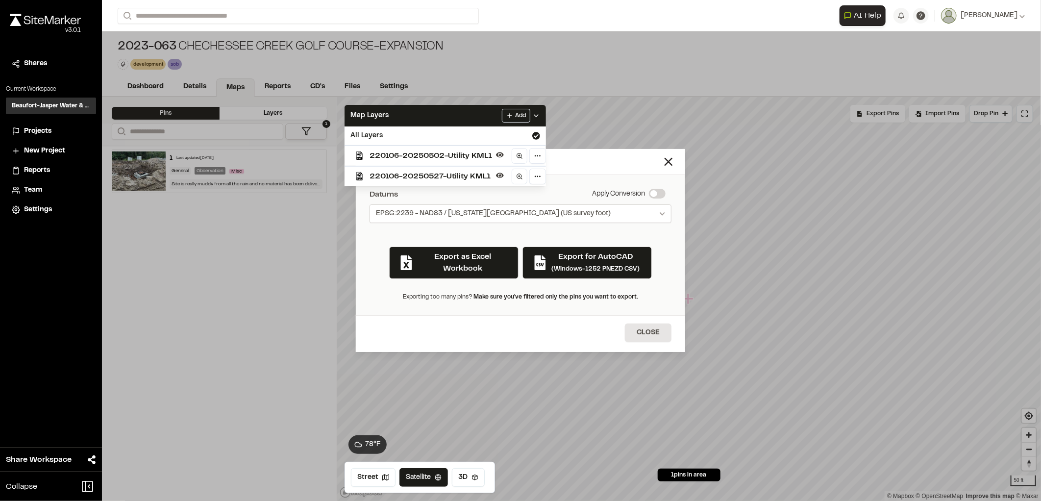
click at [474, 212] on span "EPSG:2239 - NAD83 / [US_STATE][GEOGRAPHIC_DATA] (US survey foot)" at bounding box center [493, 214] width 235 height 10
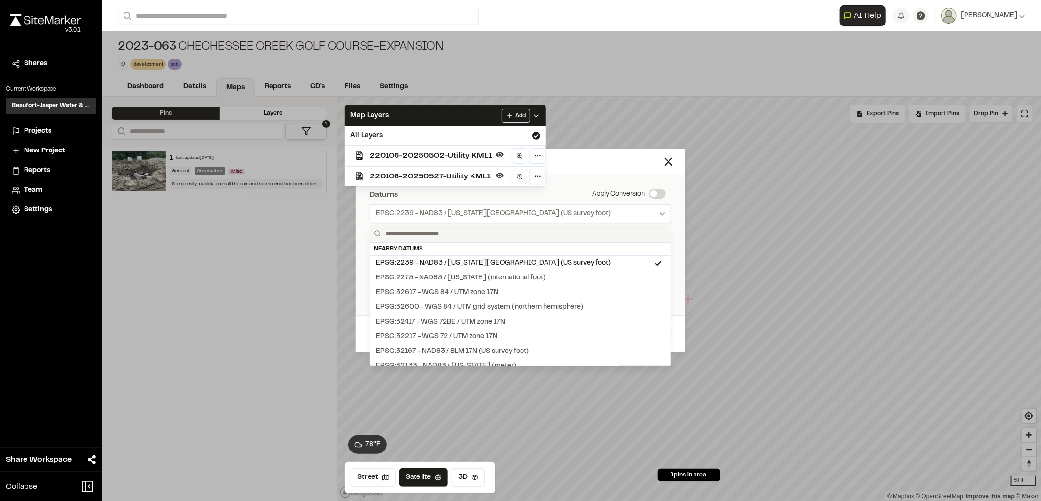
click at [445, 251] on div "Nearby Datums" at bounding box center [520, 249] width 301 height 13
click at [433, 261] on div "EPSG:2239 - NAD83 / [US_STATE][GEOGRAPHIC_DATA] (US survey foot)" at bounding box center [493, 263] width 235 height 11
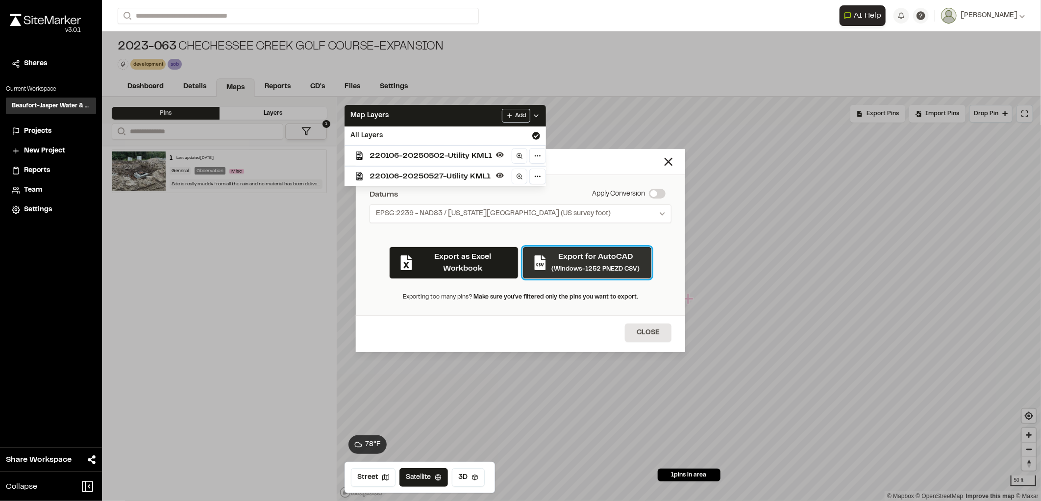
click at [595, 271] on small "(Windows-1252 PNEZD CSV)" at bounding box center [596, 269] width 88 height 6
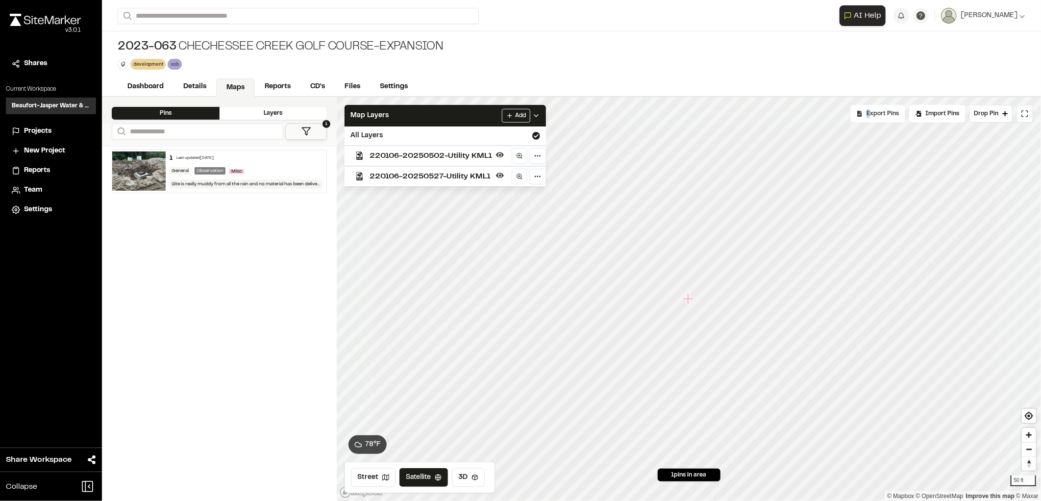
click at [870, 118] on span "Export Pins" at bounding box center [883, 113] width 32 height 9
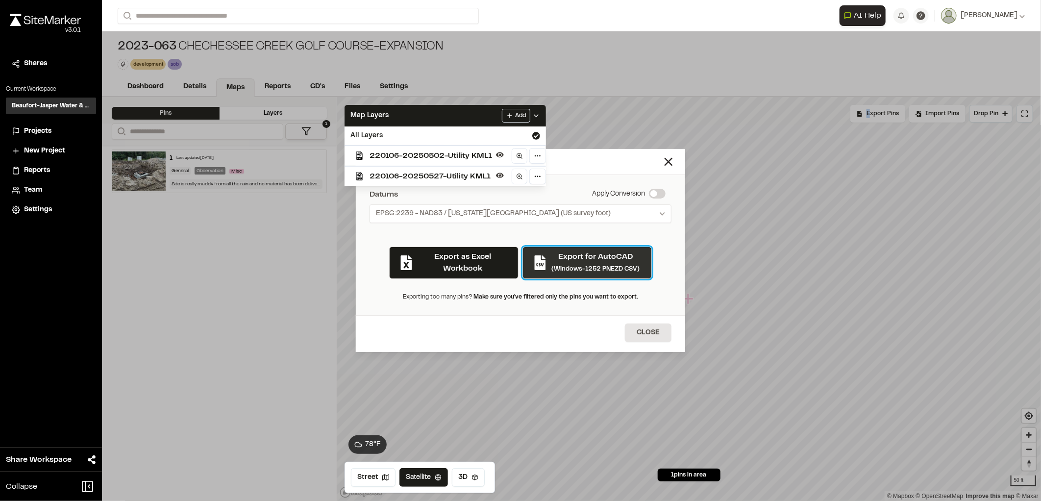
click at [582, 269] on small "(Windows-1252 PNEZD CSV)" at bounding box center [596, 269] width 88 height 6
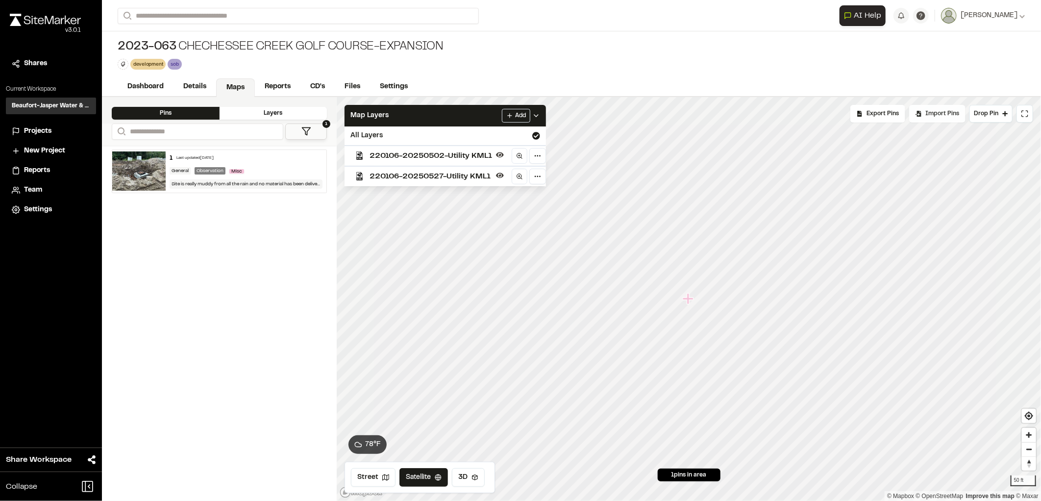
click at [944, 116] on span "Import Pins" at bounding box center [943, 113] width 34 height 9
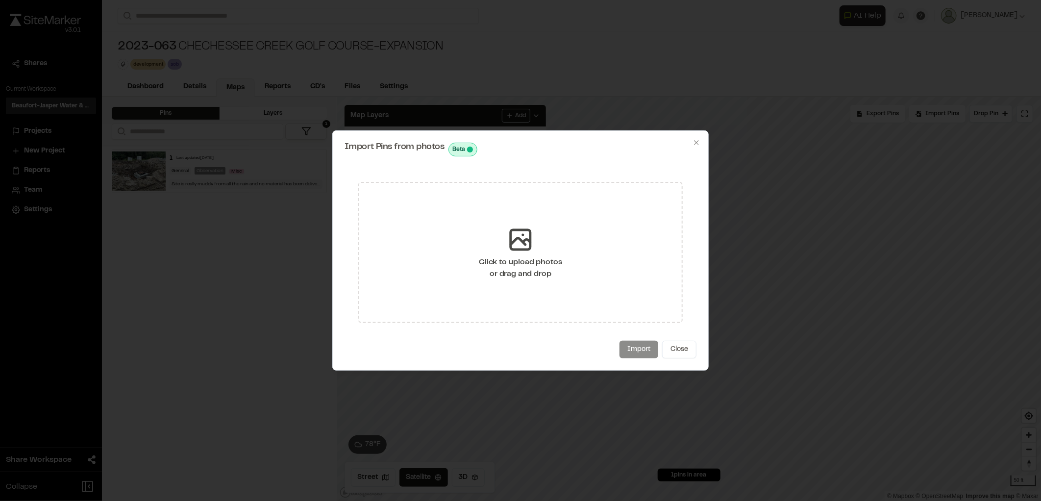
click at [442, 306] on div "Click to upload photos or drag and drop" at bounding box center [520, 252] width 325 height 141
click at [675, 351] on button "Close" at bounding box center [679, 350] width 34 height 18
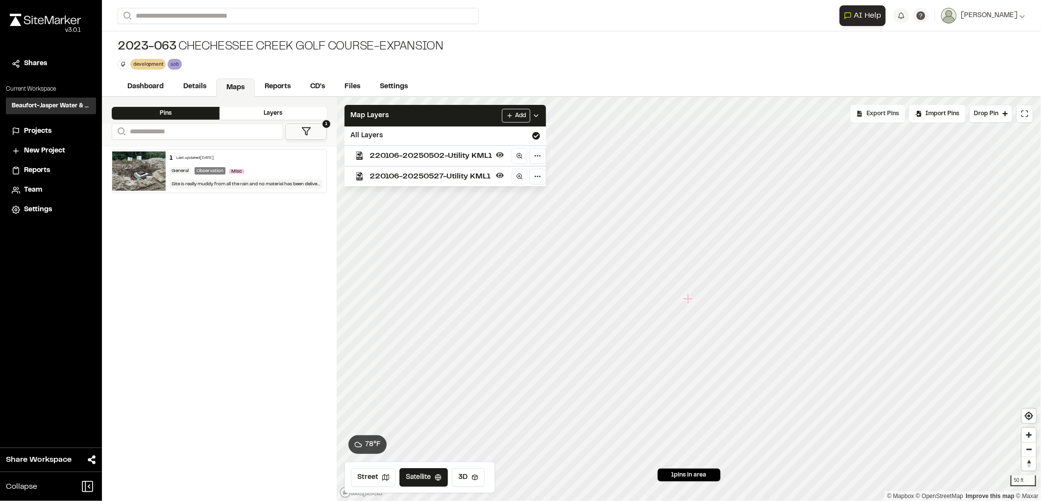
click at [890, 119] on div "Export Pins" at bounding box center [878, 114] width 55 height 18
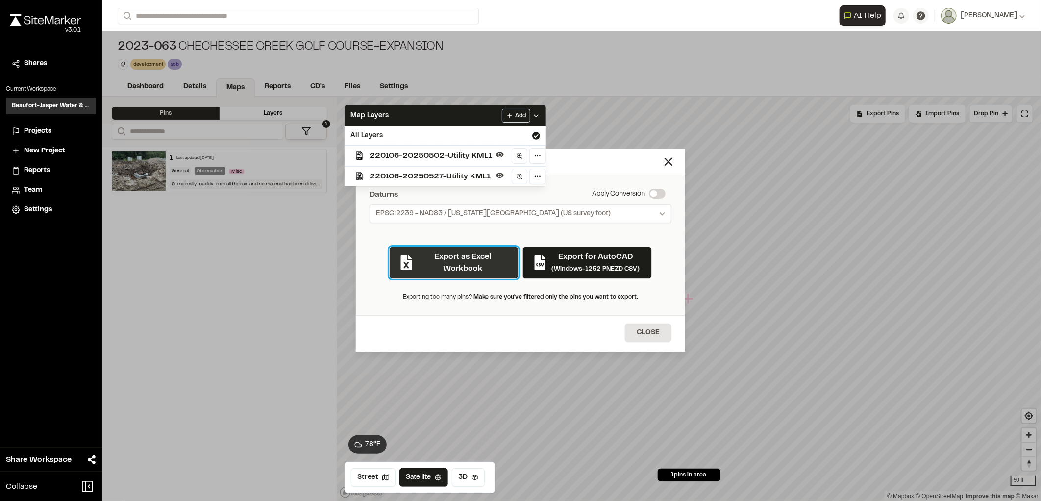
click at [435, 266] on button "Export as Excel Workbook" at bounding box center [453, 263] width 129 height 32
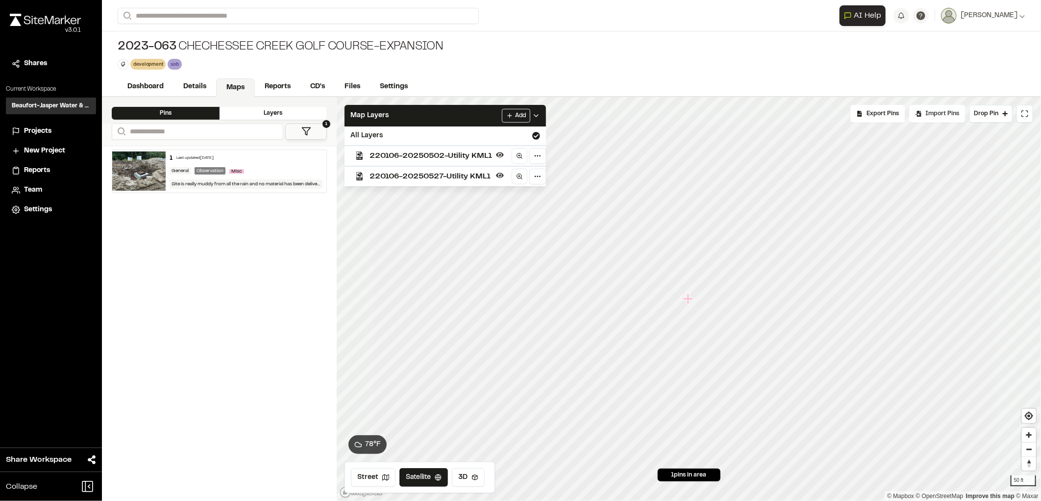
click at [933, 110] on span "Import Pins" at bounding box center [943, 113] width 34 height 9
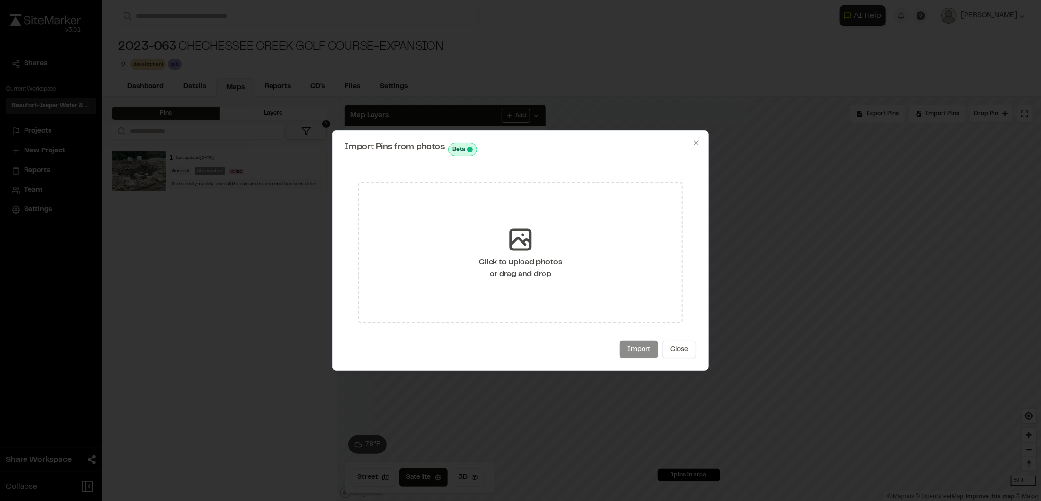
click at [457, 251] on div "Click to upload photos or drag and drop" at bounding box center [520, 252] width 325 height 141
click at [693, 344] on button "Close" at bounding box center [679, 350] width 34 height 18
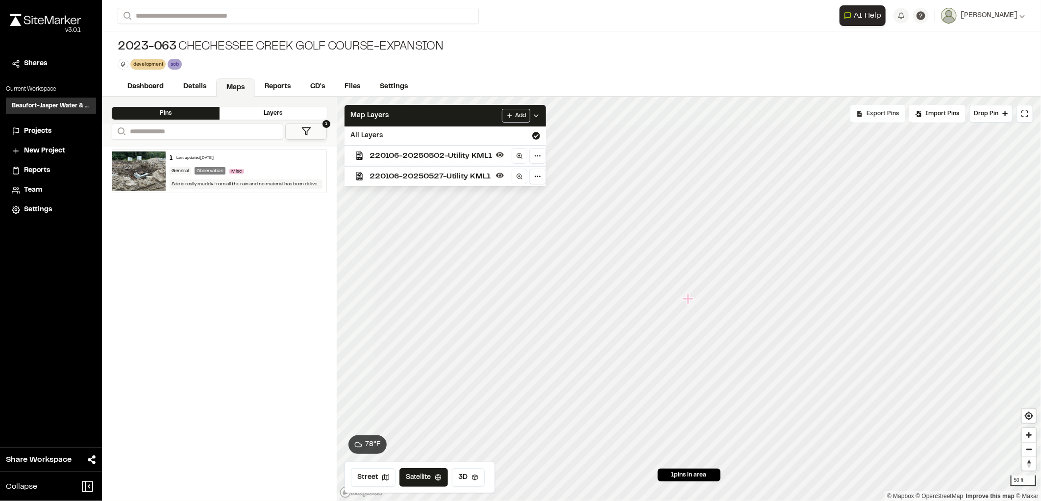
click at [877, 118] on span "Export Pins" at bounding box center [883, 113] width 32 height 9
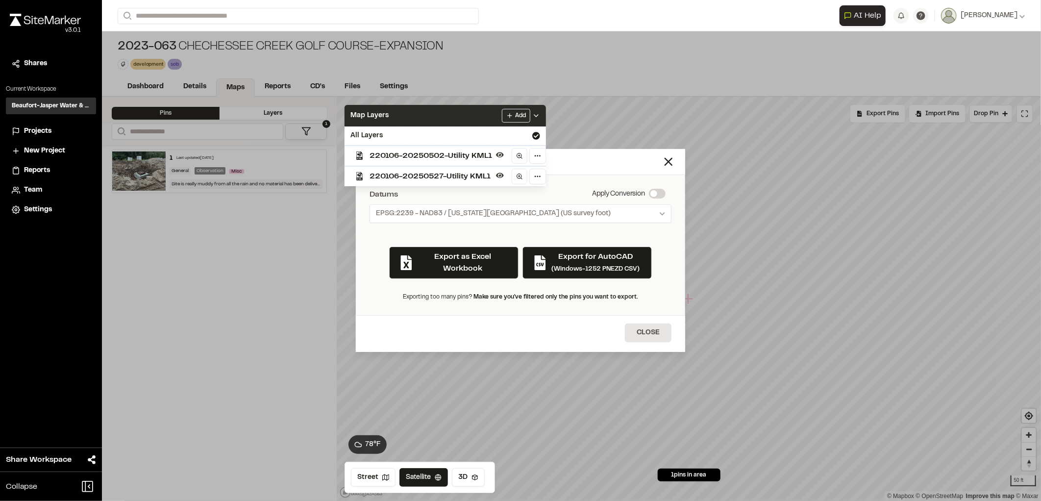
click at [536, 116] on icon at bounding box center [536, 116] width 8 height 8
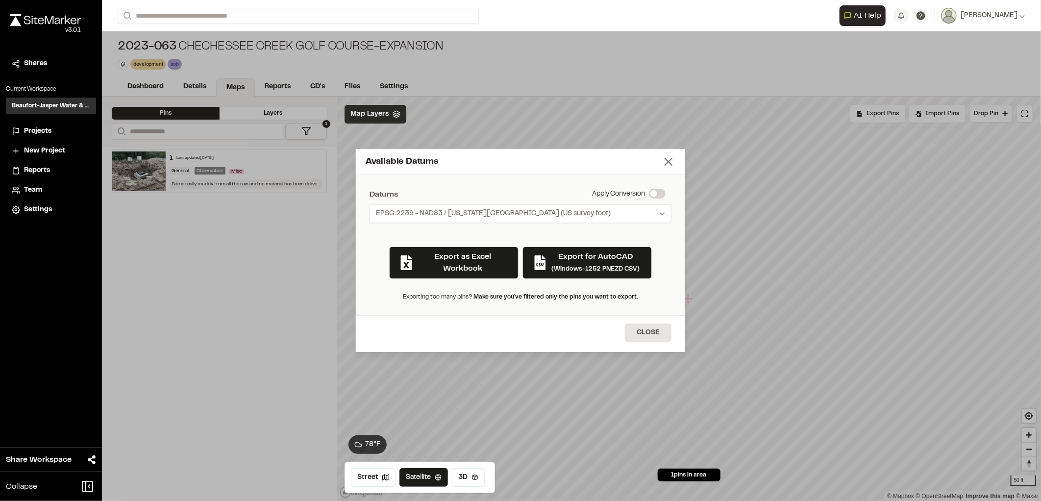
click at [673, 155] on icon at bounding box center [669, 162] width 14 height 14
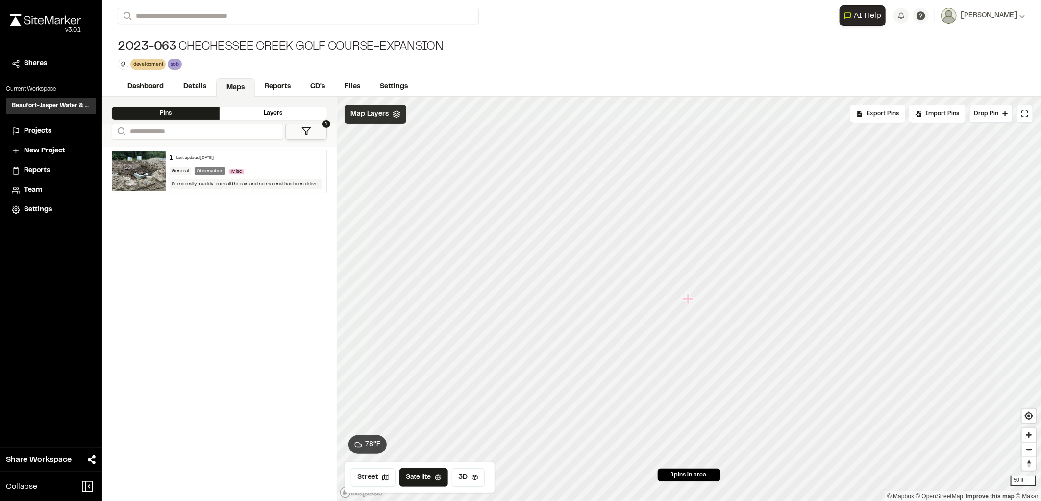
click at [688, 300] on icon "Map marker" at bounding box center [688, 298] width 11 height 11
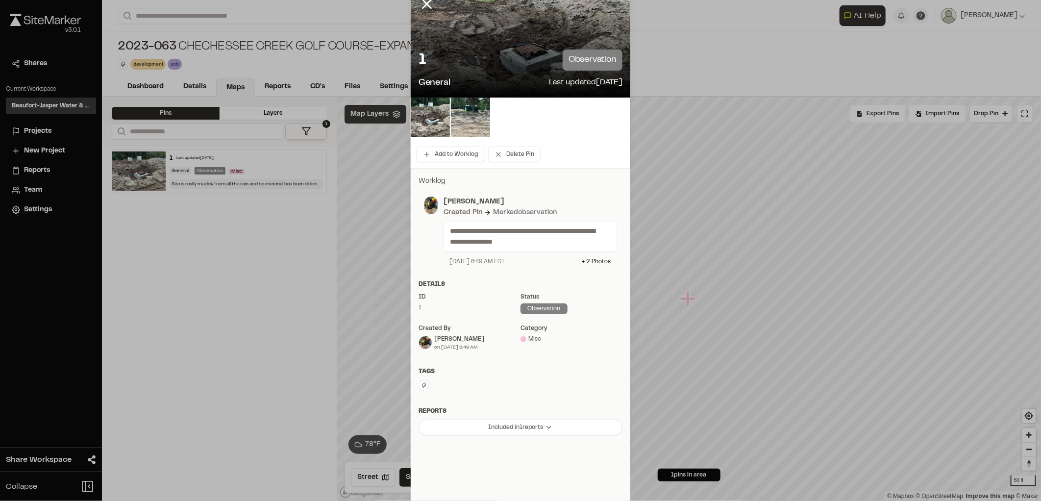
scroll to position [61, 0]
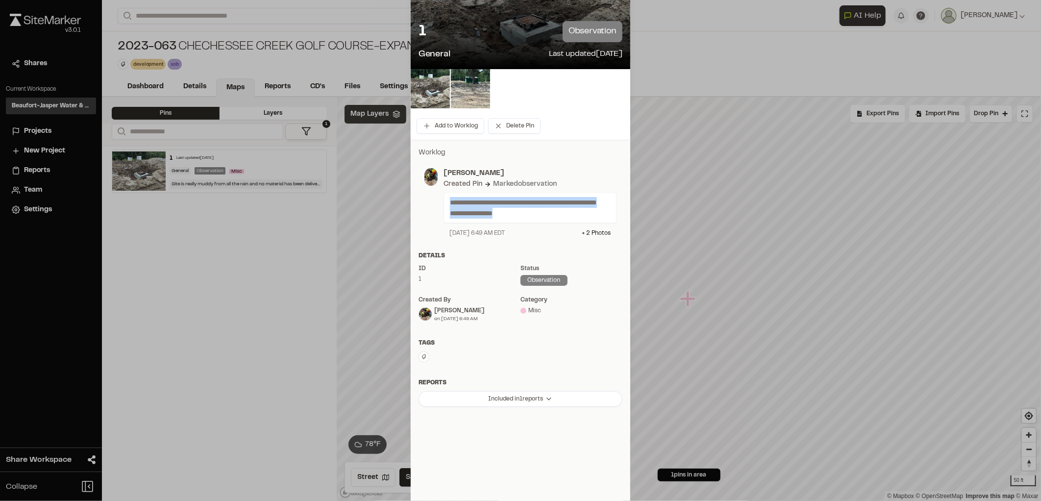
drag, startPoint x: 553, startPoint y: 209, endPoint x: 436, endPoint y: 202, distance: 116.4
click at [438, 202] on div "**********" at bounding box center [527, 203] width 179 height 70
drag, startPoint x: 436, startPoint y: 202, endPoint x: 444, endPoint y: 204, distance: 8.4
copy p "**********"
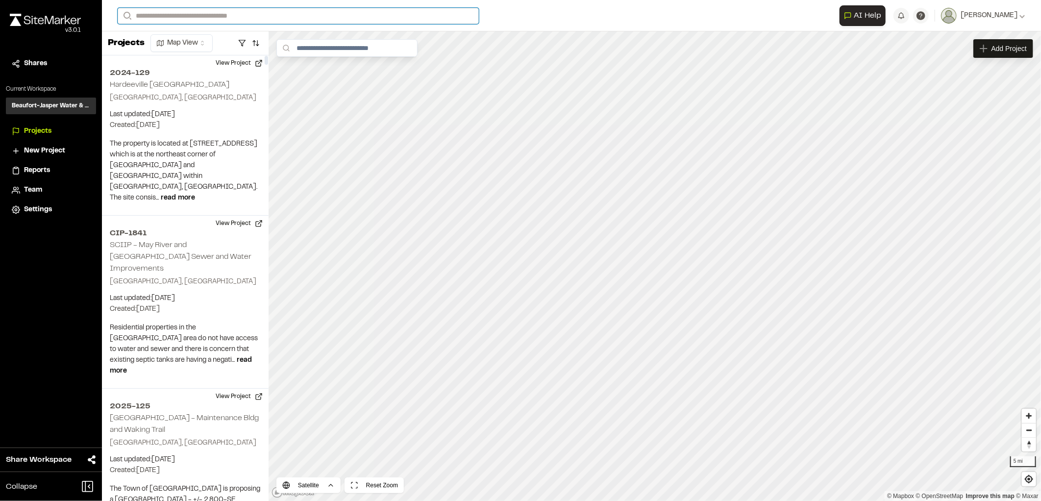
click at [147, 8] on input "Search" at bounding box center [298, 16] width 361 height 16
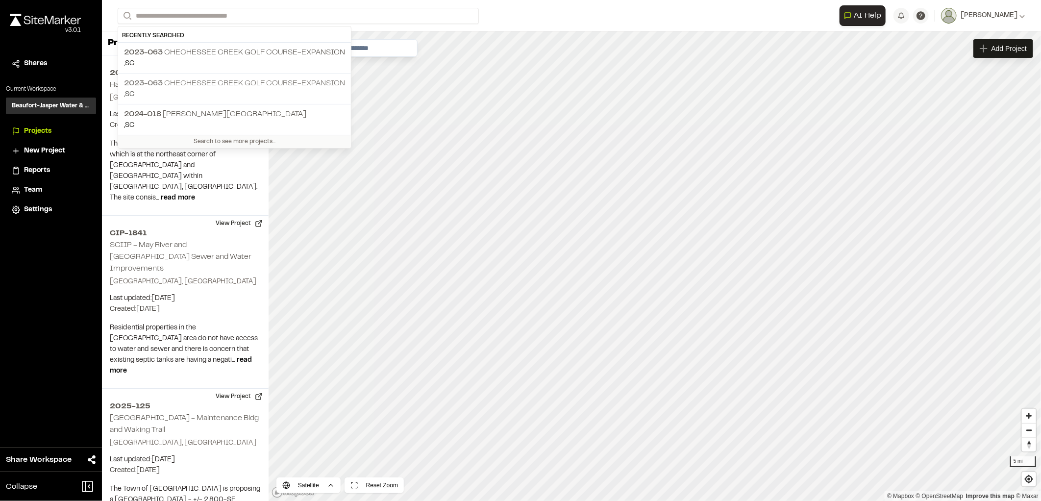
click at [200, 84] on p "2023-063 [GEOGRAPHIC_DATA]-Expansion" at bounding box center [234, 83] width 221 height 12
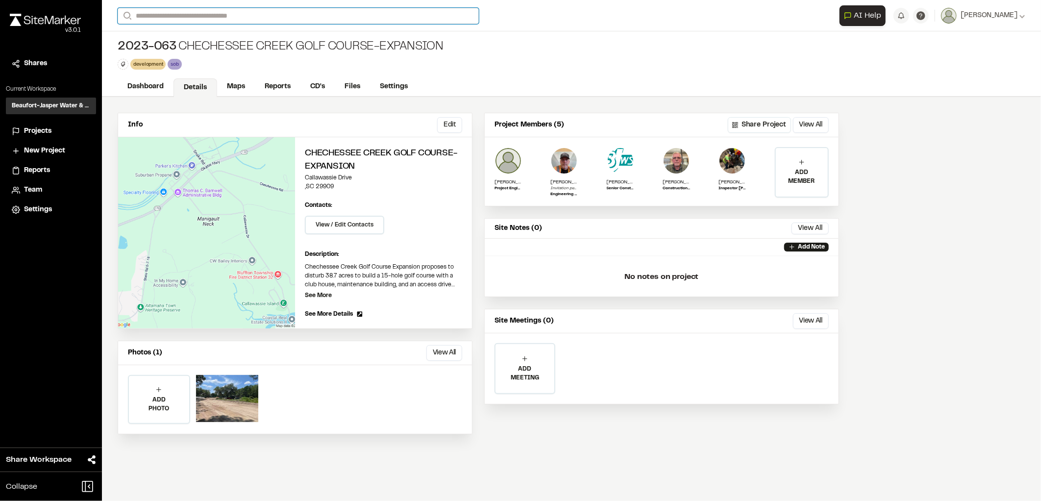
click at [167, 11] on input "Search" at bounding box center [298, 16] width 361 height 16
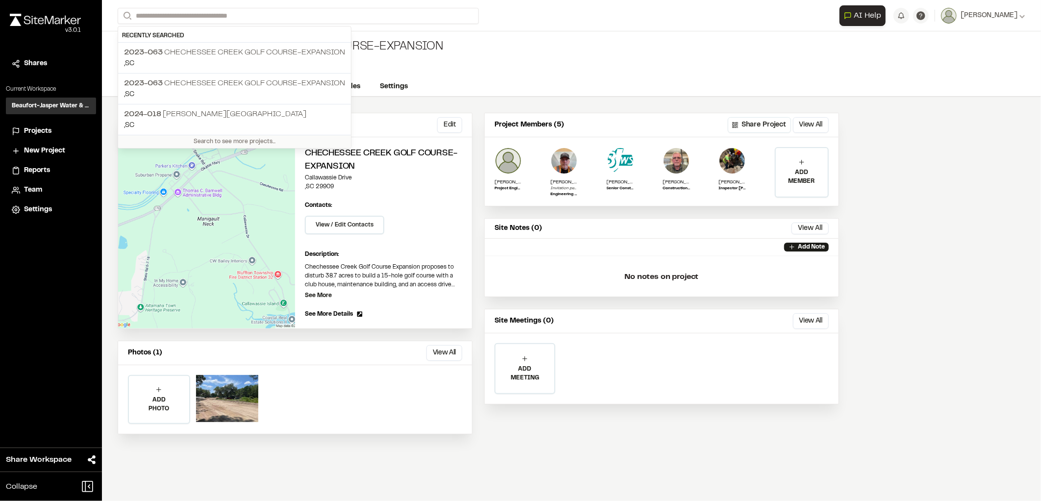
click at [465, 95] on div "Dashboard Details Maps Reports CD's Files Settings" at bounding box center [571, 87] width 939 height 20
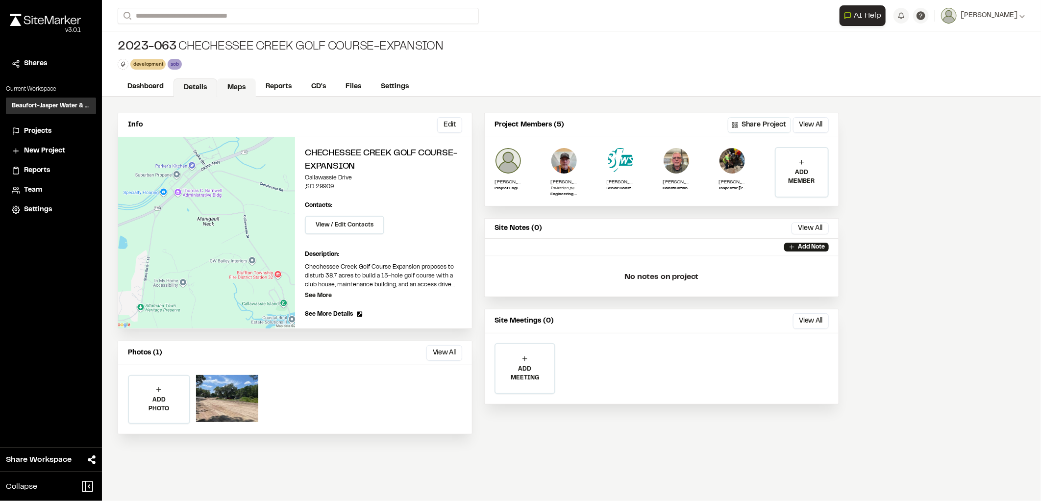
click at [234, 84] on link "Maps" at bounding box center [236, 87] width 39 height 19
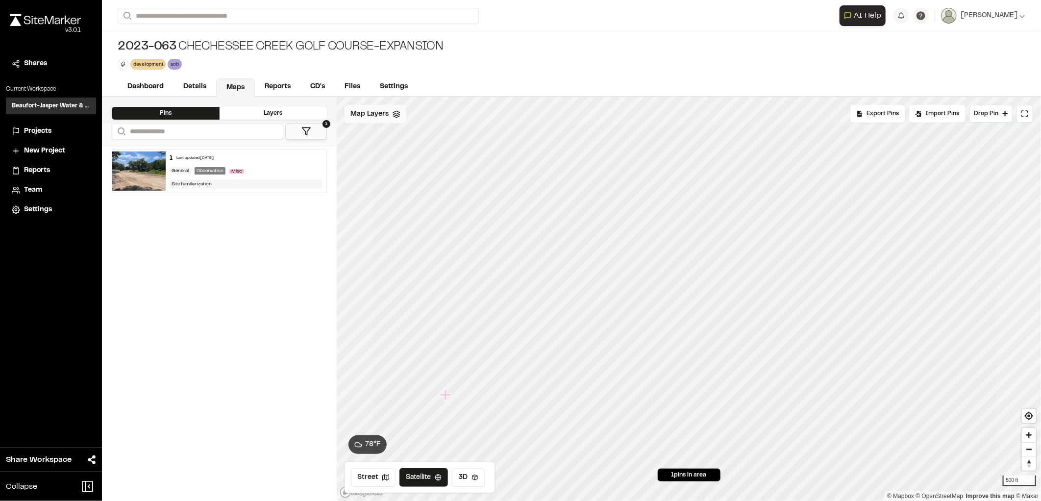
click at [394, 120] on div "Map Layers" at bounding box center [376, 114] width 62 height 19
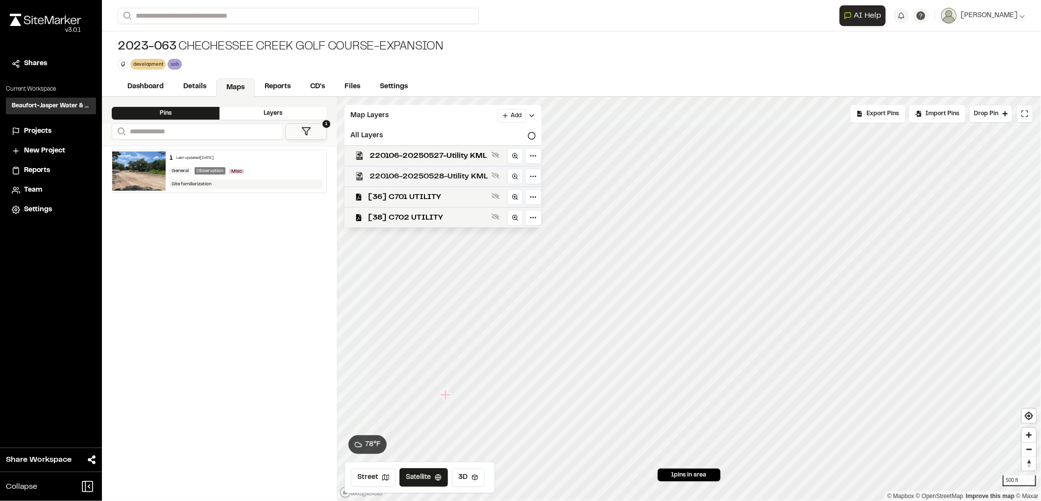
click at [413, 171] on span "220106-20250528-Utility KML" at bounding box center [429, 177] width 118 height 12
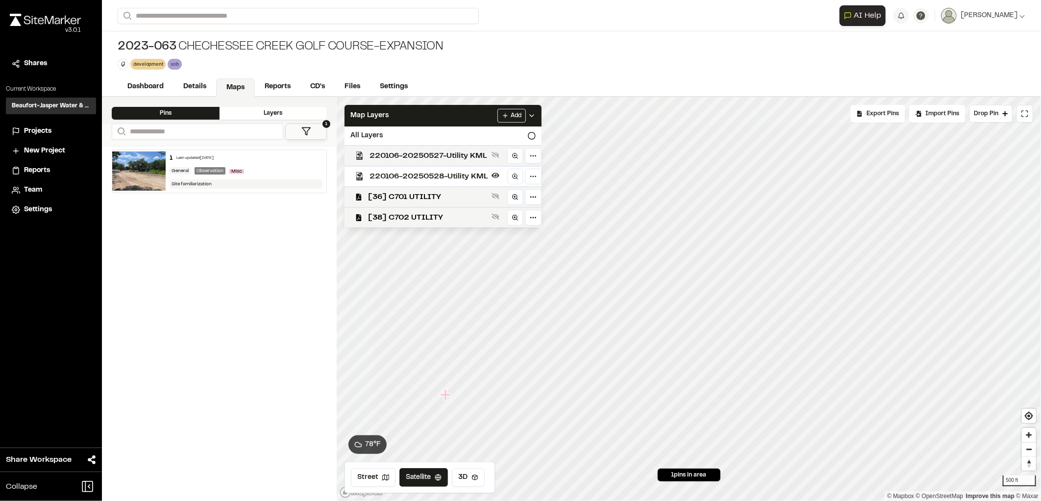
click at [414, 155] on span "220106-20250527-Utility KML" at bounding box center [429, 156] width 118 height 12
click at [426, 200] on span "[36] C701 UTILITY" at bounding box center [428, 197] width 120 height 12
click at [424, 233] on span "[38] C702 UTILITY" at bounding box center [428, 235] width 120 height 12
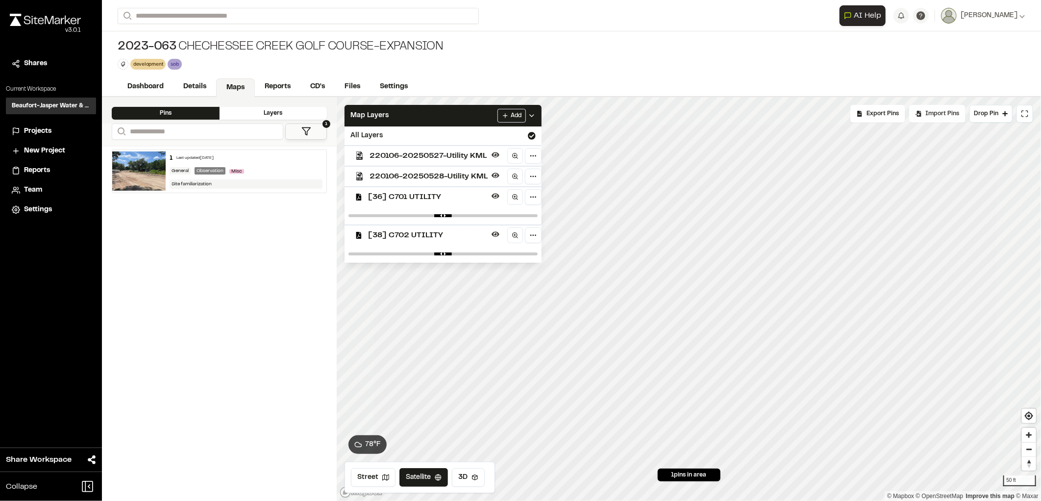
click at [934, 112] on span "Import Pins" at bounding box center [943, 113] width 34 height 9
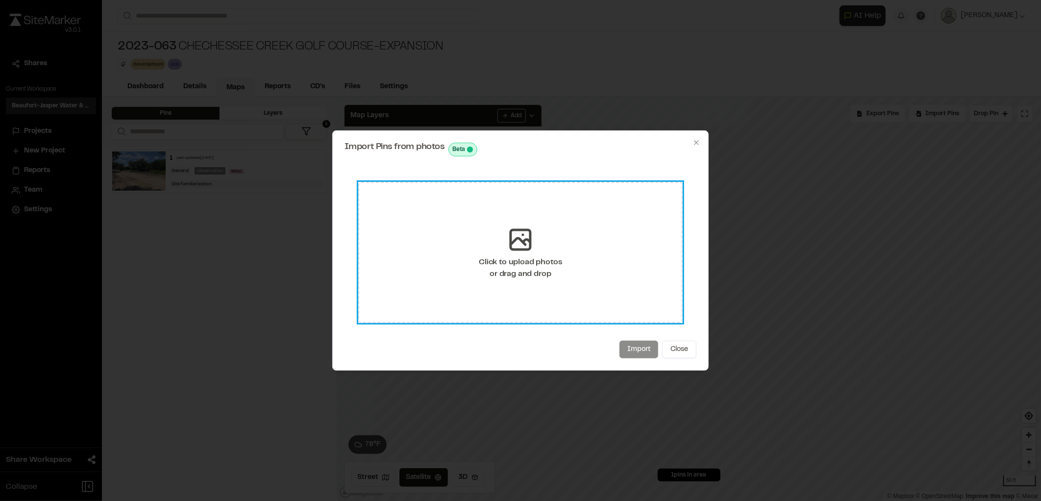
click at [565, 247] on div "Click to upload photos or drag and drop" at bounding box center [520, 252] width 325 height 141
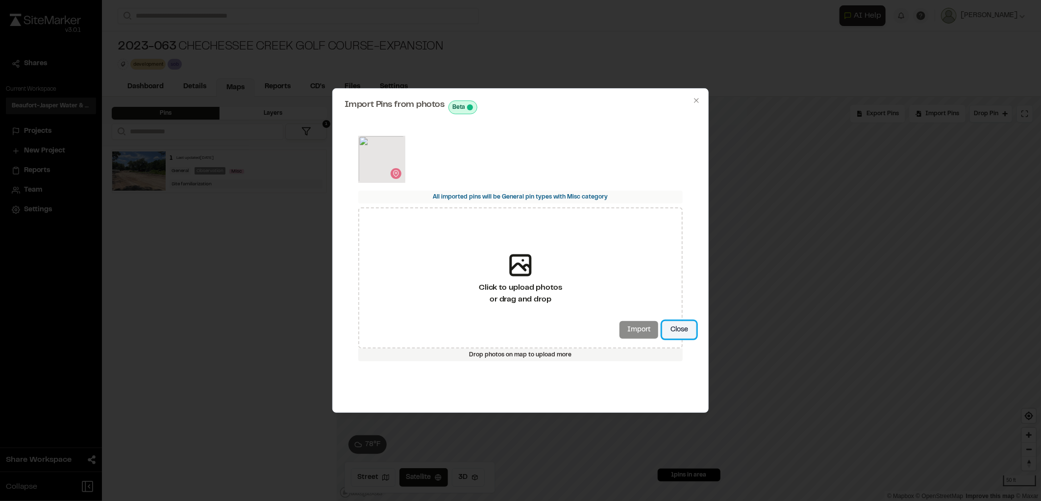
click at [685, 324] on button "Close" at bounding box center [679, 330] width 34 height 18
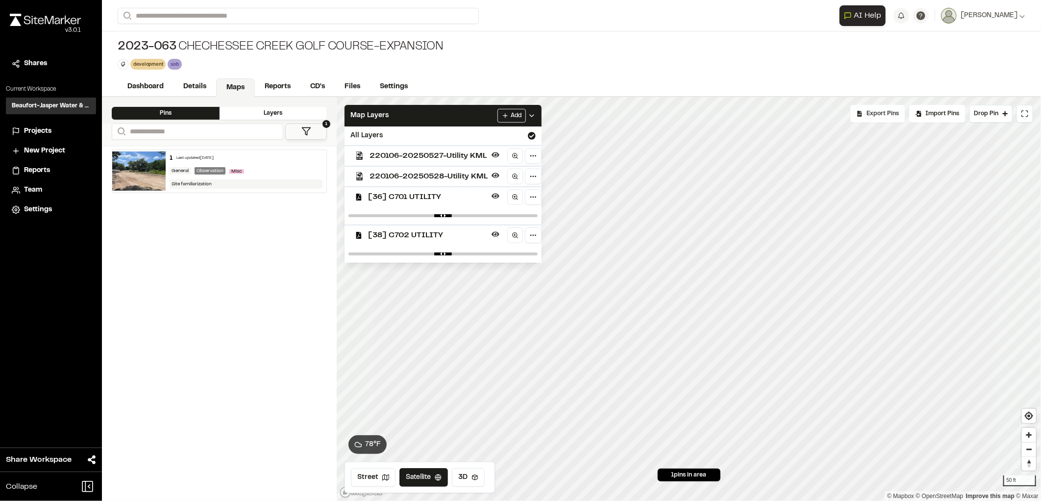
click at [885, 115] on span "Export Pins" at bounding box center [883, 113] width 32 height 9
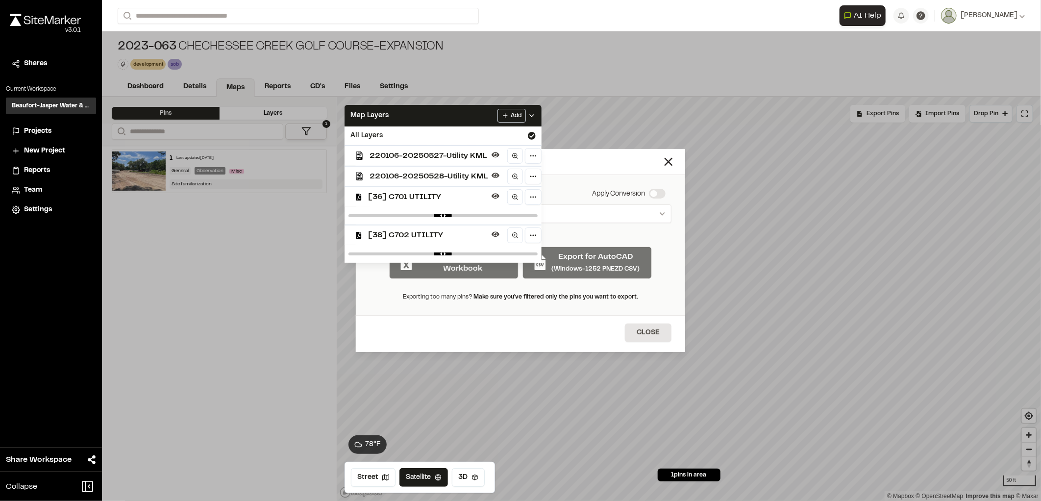
click at [599, 235] on div "Datums Apply Conversion Select Datum Nearby Datums EPSG:2239 - NAD83 / Georgia …" at bounding box center [520, 245] width 329 height 140
click at [530, 113] on icon at bounding box center [532, 116] width 8 height 8
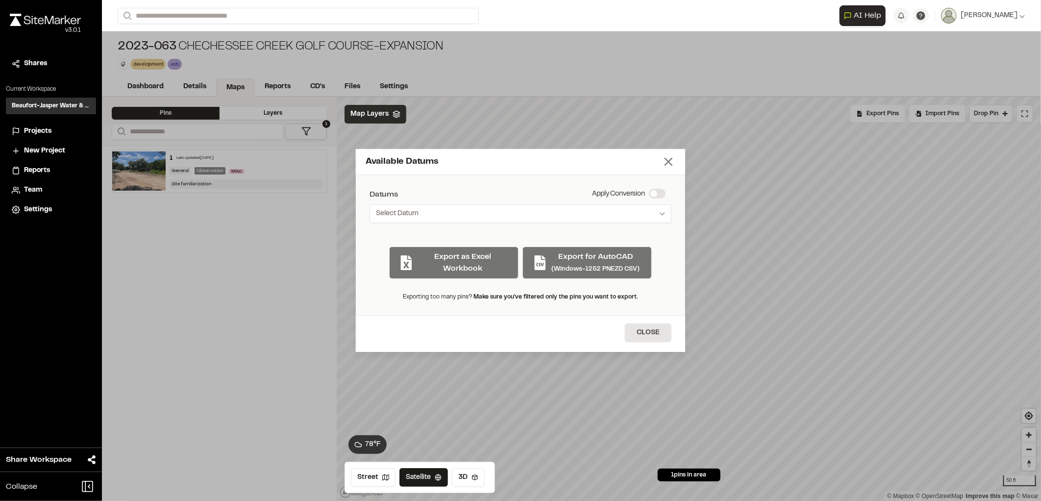
click at [670, 159] on icon at bounding box center [669, 162] width 14 height 14
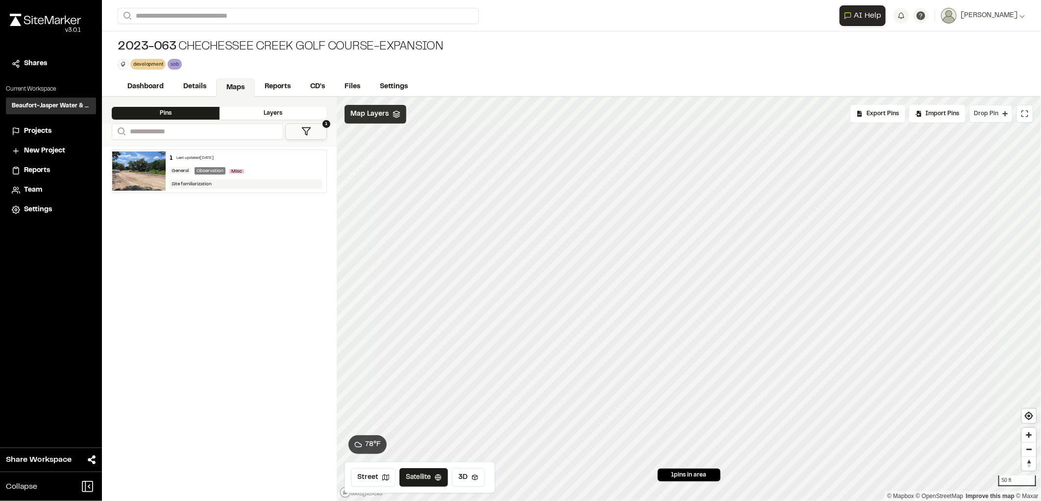
click at [1002, 121] on button "Drop Pin" at bounding box center [991, 114] width 43 height 18
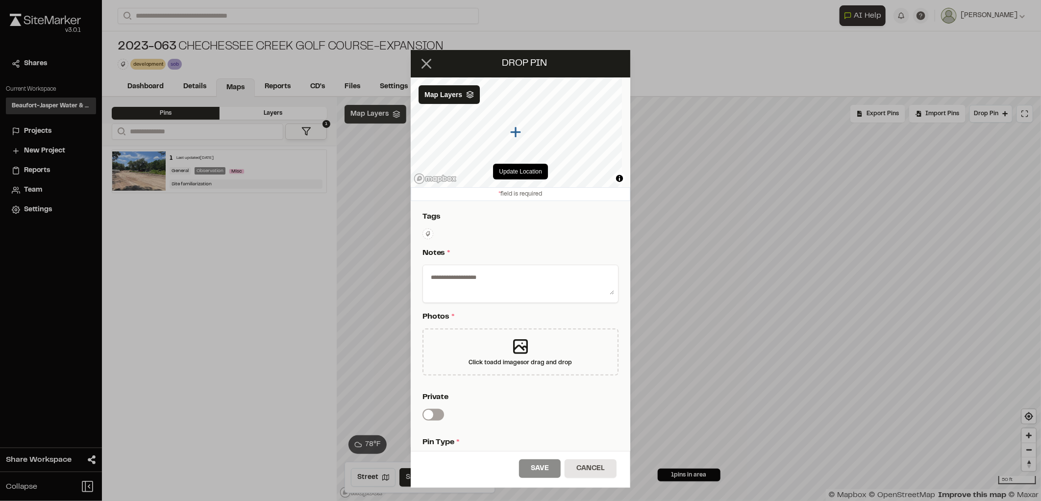
click at [432, 72] on icon at bounding box center [426, 63] width 17 height 17
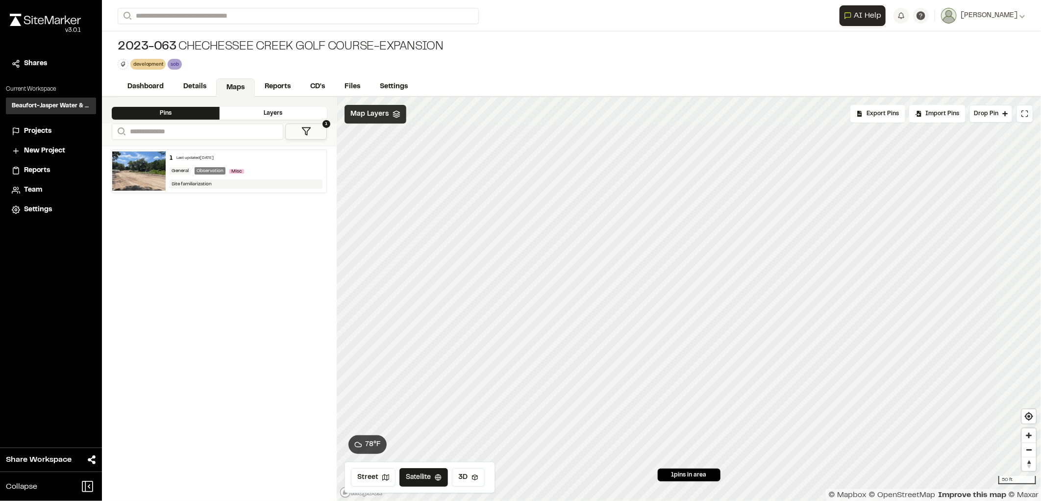
click at [354, 111] on span "Map Layers" at bounding box center [370, 114] width 38 height 11
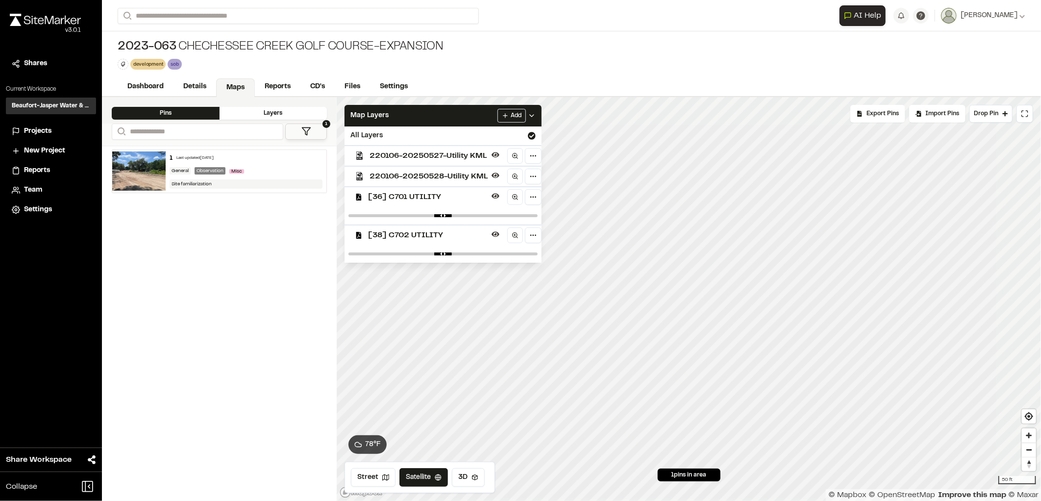
click at [393, 233] on span "[38] C702 UTILITY" at bounding box center [428, 235] width 120 height 12
click at [396, 196] on span "[36] C701 UTILITY" at bounding box center [428, 197] width 120 height 12
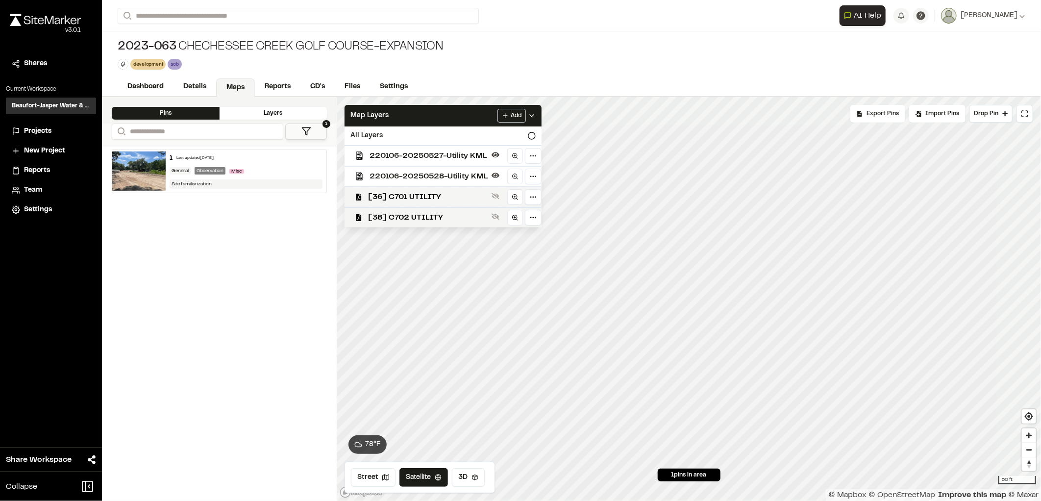
click at [417, 175] on span "220106-20250528-Utility KML" at bounding box center [429, 177] width 118 height 12
click at [986, 113] on span "Drop Pin" at bounding box center [986, 113] width 25 height 9
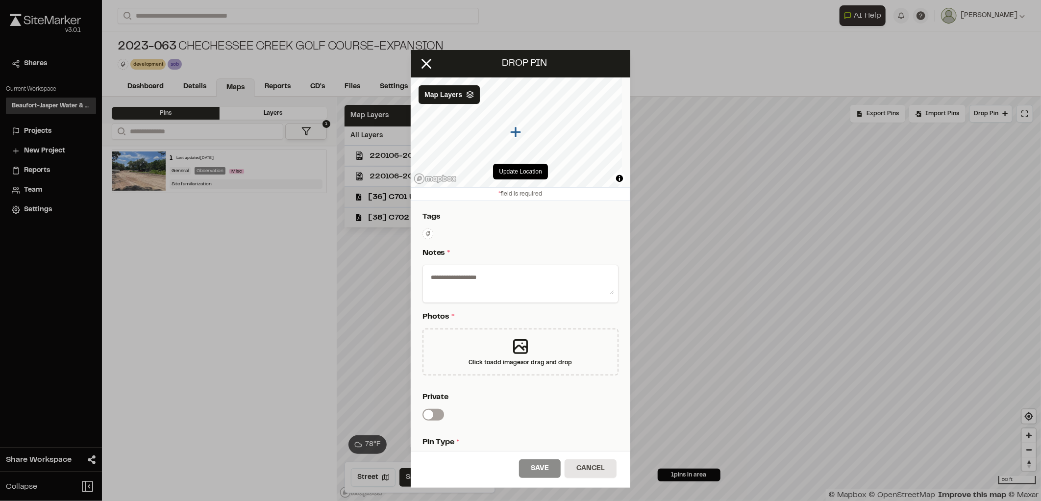
click at [428, 236] on icon at bounding box center [428, 234] width 6 height 6
click at [435, 190] on div at bounding box center [520, 250] width 1041 height 501
click at [432, 234] on button at bounding box center [428, 233] width 11 height 11
click at [451, 252] on input "text" at bounding box center [485, 249] width 125 height 18
type input "*"
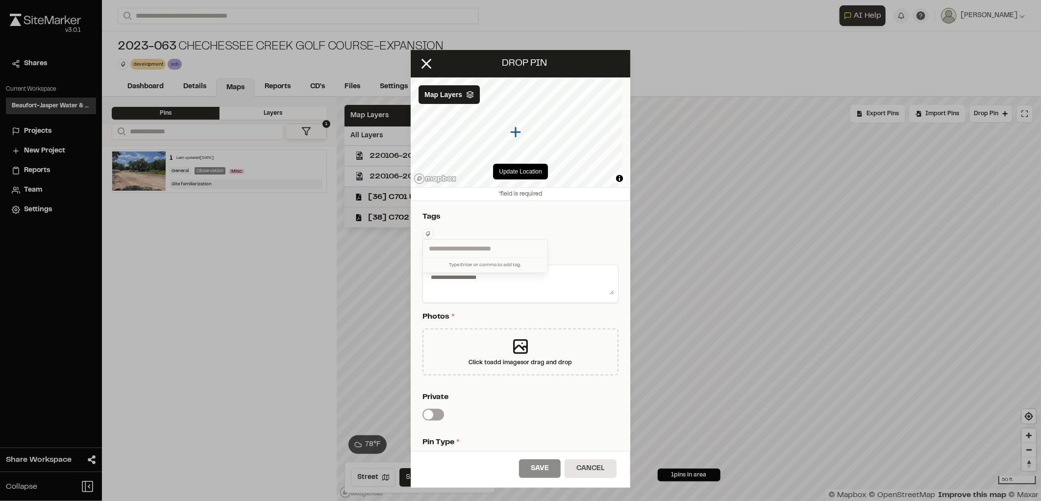
click at [543, 321] on div at bounding box center [520, 250] width 1041 height 501
click at [442, 282] on textarea at bounding box center [520, 281] width 187 height 25
paste textarea "**********"
type textarea "**********"
click at [496, 353] on div "Click to add images or drag and drop" at bounding box center [521, 351] width 196 height 47
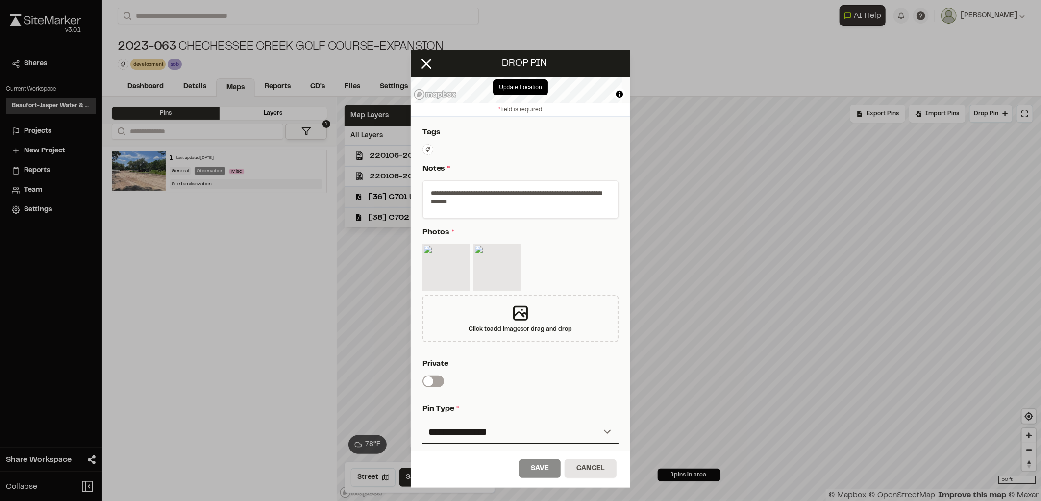
scroll to position [182, 0]
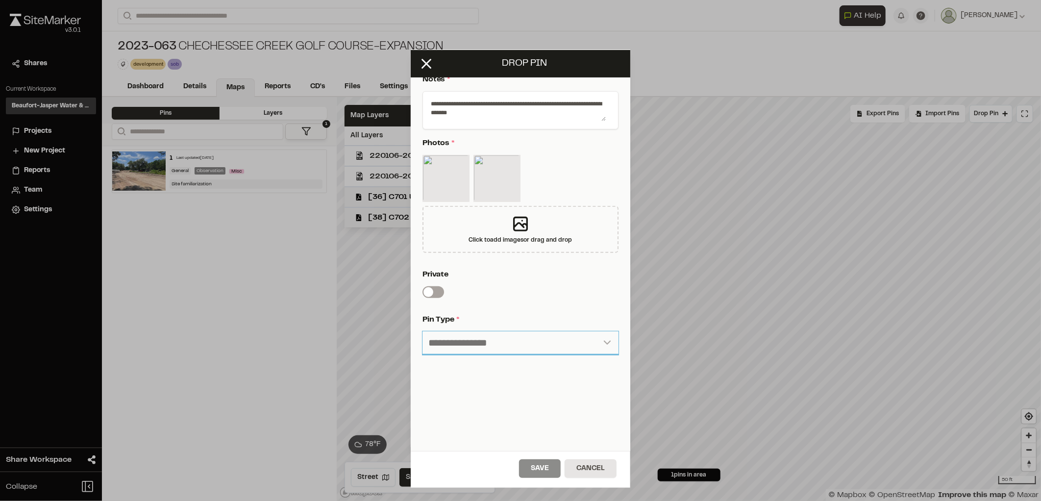
click at [489, 335] on select "**********" at bounding box center [521, 343] width 196 height 24
select select "****"
click at [423, 331] on select "**********" at bounding box center [521, 343] width 196 height 24
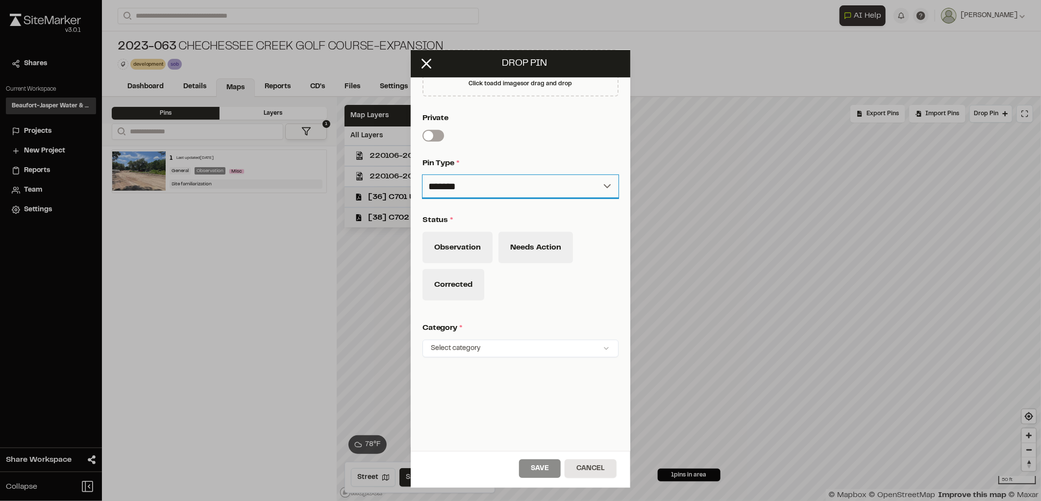
scroll to position [340, 0]
click at [444, 241] on button "Observation" at bounding box center [458, 244] width 70 height 31
click at [486, 348] on div "**********" at bounding box center [521, 125] width 220 height 512
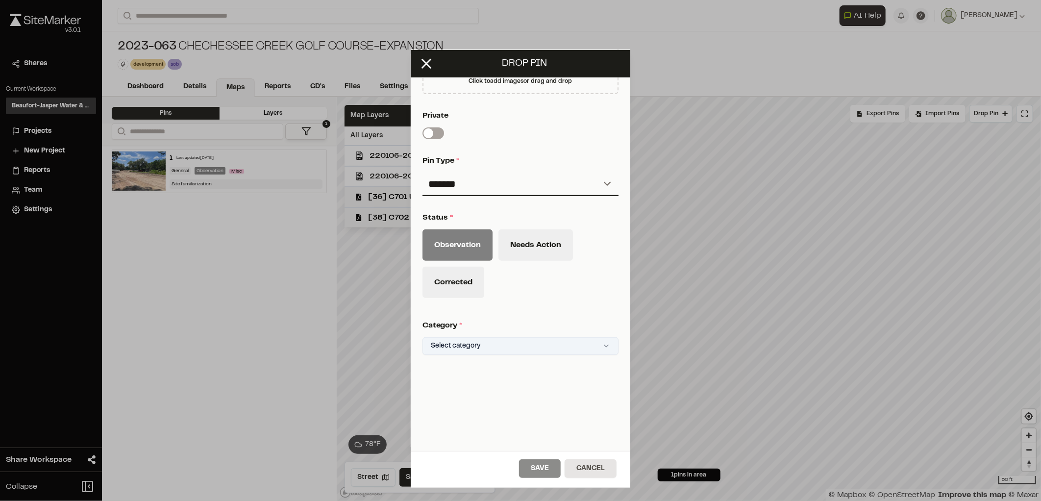
click at [486, 340] on html "Close sidebar v 3.0.1 Shares Current Workspace Beaufort-Jasper Water & Sewer Au…" at bounding box center [520, 250] width 1041 height 501
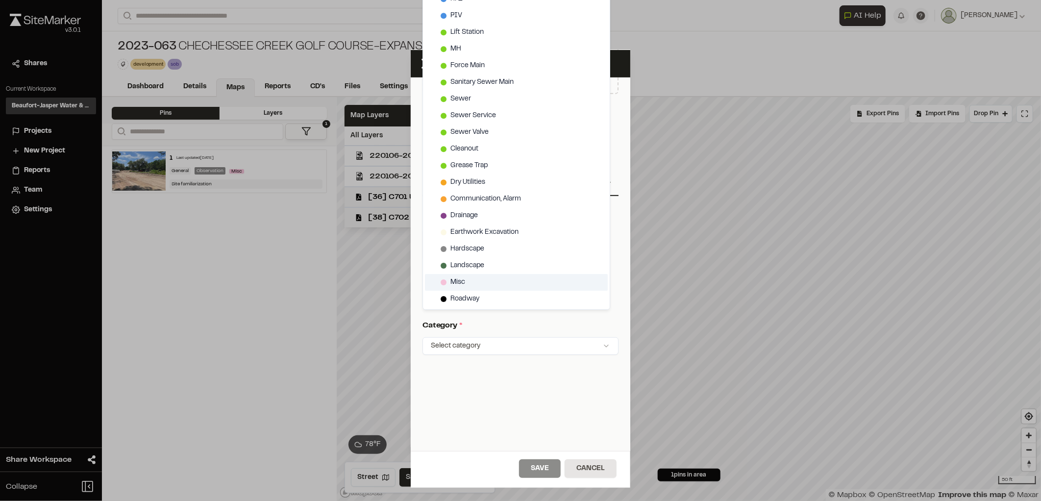
click at [471, 283] on div "Misc" at bounding box center [516, 282] width 183 height 17
click at [541, 465] on html "Close sidebar v 3.0.1 Shares Current Workspace Beaufort-Jasper Water & Sewer Au…" at bounding box center [520, 250] width 1041 height 501
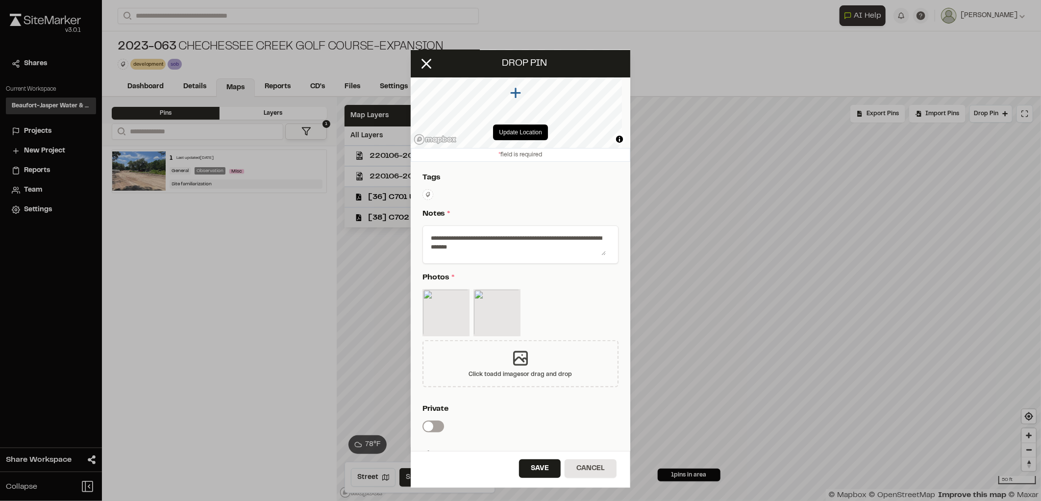
scroll to position [54, 0]
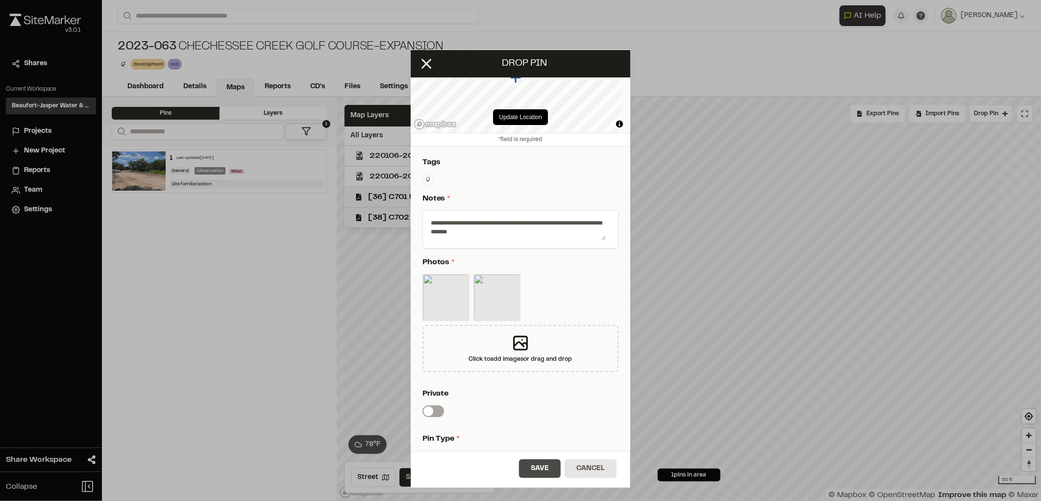
click at [535, 466] on button "Save" at bounding box center [540, 468] width 42 height 19
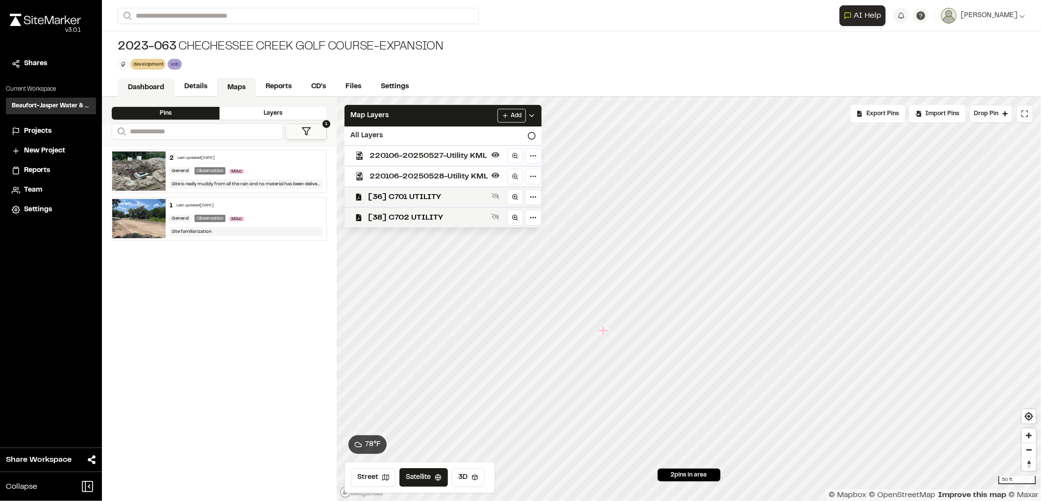
click at [140, 79] on link "Dashboard" at bounding box center [146, 87] width 57 height 19
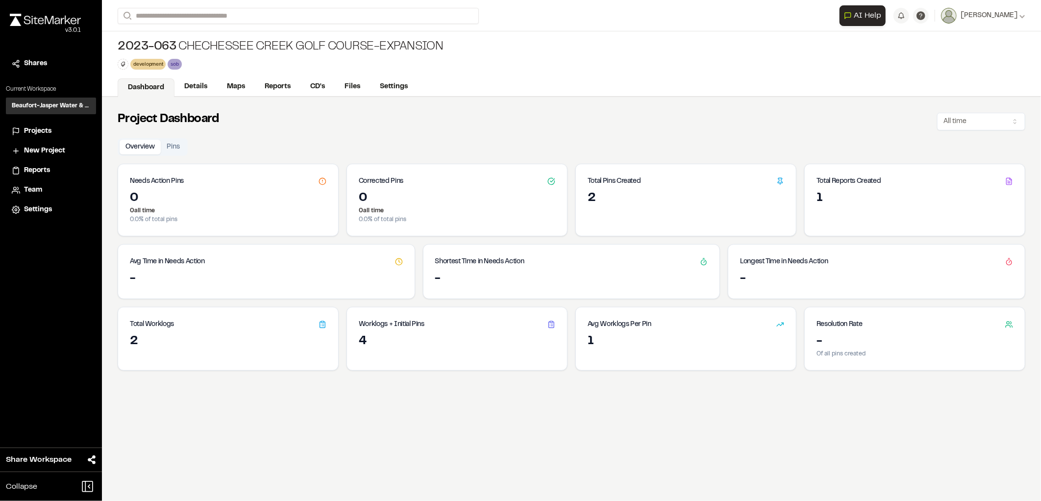
click at [32, 26] on div "v 3.0.1" at bounding box center [45, 30] width 71 height 9
click at [41, 21] on img at bounding box center [45, 20] width 71 height 12
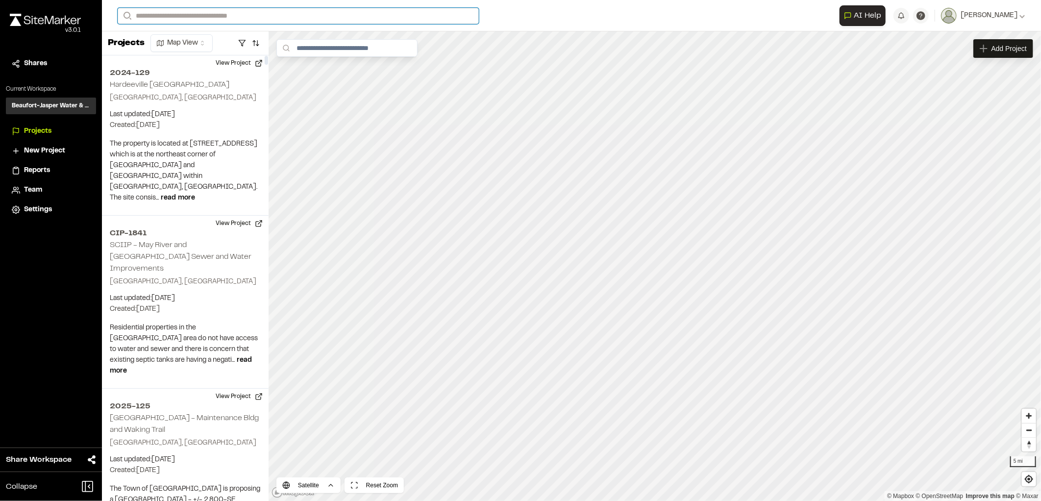
click at [182, 15] on input "Search" at bounding box center [298, 16] width 361 height 16
click at [185, 82] on p "2023-063 [GEOGRAPHIC_DATA]-Expansion" at bounding box center [234, 83] width 221 height 12
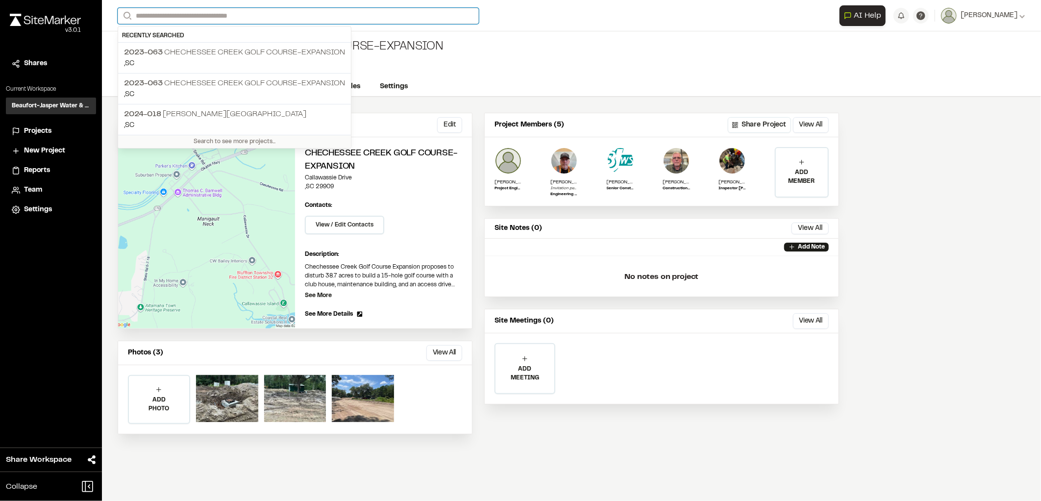
click at [203, 14] on input "Search" at bounding box center [298, 16] width 361 height 16
click at [198, 50] on p "2023-063 [GEOGRAPHIC_DATA]-Expansion" at bounding box center [234, 53] width 221 height 12
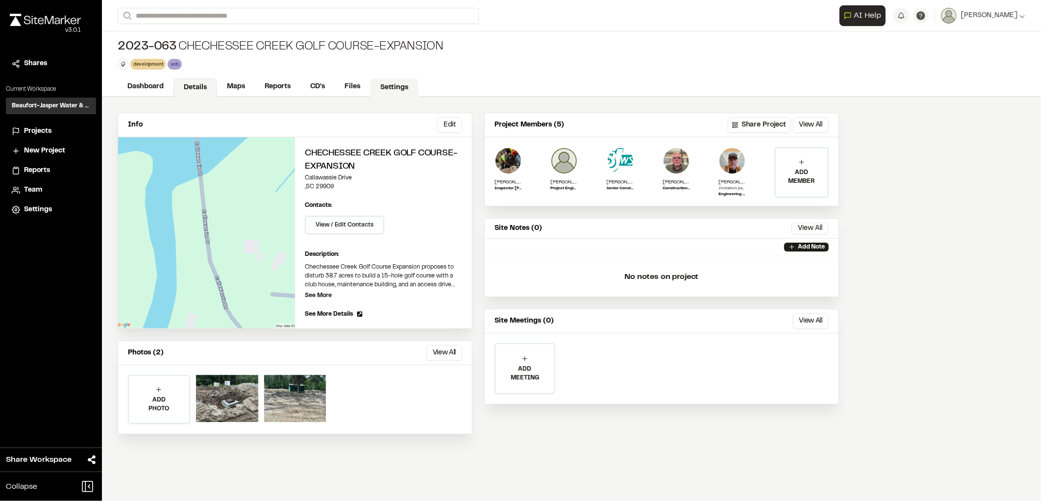
click at [409, 91] on link "Settings" at bounding box center [394, 87] width 49 height 19
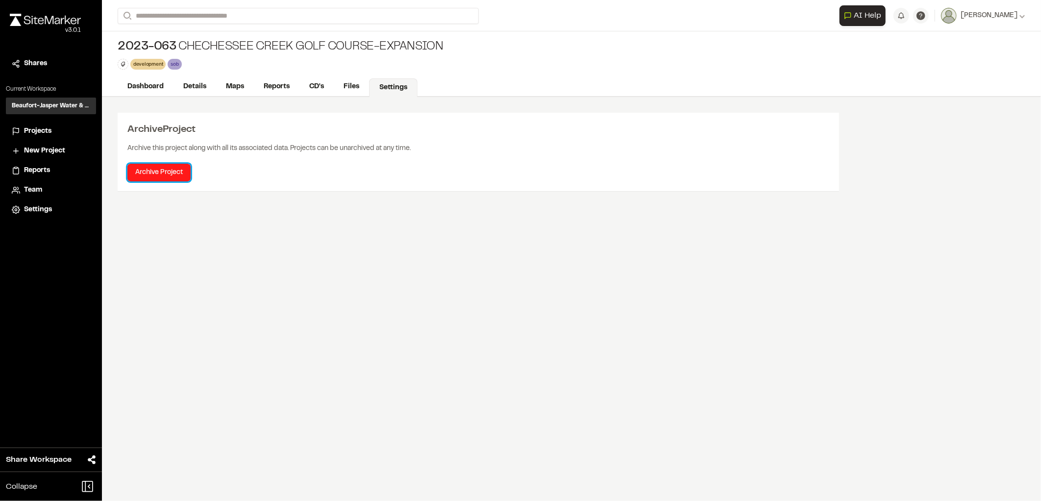
click at [169, 174] on button "Archive Project" at bounding box center [158, 173] width 63 height 18
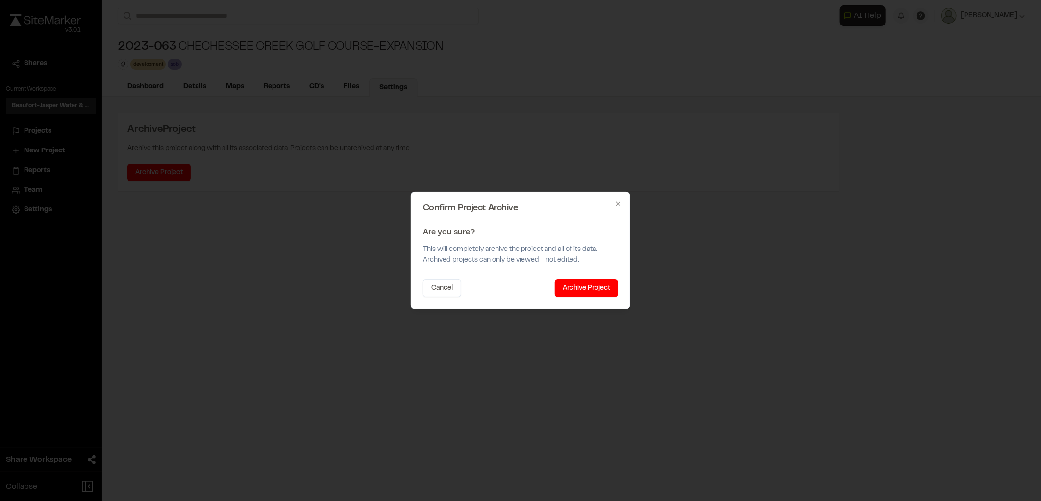
click at [570, 290] on button "Archive Project" at bounding box center [586, 288] width 63 height 18
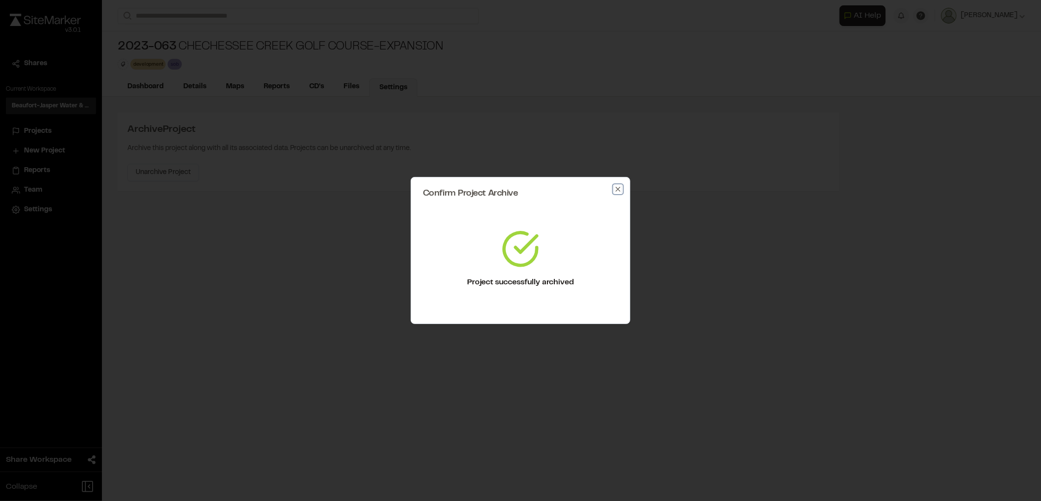
click at [616, 186] on icon "button" at bounding box center [618, 189] width 8 height 8
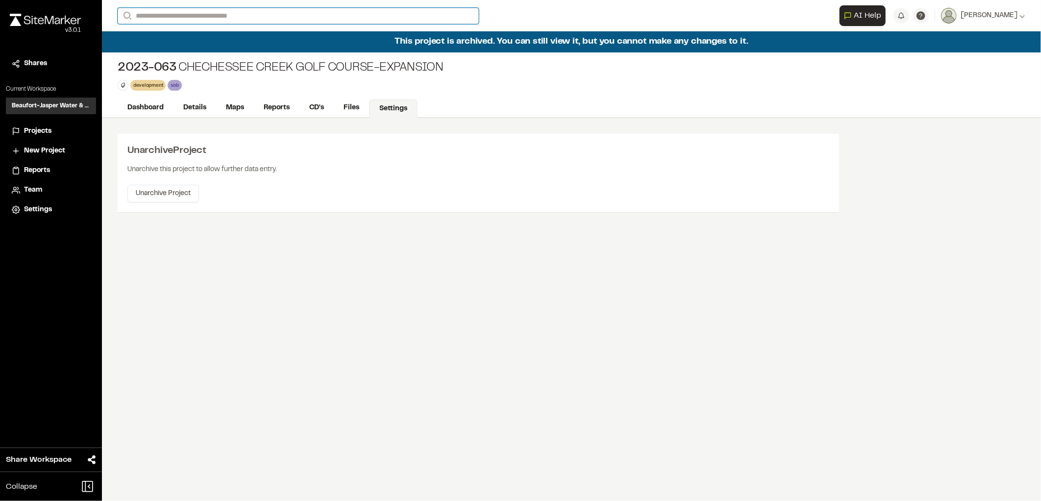
click at [163, 13] on input "Search" at bounding box center [298, 16] width 361 height 16
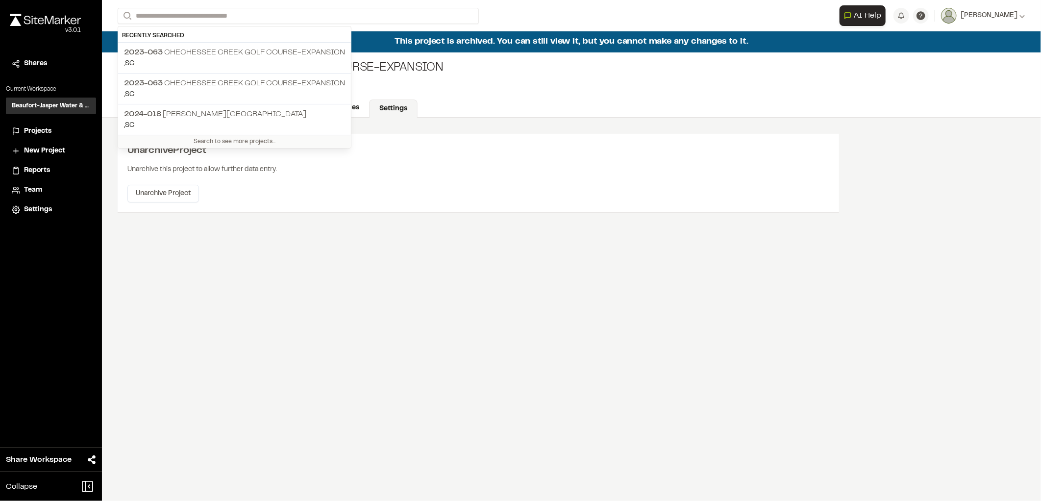
click at [50, 23] on img at bounding box center [45, 20] width 71 height 12
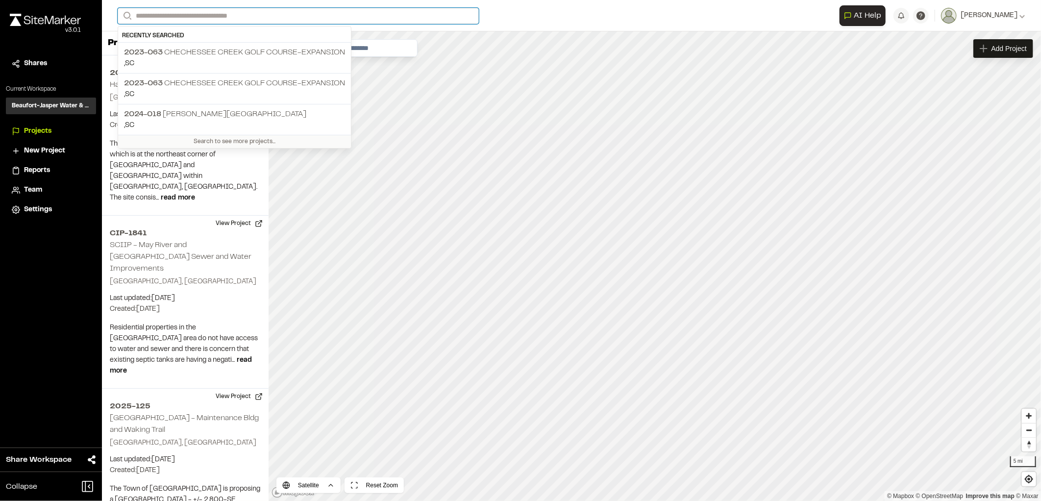
click at [180, 18] on input "Search" at bounding box center [298, 16] width 361 height 16
click at [195, 95] on p ", [GEOGRAPHIC_DATA]" at bounding box center [234, 94] width 221 height 11
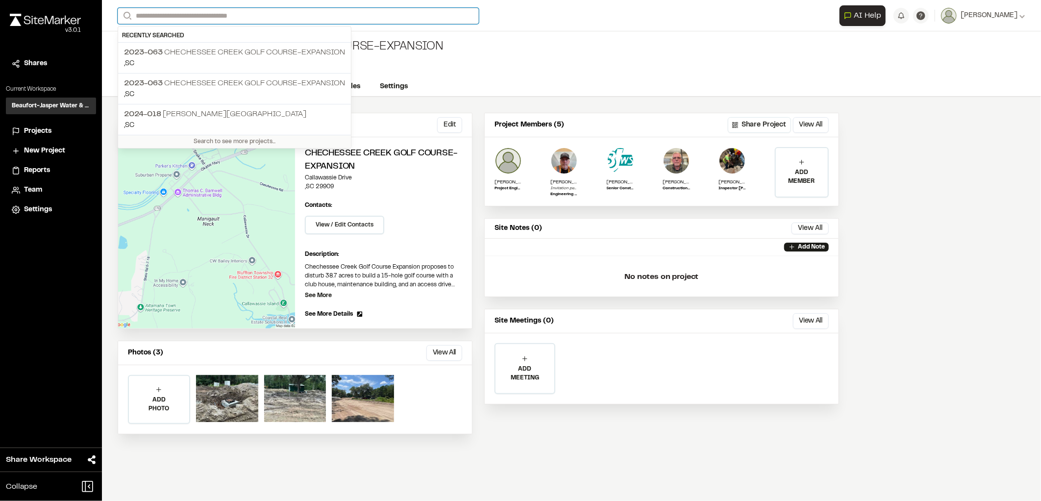
click at [206, 12] on input "Search" at bounding box center [298, 16] width 361 height 16
click at [193, 51] on p "2023-063 [GEOGRAPHIC_DATA]-Expansion" at bounding box center [234, 53] width 221 height 12
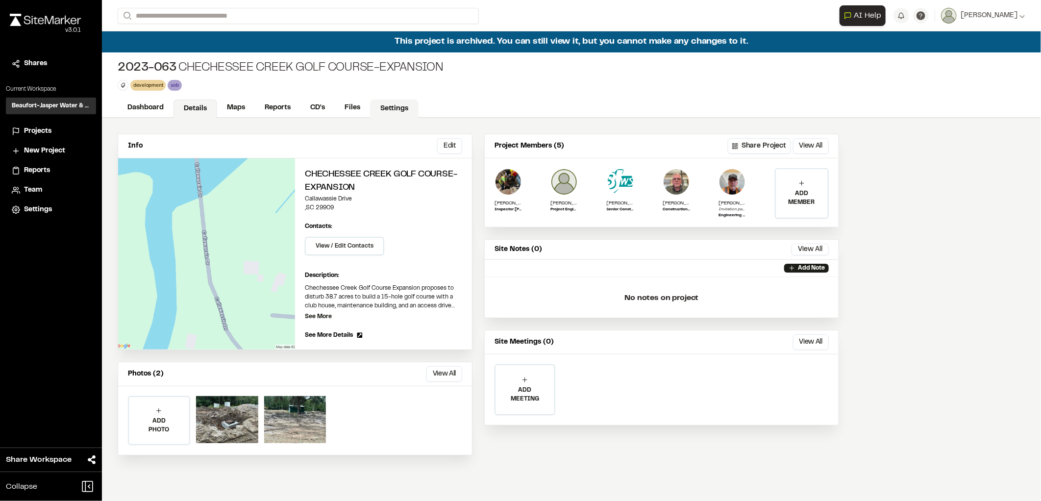
click at [398, 101] on link "Settings" at bounding box center [394, 109] width 49 height 19
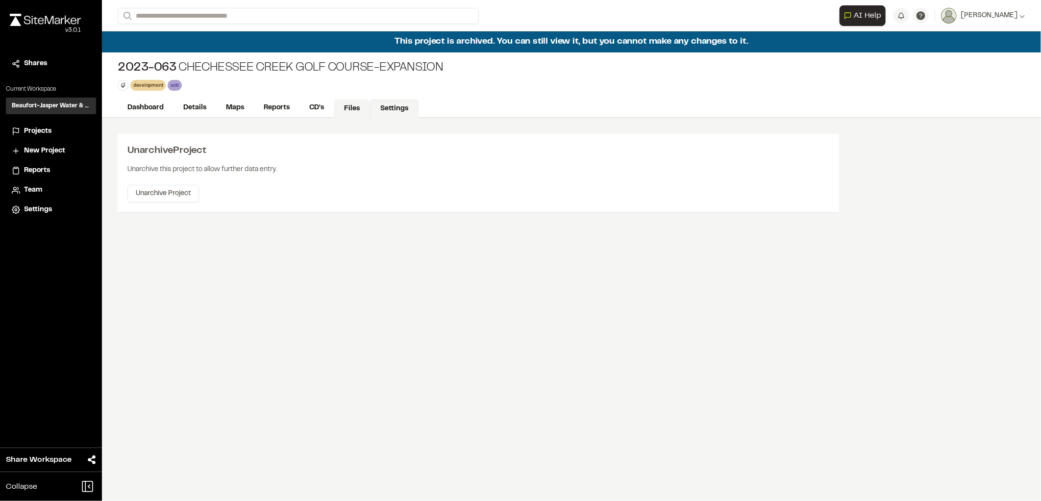
click at [361, 108] on link "Files" at bounding box center [352, 109] width 36 height 19
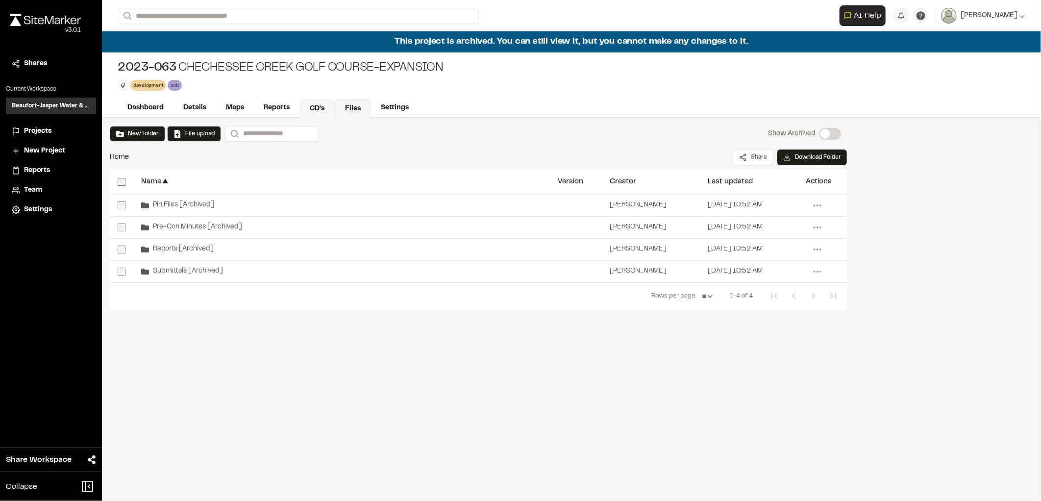
click at [314, 109] on link "CD's" at bounding box center [317, 109] width 35 height 19
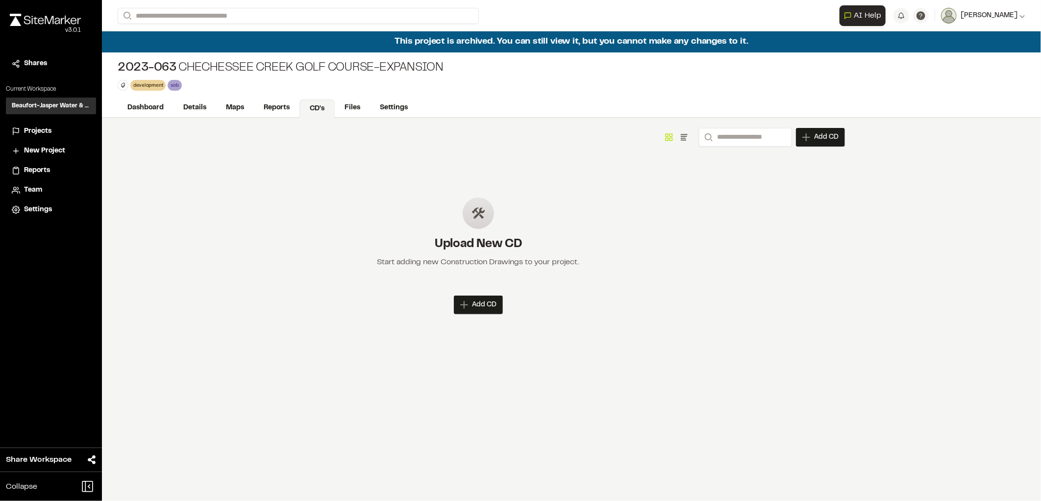
click at [997, 12] on span "[PERSON_NAME]" at bounding box center [989, 15] width 57 height 11
click at [962, 51] on link "Settings" at bounding box center [982, 52] width 85 height 15
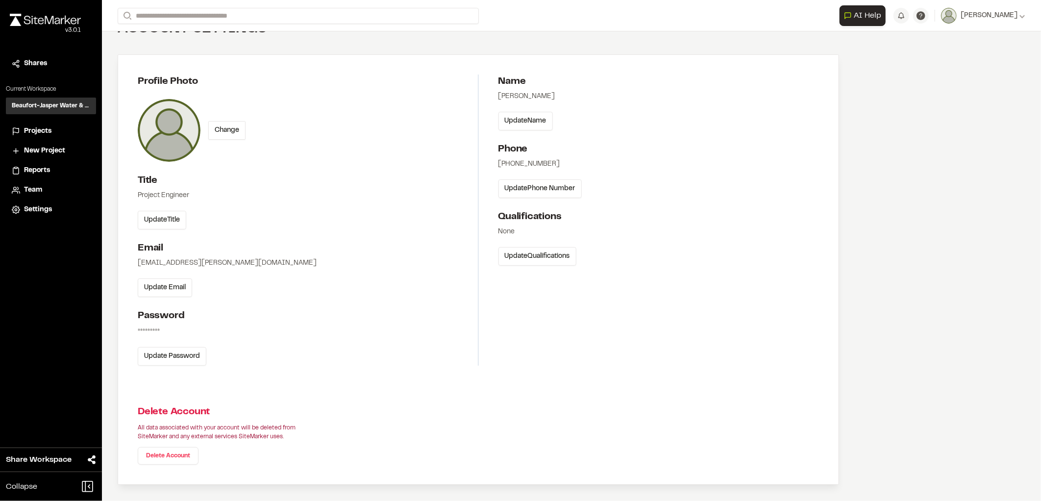
scroll to position [43, 0]
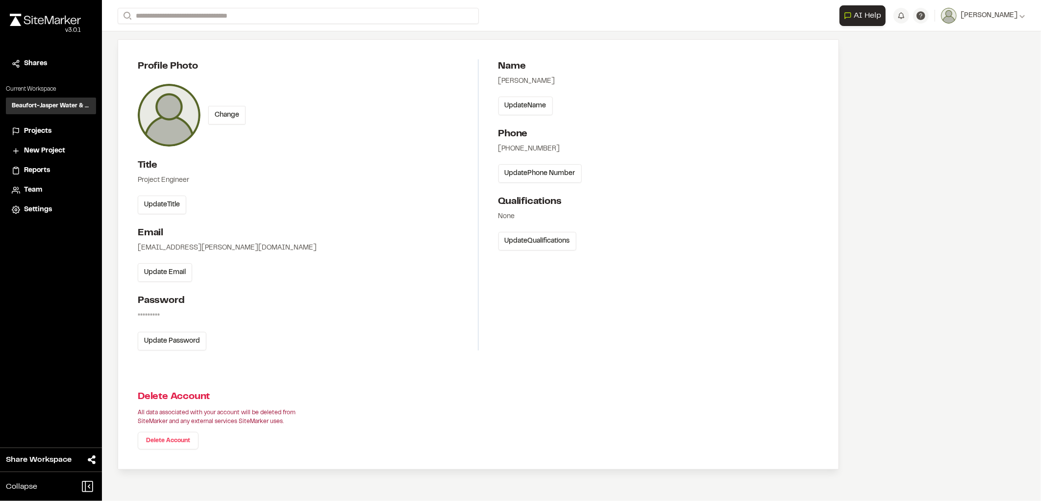
click at [31, 137] on li "Projects" at bounding box center [51, 131] width 90 height 19
click at [45, 203] on li "Settings" at bounding box center [51, 210] width 90 height 19
click at [46, 208] on span "Settings" at bounding box center [38, 209] width 28 height 11
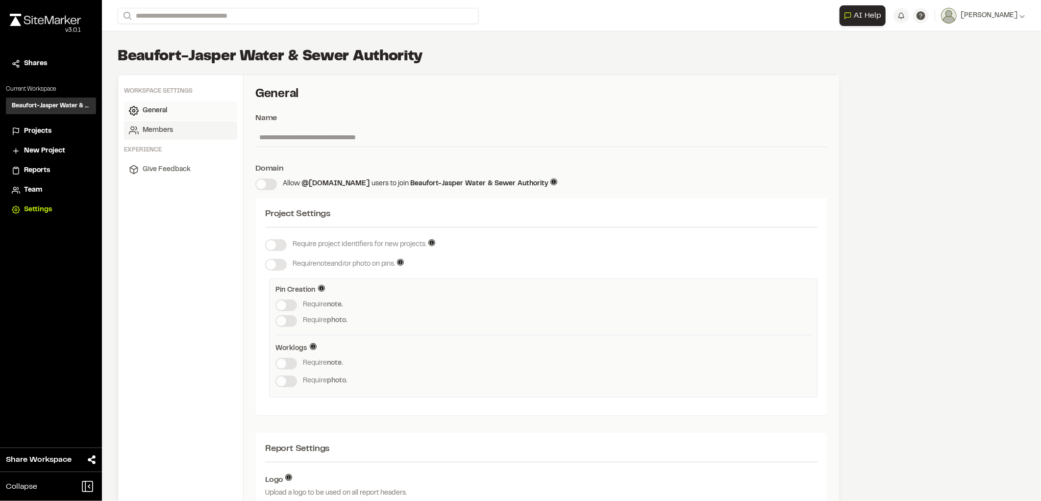
click at [162, 127] on span "Members" at bounding box center [158, 130] width 30 height 11
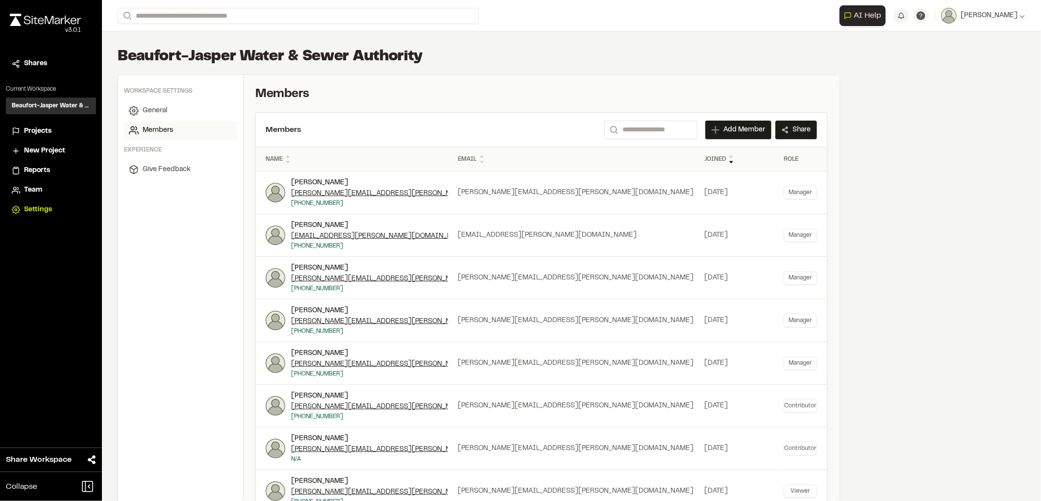
click at [41, 192] on span "Team" at bounding box center [33, 190] width 18 height 11
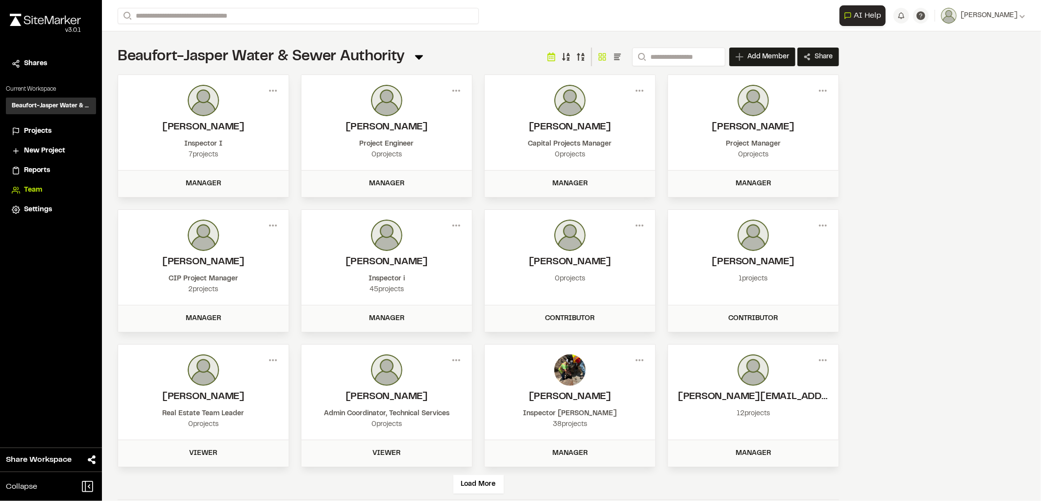
click at [39, 173] on span "Reports" at bounding box center [37, 170] width 26 height 11
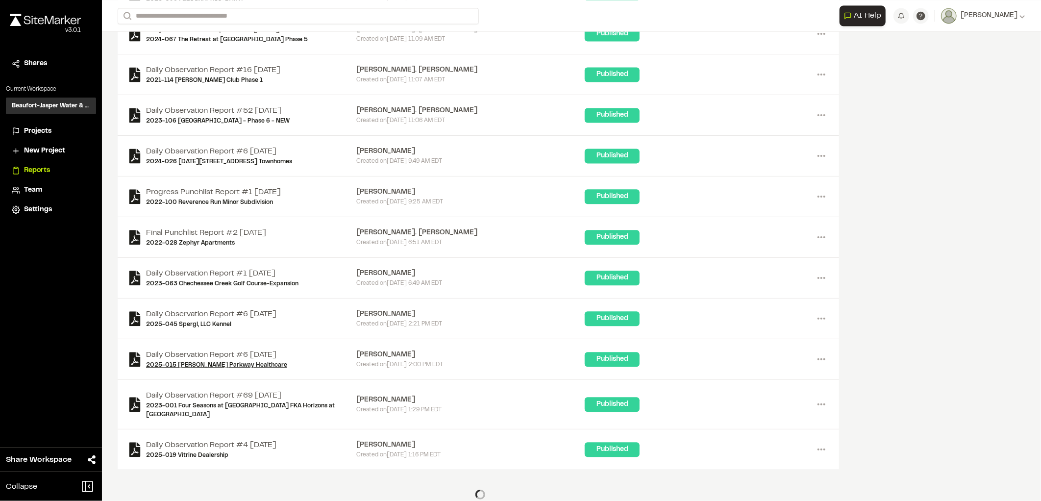
scroll to position [1326, 0]
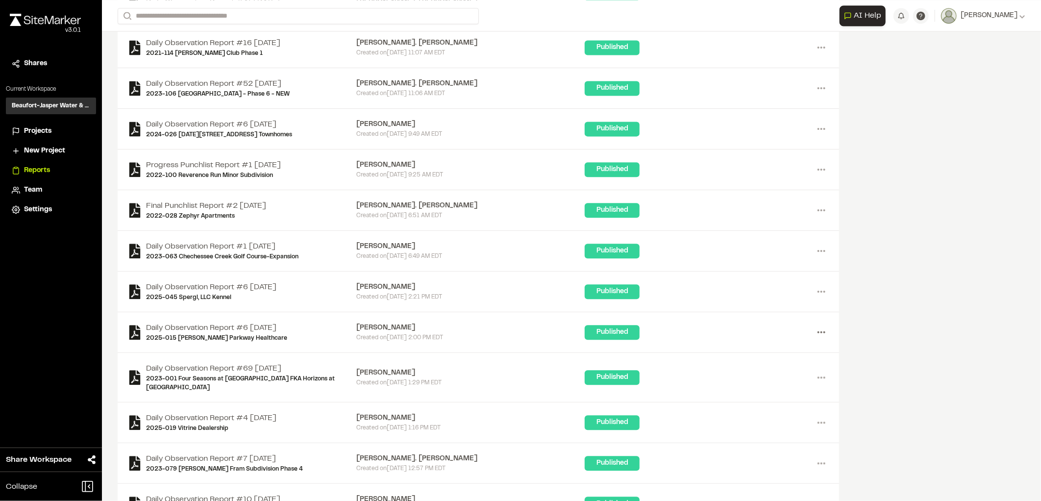
click at [818, 328] on icon at bounding box center [822, 333] width 16 height 16
click at [896, 313] on div "**********" at bounding box center [571, 250] width 939 height 501
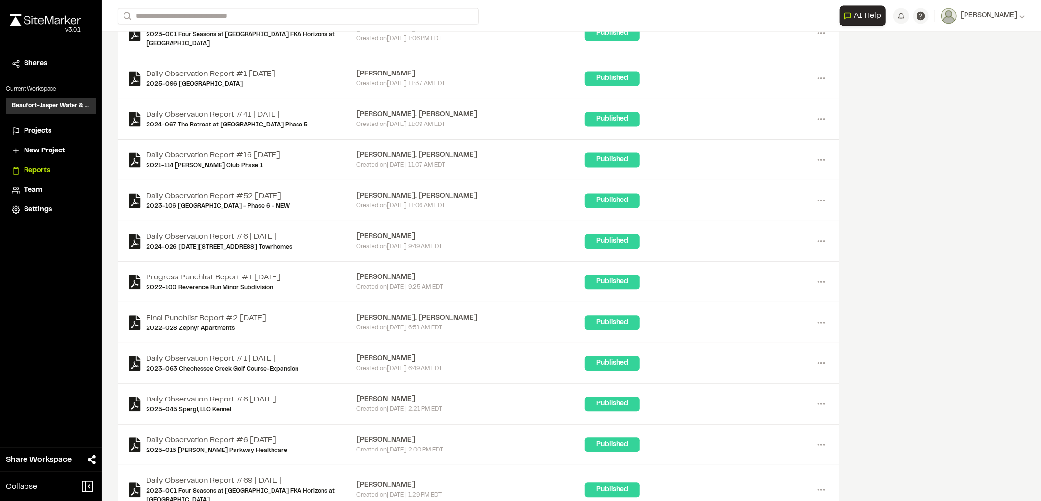
scroll to position [1109, 0]
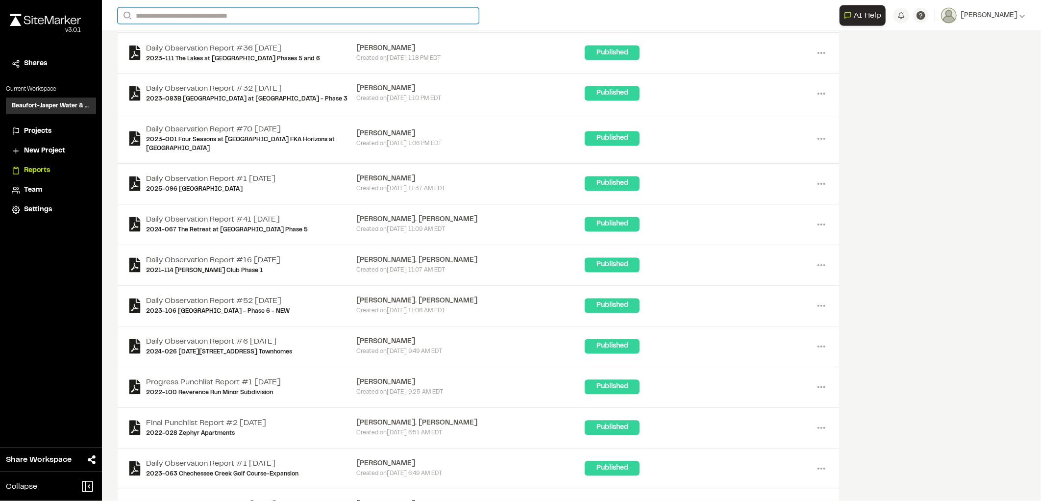
click at [223, 18] on input "Search" at bounding box center [298, 16] width 361 height 16
type input "*"
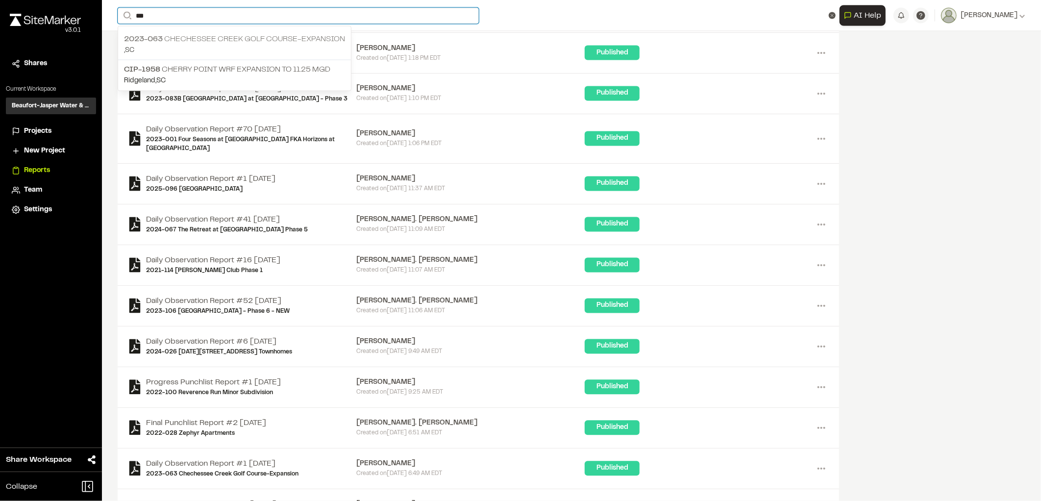
type input "***"
click at [222, 46] on p ", [GEOGRAPHIC_DATA]" at bounding box center [234, 50] width 221 height 11
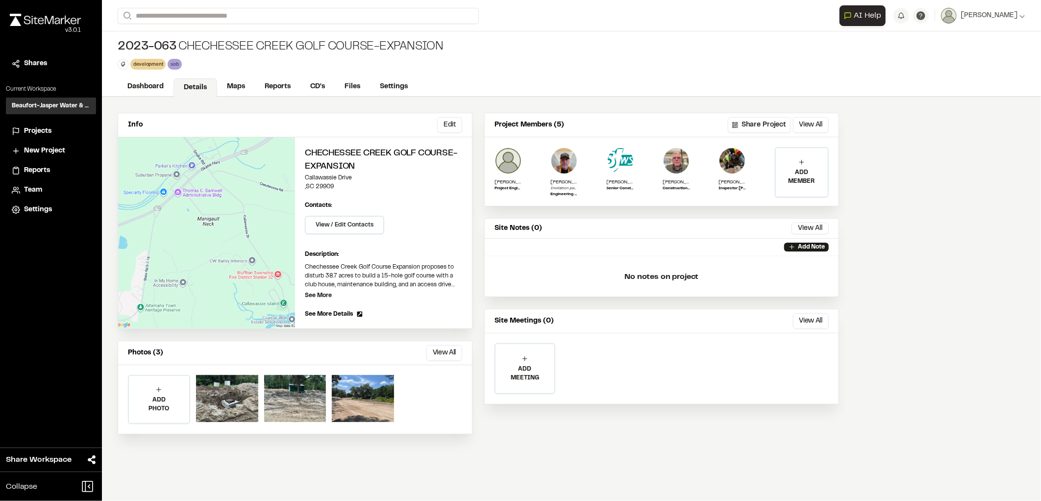
click at [51, 146] on span "New Project" at bounding box center [44, 151] width 41 height 11
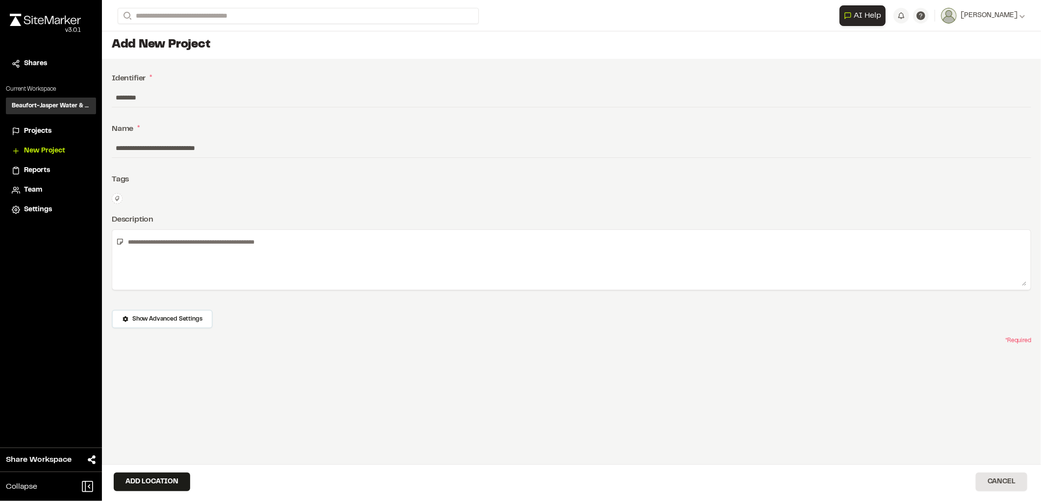
click at [51, 164] on li "Reports" at bounding box center [51, 170] width 90 height 19
click at [52, 167] on div "Reports" at bounding box center [57, 170] width 66 height 11
click at [48, 169] on span "Reports" at bounding box center [37, 170] width 26 height 11
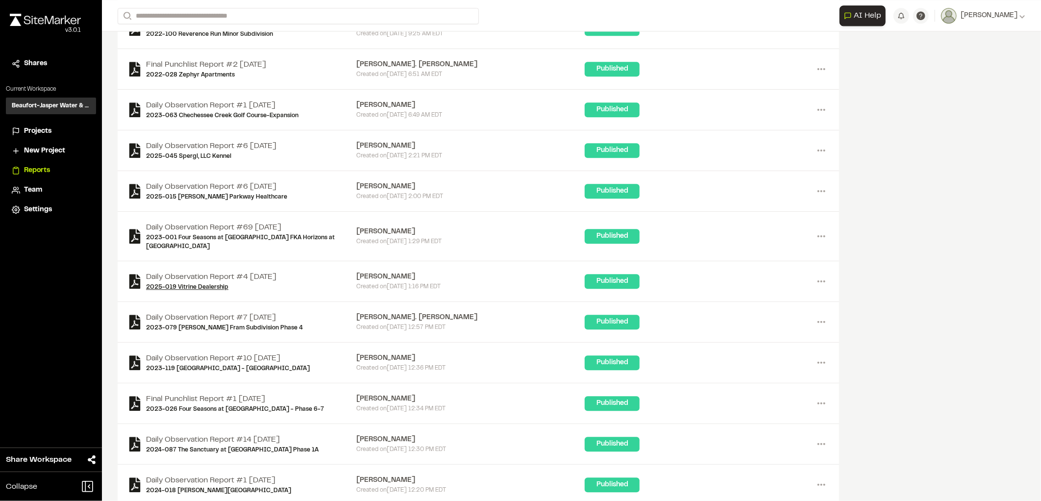
scroll to position [1544, 0]
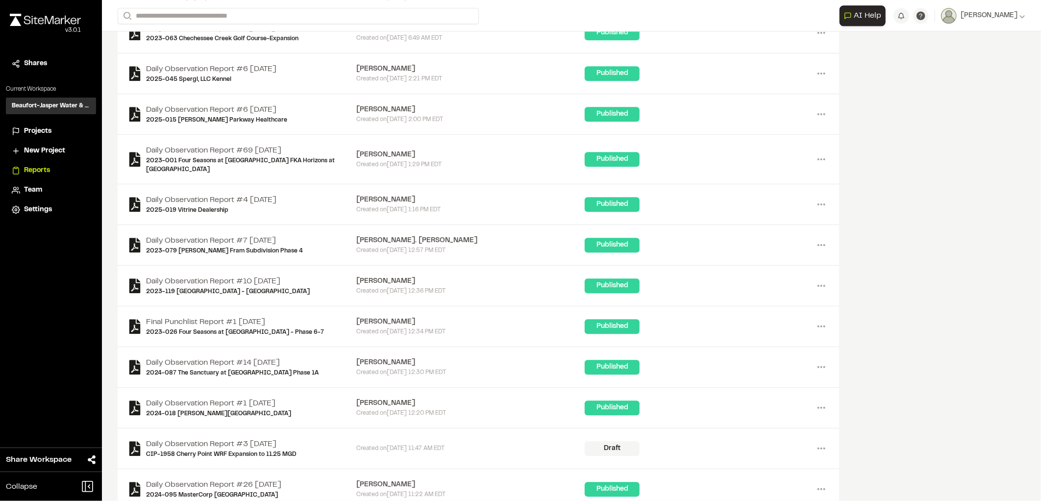
click at [46, 18] on img at bounding box center [45, 20] width 71 height 12
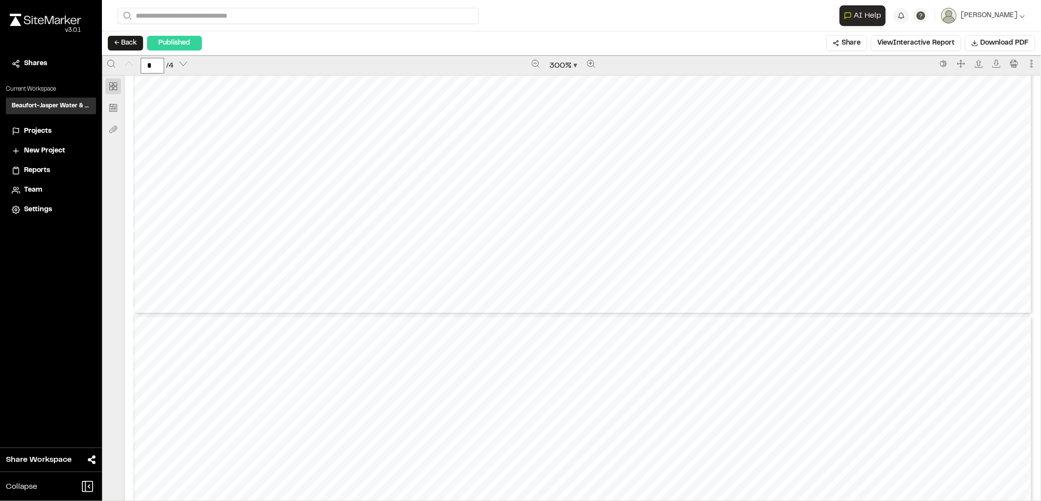
type input "*"
